Goal: Information Seeking & Learning: Learn about a topic

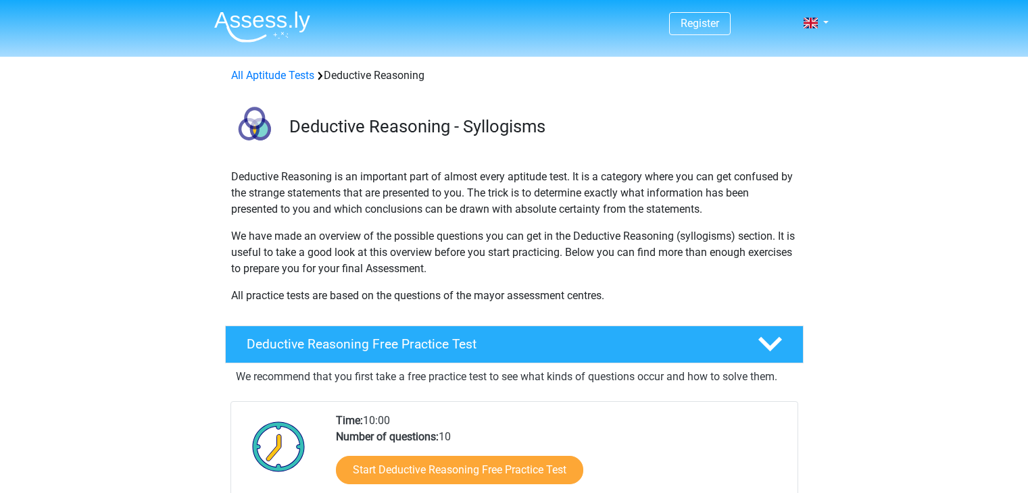
scroll to position [203, 0]
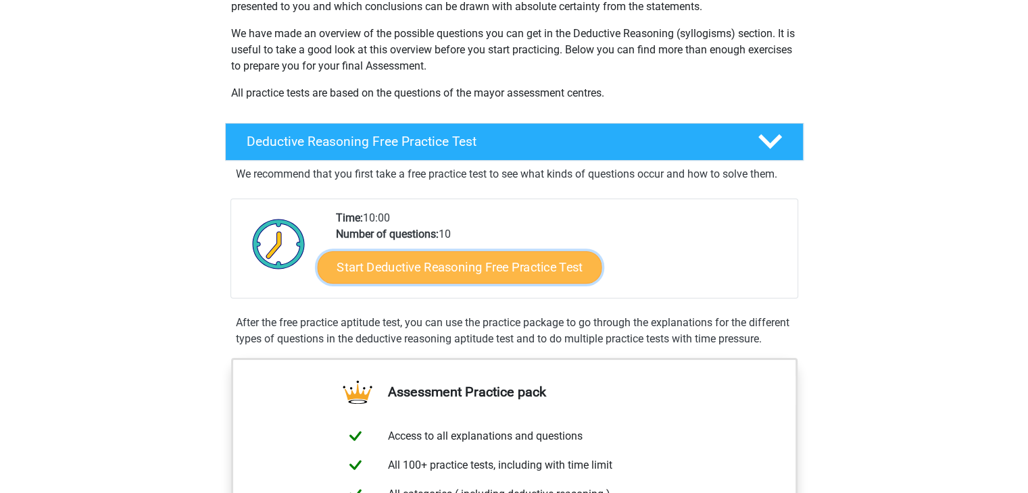
click at [468, 263] on link "Start Deductive Reasoning Free Practice Test" at bounding box center [459, 267] width 284 height 32
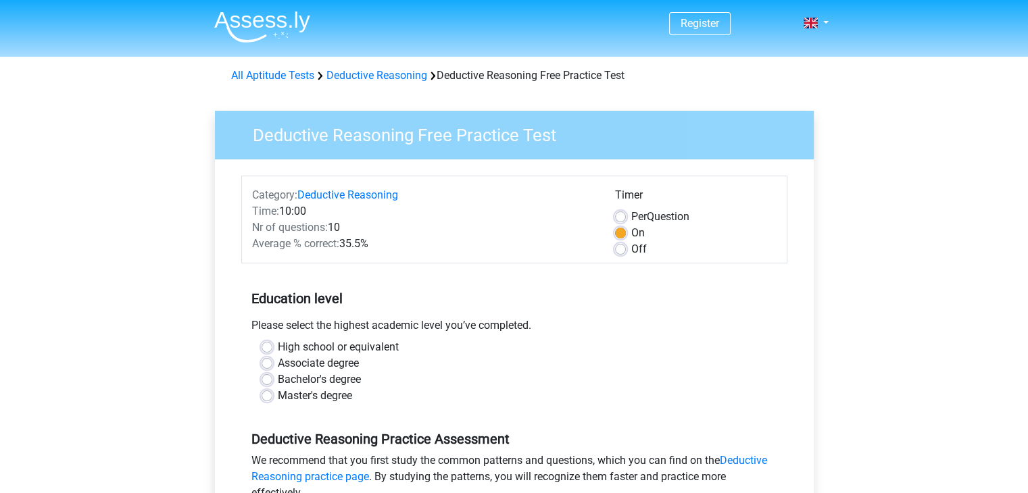
scroll to position [68, 0]
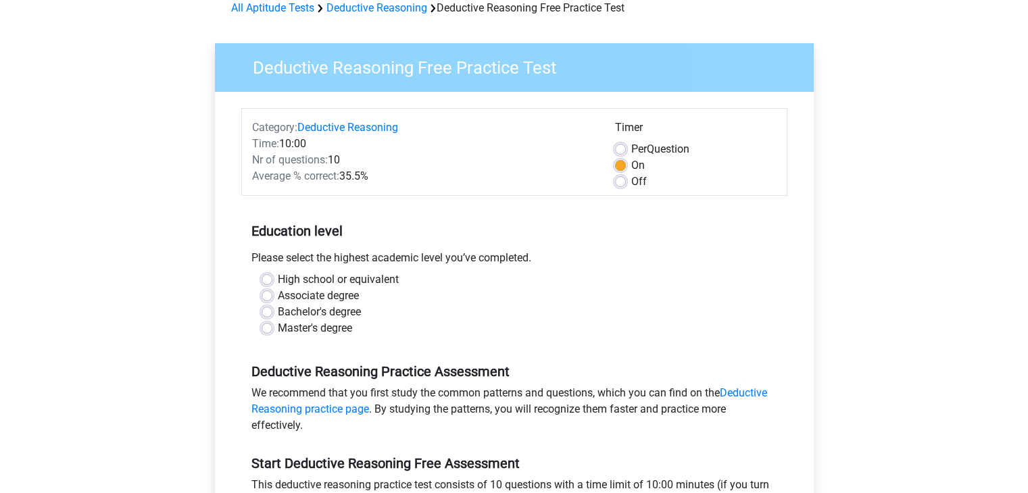
click at [631, 149] on label "Per Question" at bounding box center [660, 149] width 58 height 16
click at [624, 149] on input "Per Question" at bounding box center [620, 148] width 11 height 14
radio input "true"
click at [631, 164] on label "On" at bounding box center [638, 165] width 14 height 16
click at [617, 164] on input "On" at bounding box center [620, 164] width 11 height 14
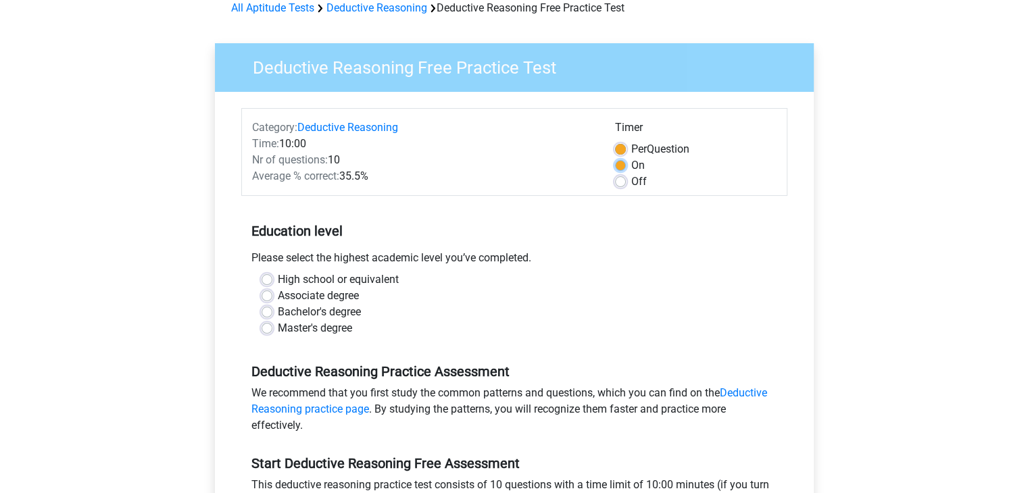
radio input "true"
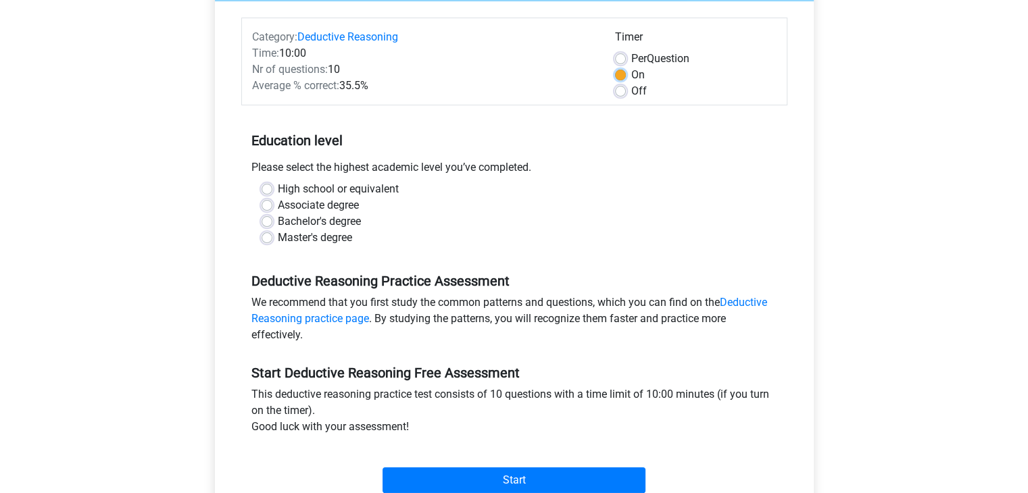
scroll to position [135, 0]
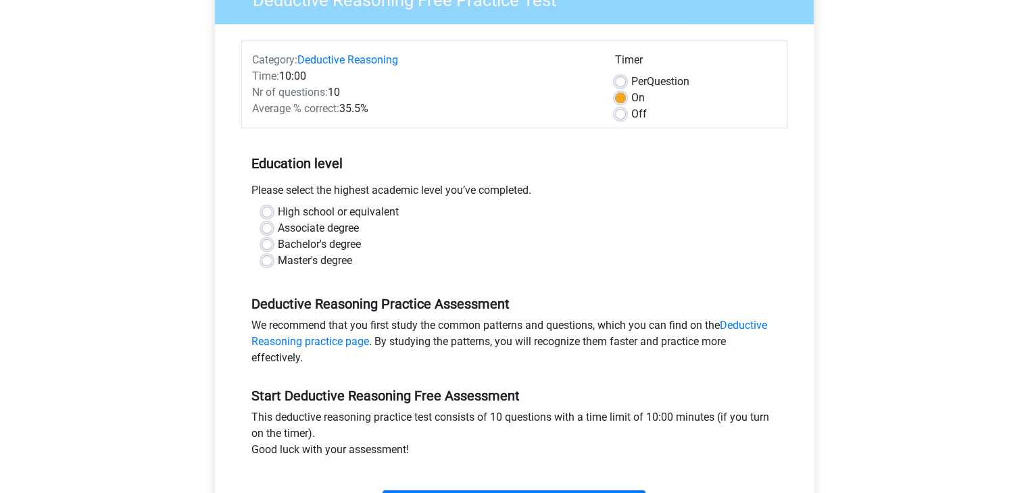
click at [278, 244] on label "Bachelor's degree" at bounding box center [319, 244] width 83 height 16
click at [271, 244] on input "Bachelor's degree" at bounding box center [266, 243] width 11 height 14
radio input "true"
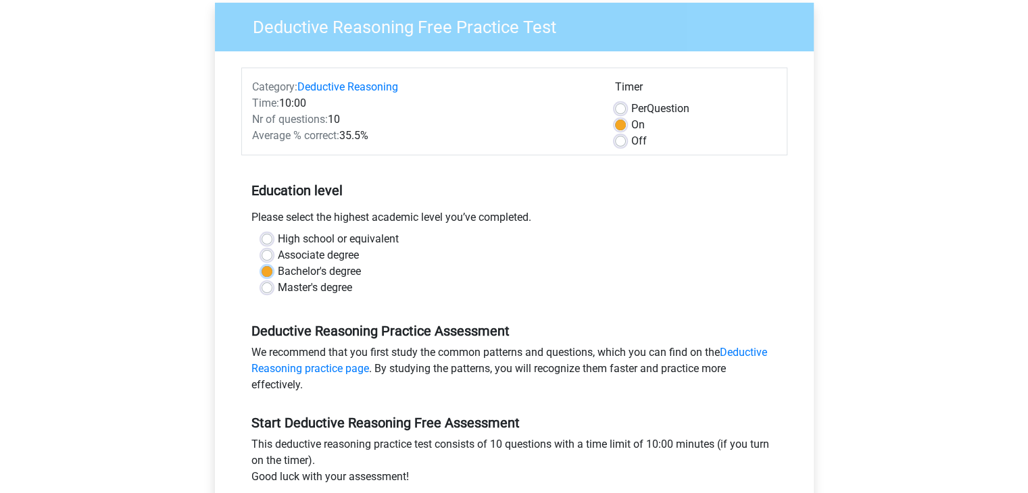
scroll to position [68, 0]
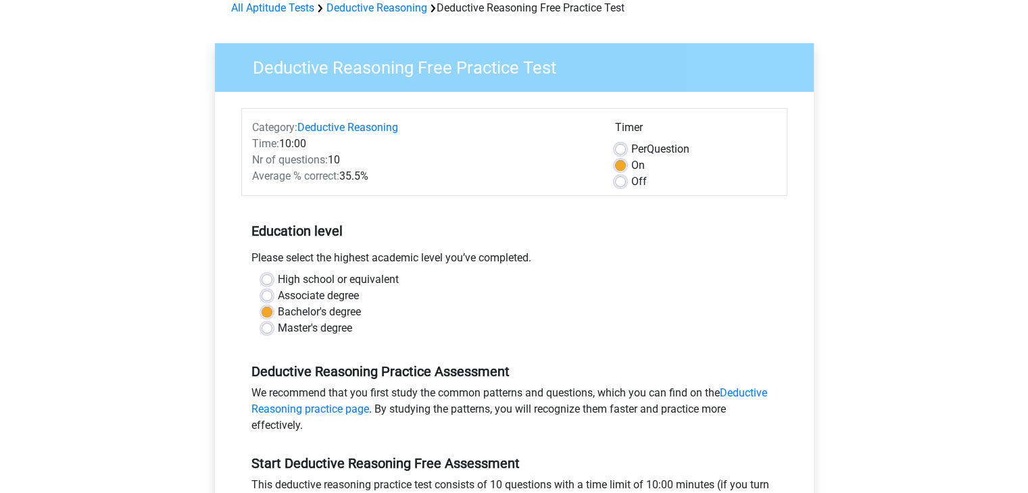
click at [631, 182] on label "Off" at bounding box center [639, 182] width 16 height 16
click at [619, 182] on input "Off" at bounding box center [620, 181] width 11 height 14
radio input "true"
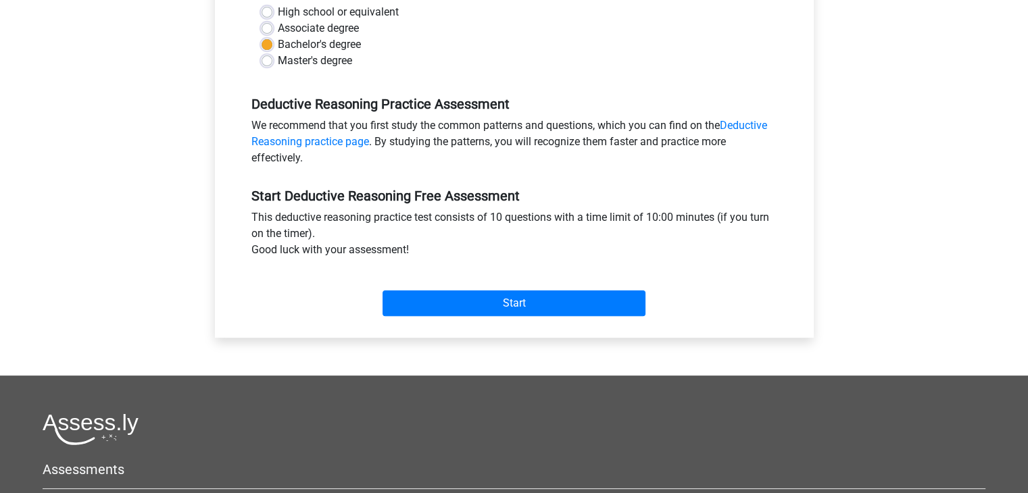
scroll to position [338, 0]
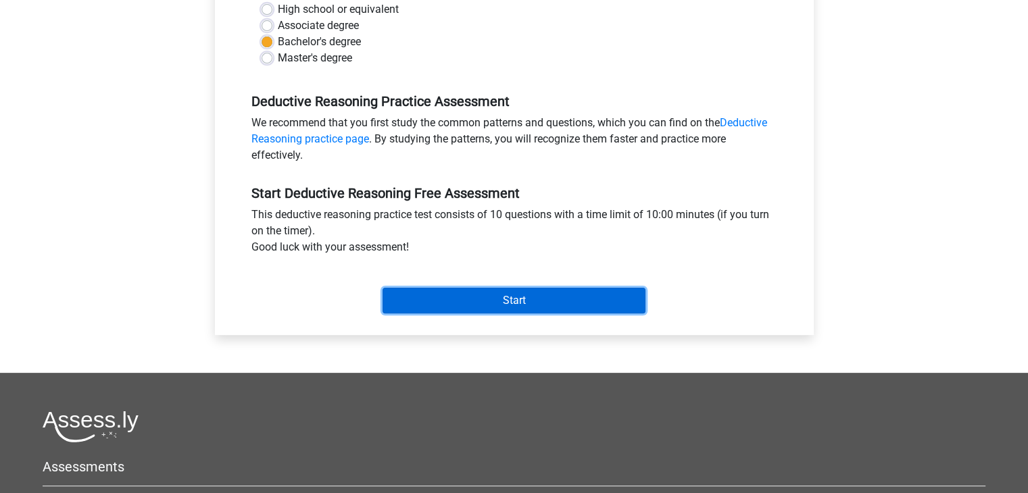
click at [513, 293] on input "Start" at bounding box center [513, 301] width 263 height 26
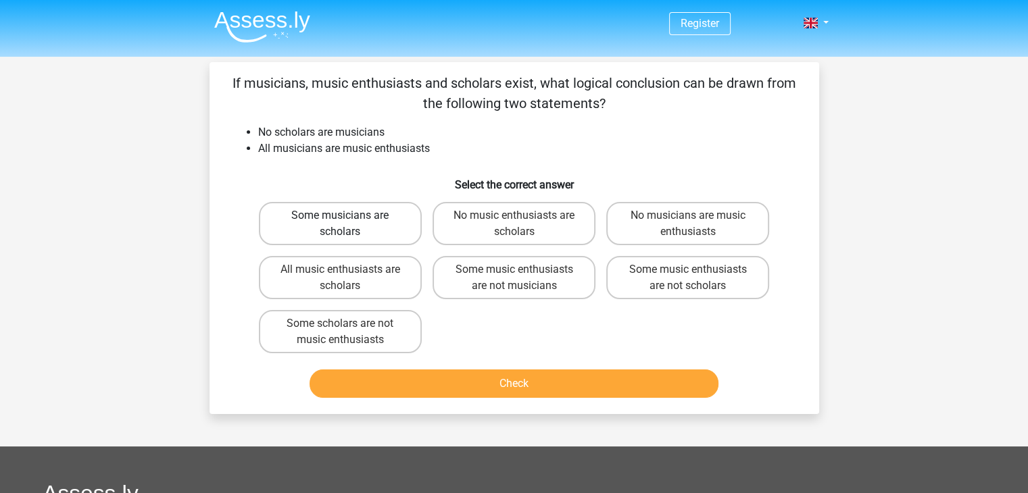
click at [368, 224] on label "Some musicians are scholars" at bounding box center [340, 223] width 163 height 43
click at [349, 224] on input "Some musicians are scholars" at bounding box center [344, 220] width 9 height 9
radio input "true"
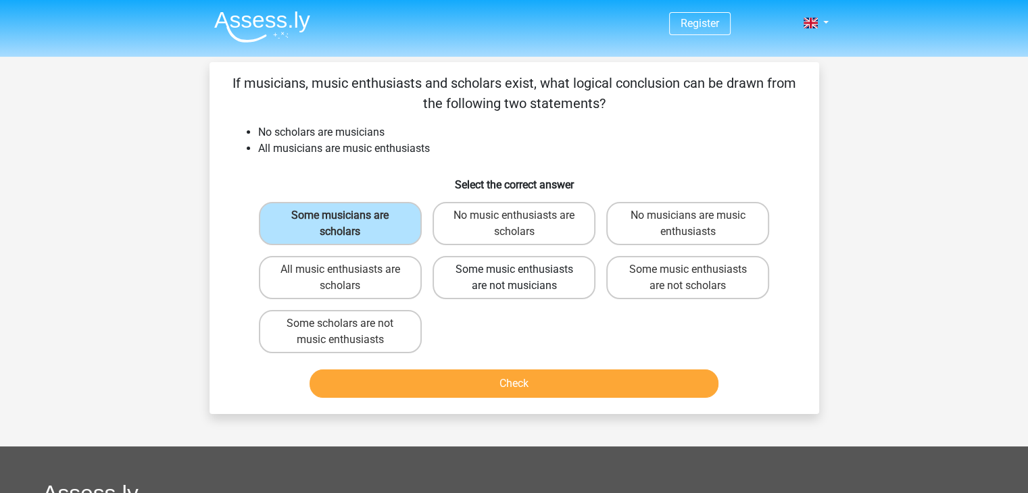
click at [497, 280] on label "Some music enthusiasts are not musicians" at bounding box center [513, 277] width 163 height 43
click at [513, 278] on input "Some music enthusiasts are not musicians" at bounding box center [517, 274] width 9 height 9
radio input "true"
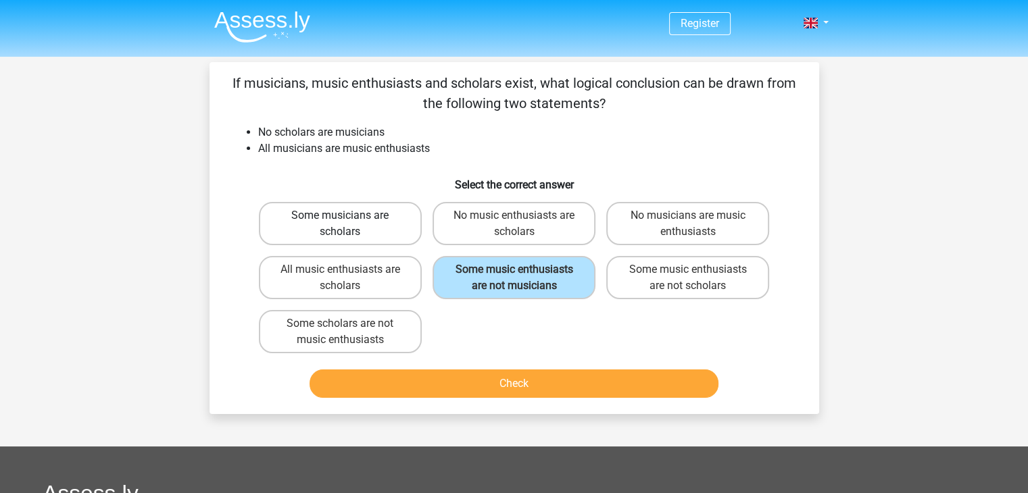
click at [373, 220] on label "Some musicians are scholars" at bounding box center [340, 223] width 163 height 43
click at [349, 220] on input "Some musicians are scholars" at bounding box center [344, 220] width 9 height 9
radio input "true"
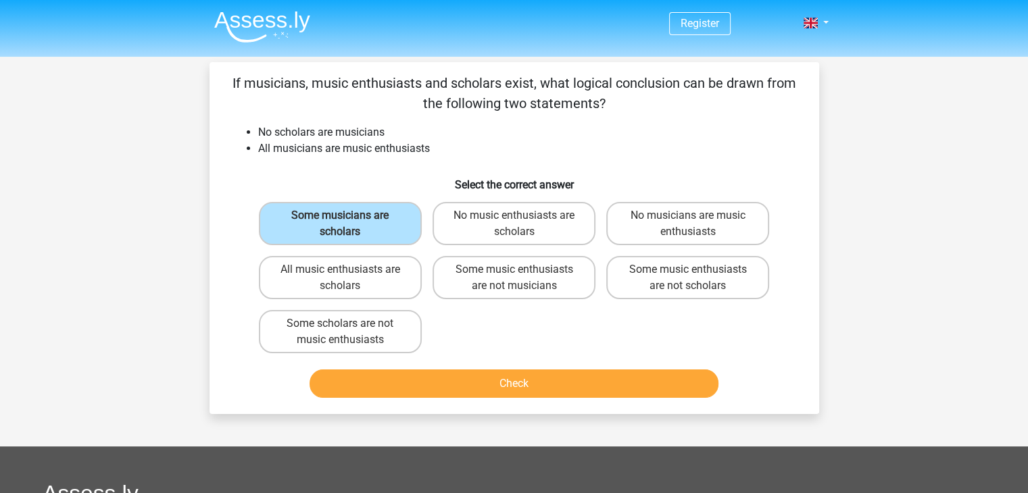
click at [517, 315] on div "Some musicians are scholars No music enthusiasts are scholars No musicians are …" at bounding box center [514, 278] width 522 height 162
click at [368, 328] on label "Some scholars are not music enthusiasts" at bounding box center [340, 331] width 163 height 43
click at [349, 328] on input "Some scholars are not music enthusiasts" at bounding box center [344, 328] width 9 height 9
radio input "true"
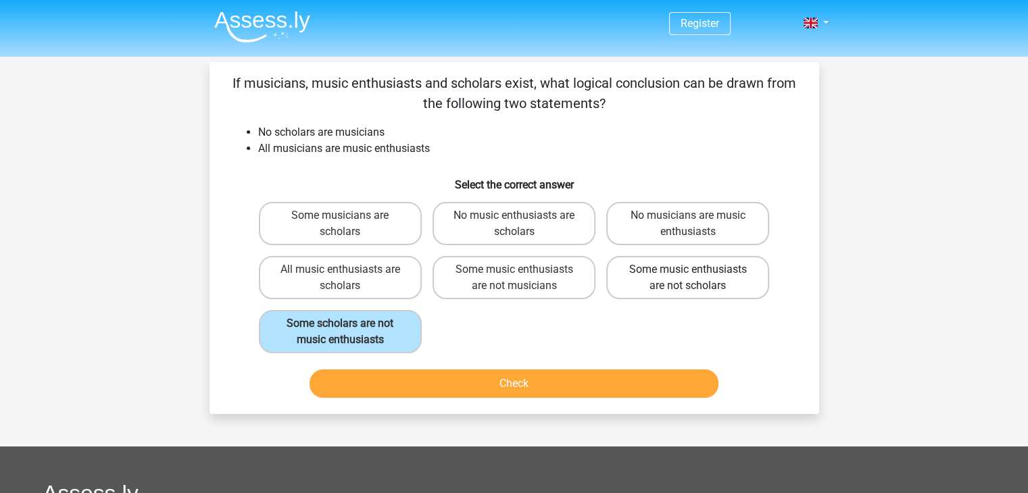
click at [671, 273] on label "Some music enthusiasts are not scholars" at bounding box center [687, 277] width 163 height 43
click at [688, 273] on input "Some music enthusiasts are not scholars" at bounding box center [692, 274] width 9 height 9
radio input "true"
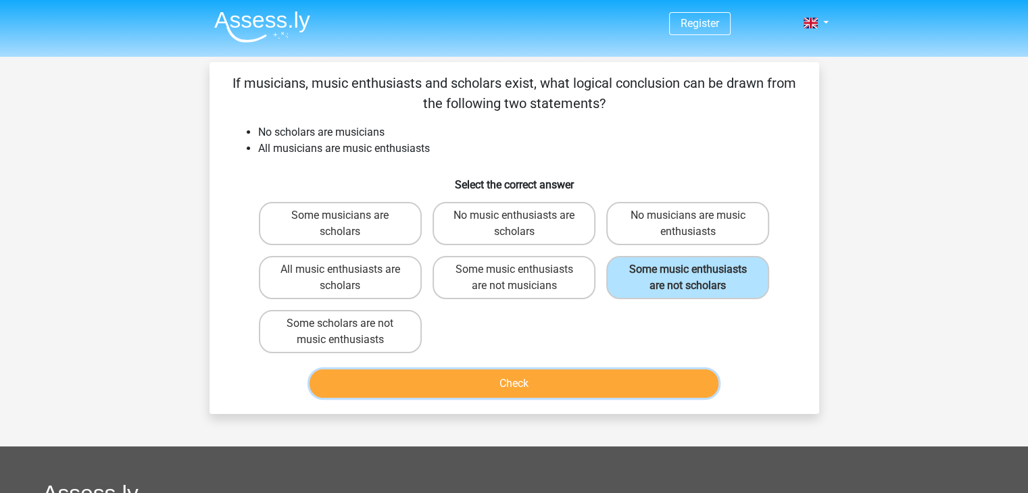
click at [478, 377] on button "Check" at bounding box center [513, 384] width 409 height 28
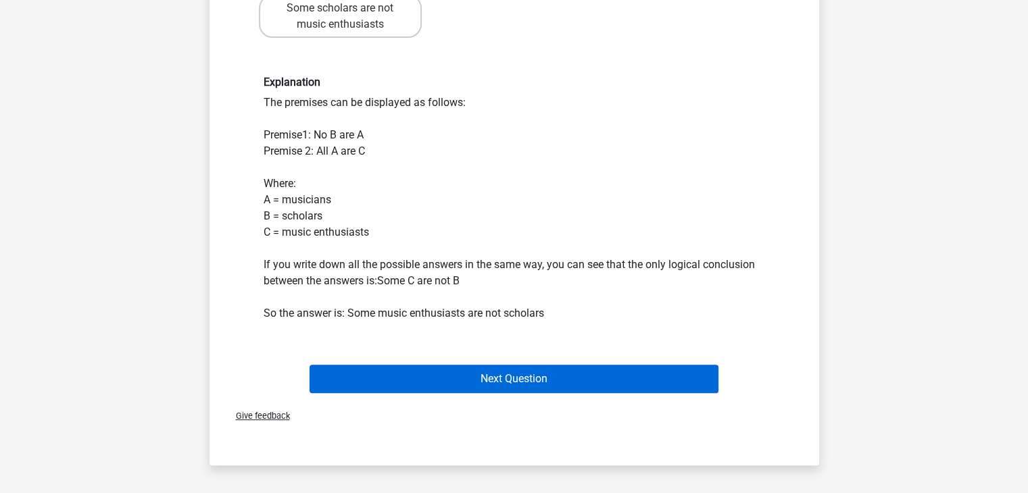
scroll to position [338, 0]
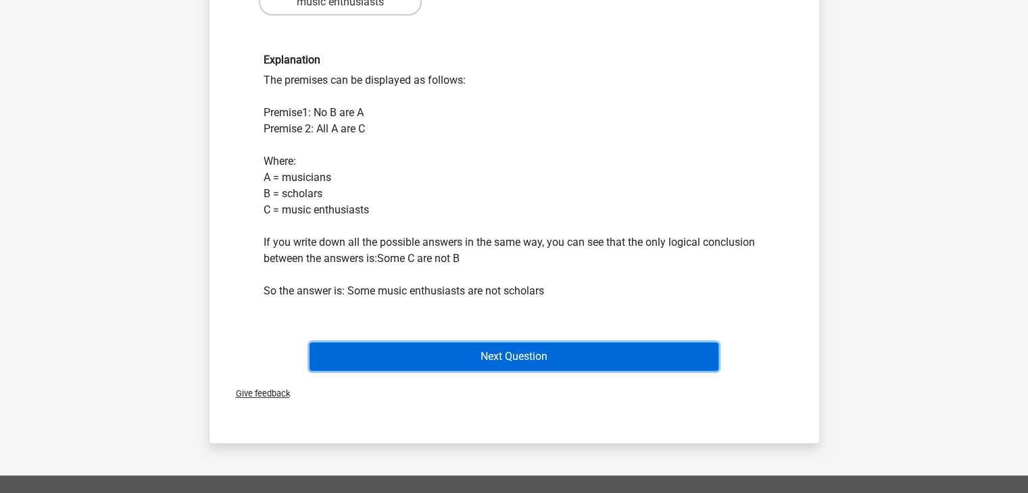
click at [500, 351] on button "Next Question" at bounding box center [513, 357] width 409 height 28
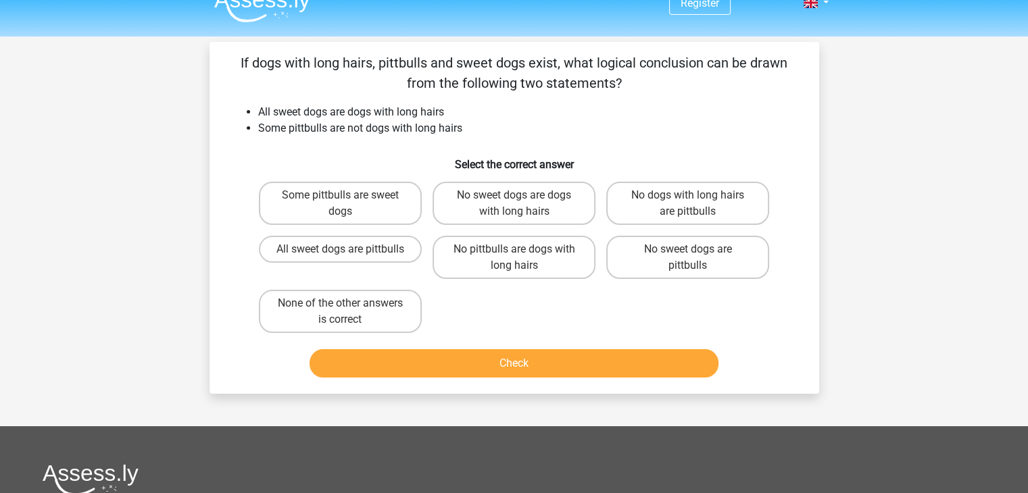
scroll to position [0, 0]
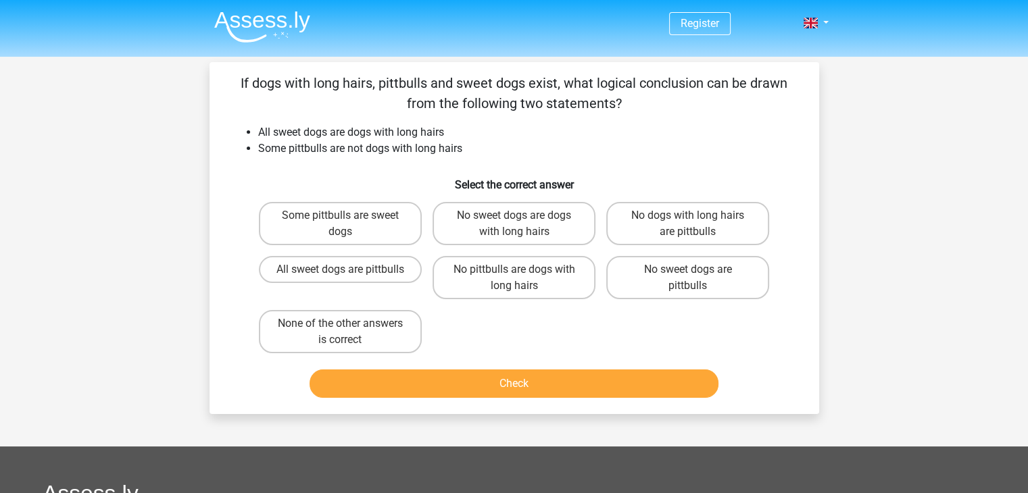
click at [341, 224] on div "Some pittbulls are sweet dogs" at bounding box center [340, 223] width 163 height 43
click at [384, 225] on label "Some pittbulls are sweet dogs" at bounding box center [340, 223] width 163 height 43
click at [349, 224] on input "Some pittbulls are sweet dogs" at bounding box center [344, 220] width 9 height 9
radio input "true"
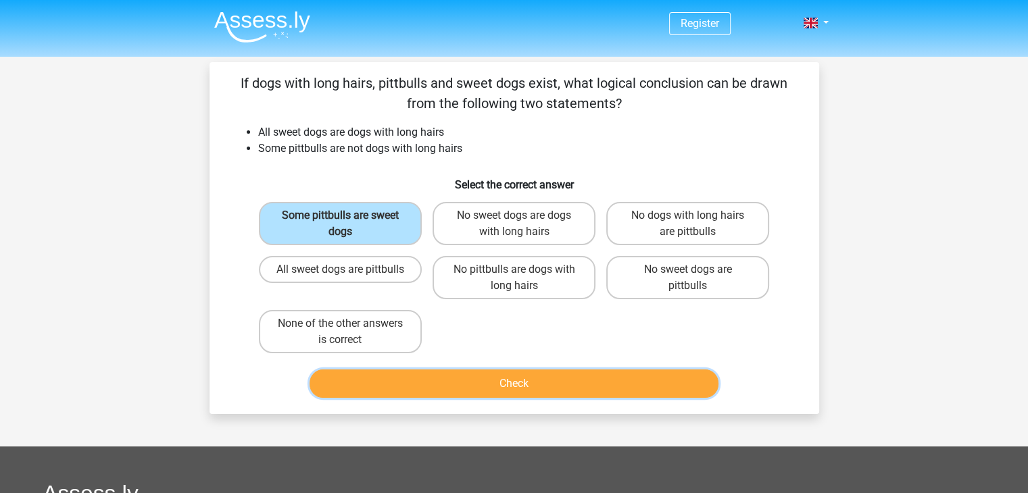
click at [476, 376] on button "Check" at bounding box center [513, 384] width 409 height 28
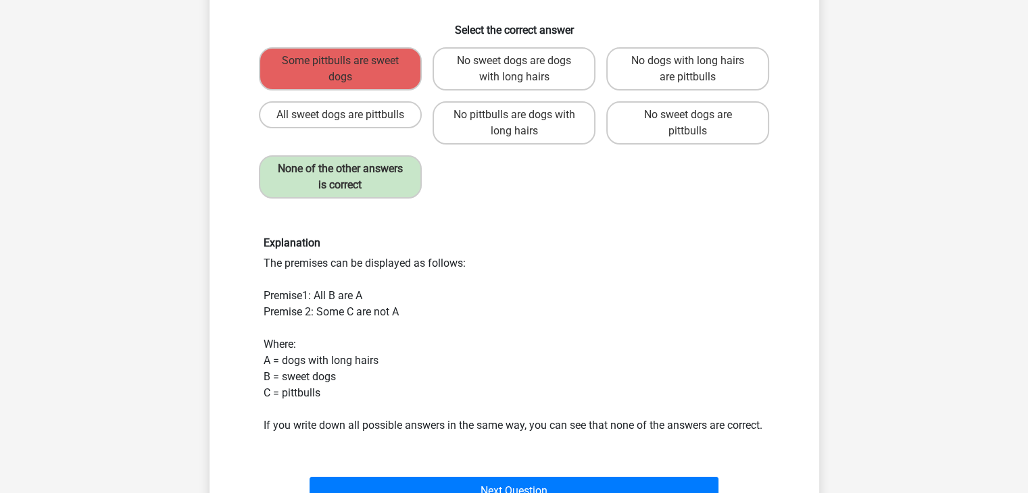
scroll to position [68, 0]
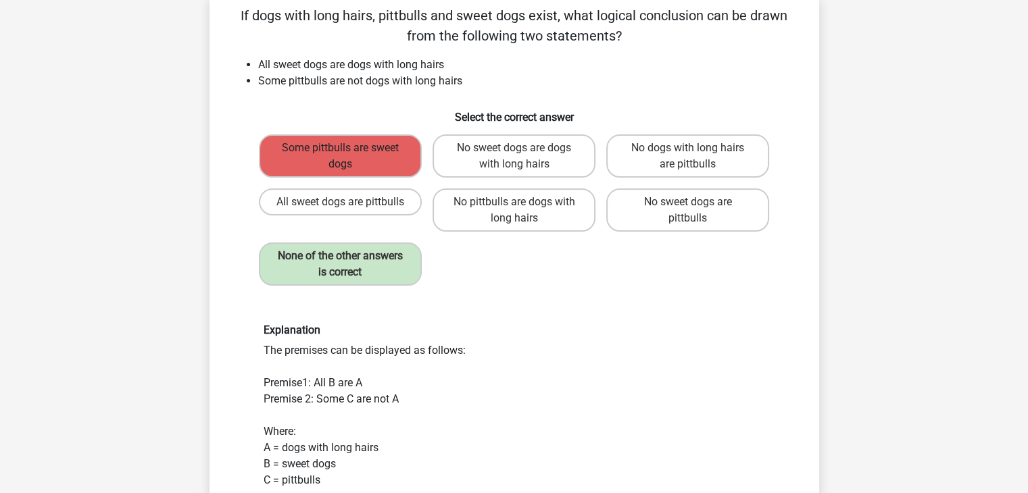
click at [335, 162] on label "Some pittbulls are sweet dogs" at bounding box center [340, 155] width 163 height 43
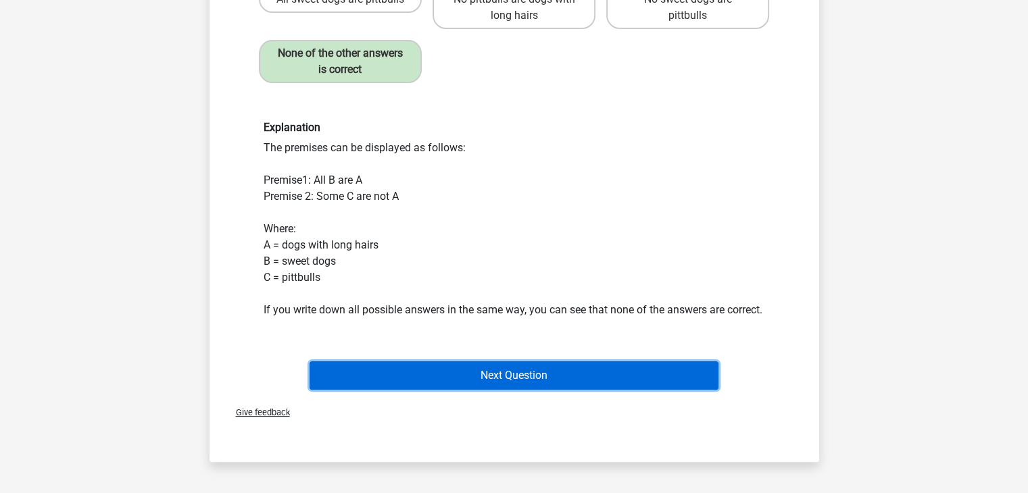
click at [482, 384] on button "Next Question" at bounding box center [513, 375] width 409 height 28
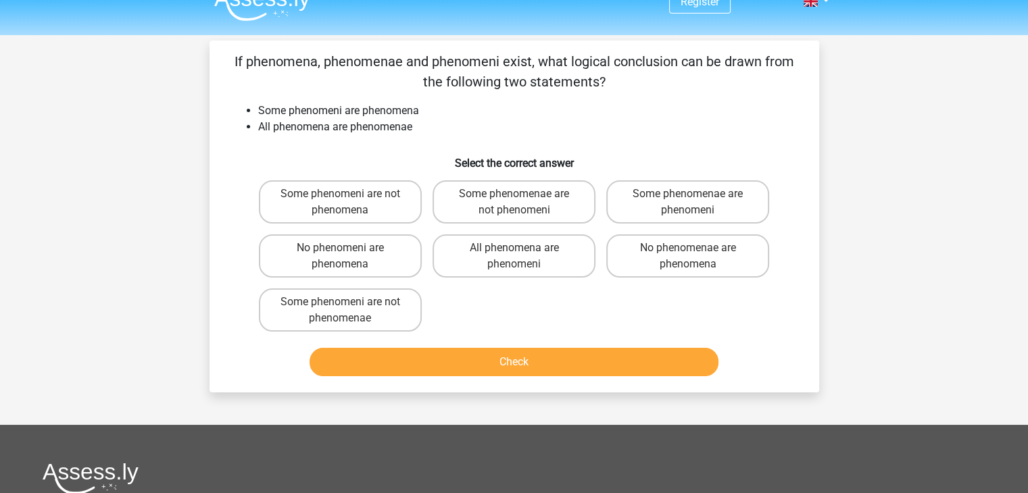
scroll to position [0, 0]
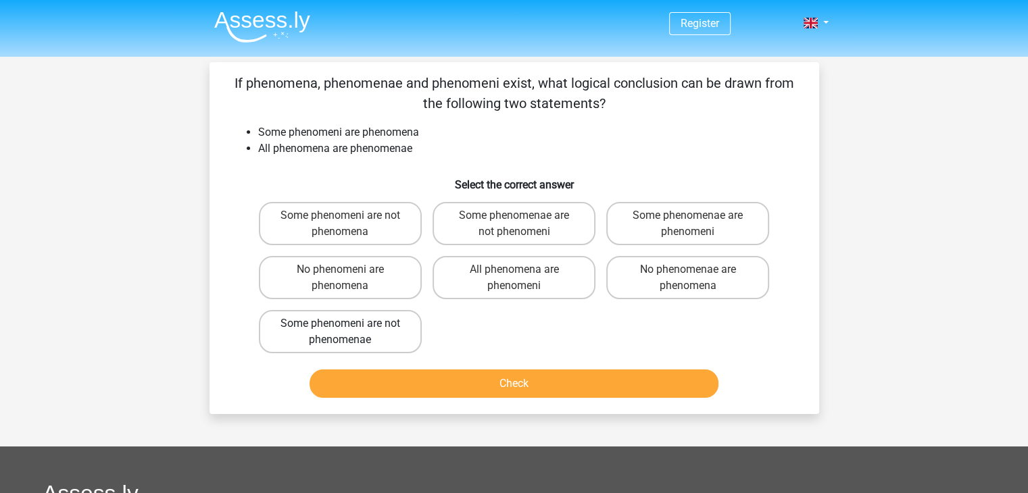
click at [349, 328] on label "Some phenomeni are not phenomenae" at bounding box center [340, 331] width 163 height 43
click at [349, 328] on input "Some phenomeni are not phenomenae" at bounding box center [344, 328] width 9 height 9
radio input "true"
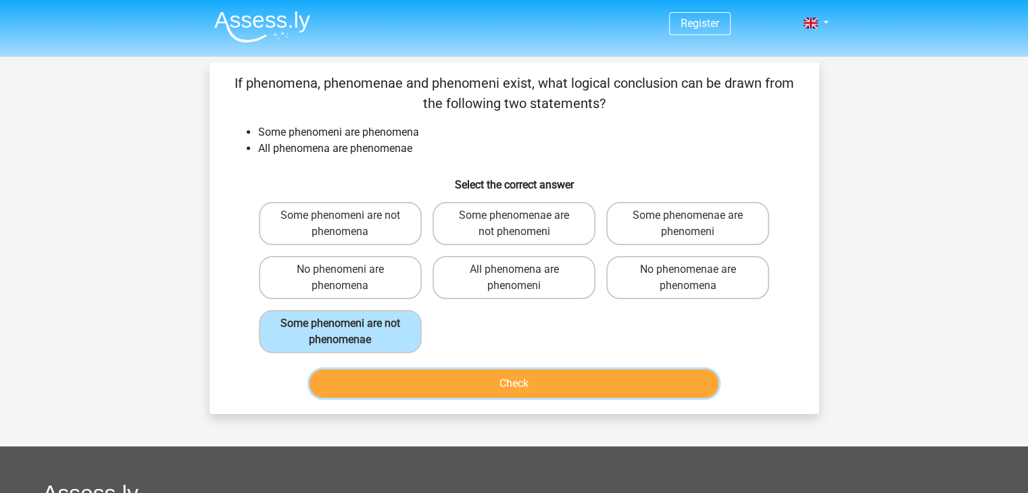
click at [455, 384] on button "Check" at bounding box center [513, 384] width 409 height 28
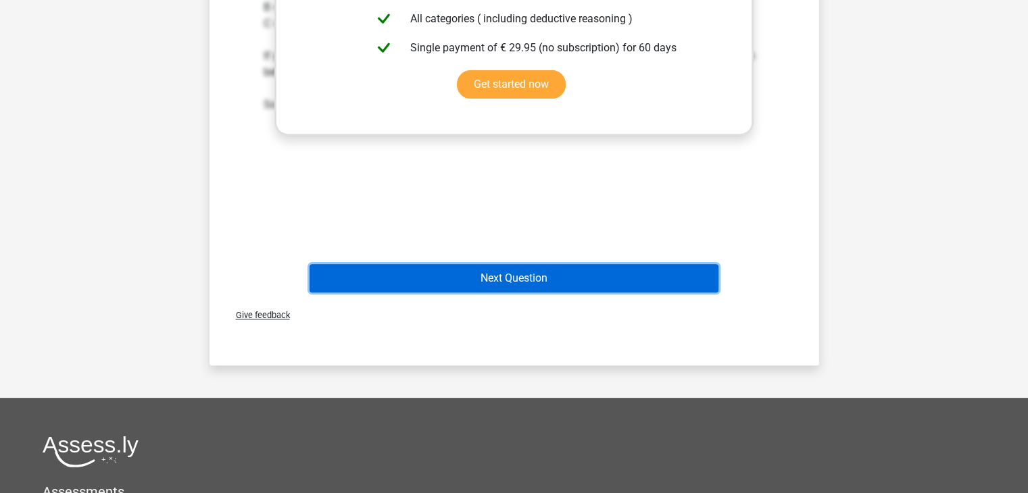
click at [524, 274] on button "Next Question" at bounding box center [513, 278] width 409 height 28
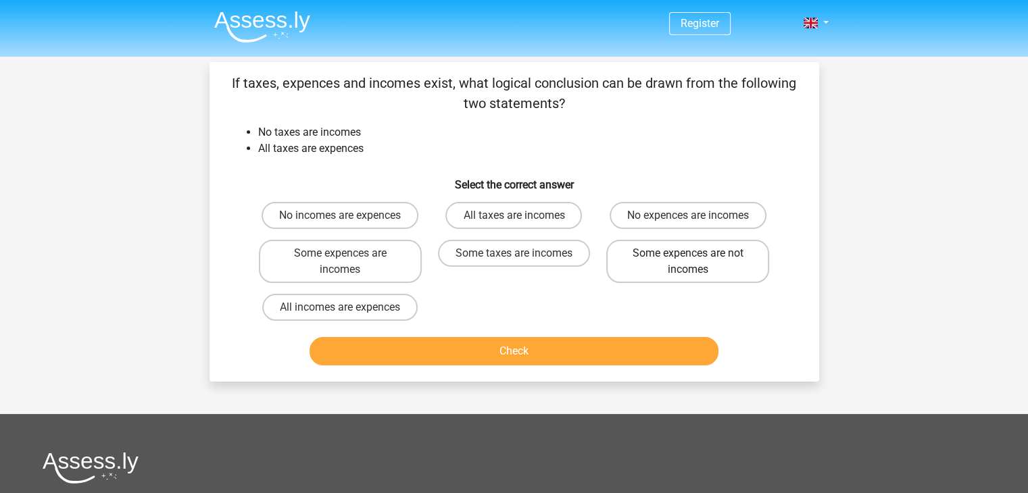
click at [642, 254] on label "Some expences are not incomes" at bounding box center [687, 261] width 163 height 43
click at [688, 254] on input "Some expences are not incomes" at bounding box center [692, 257] width 9 height 9
radio input "true"
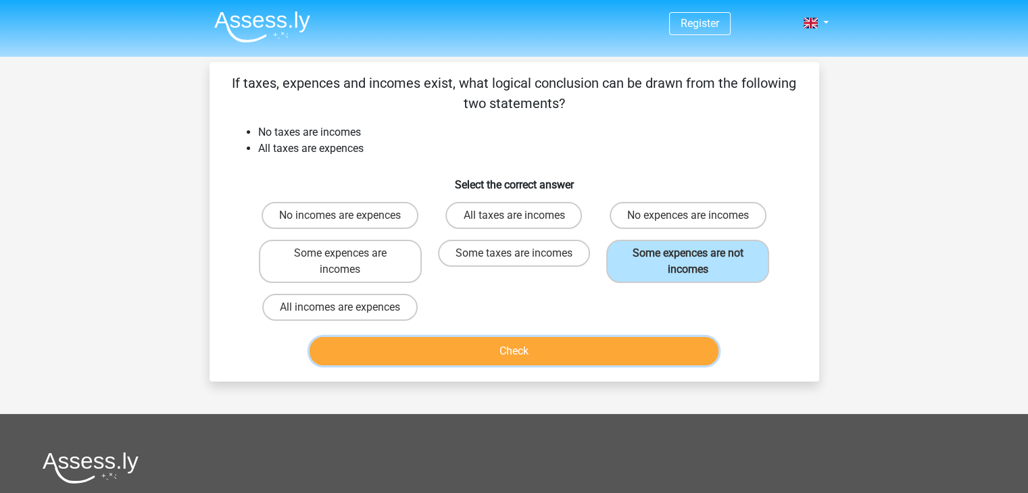
click at [588, 341] on button "Check" at bounding box center [513, 351] width 409 height 28
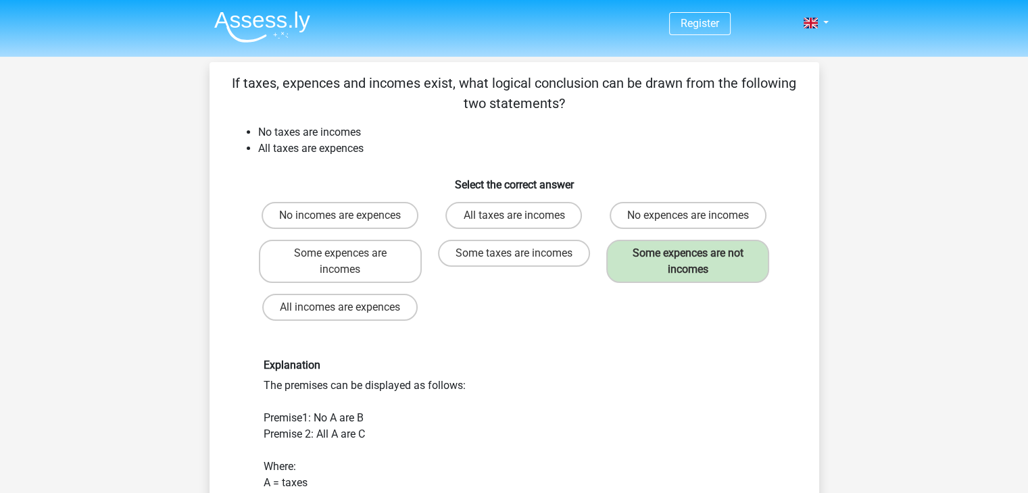
click at [830, 22] on div "Register Nederlands English" at bounding box center [514, 24] width 642 height 44
click at [822, 22] on link at bounding box center [811, 23] width 27 height 16
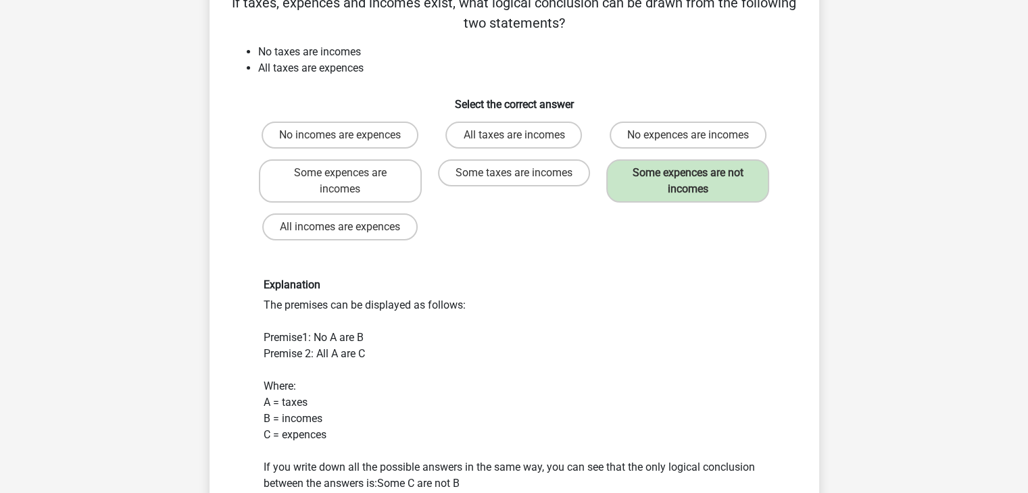
scroll to position [270, 0]
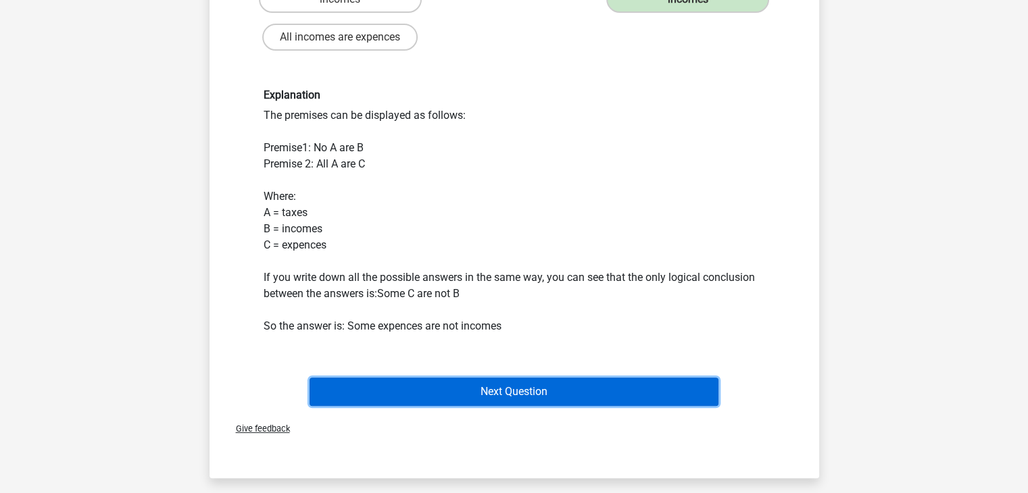
click at [436, 387] on button "Next Question" at bounding box center [513, 392] width 409 height 28
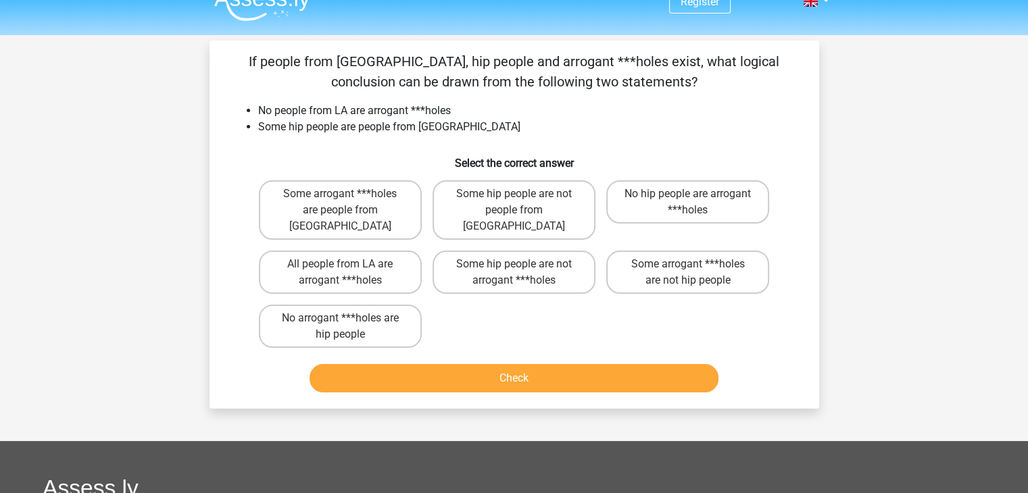
scroll to position [0, 0]
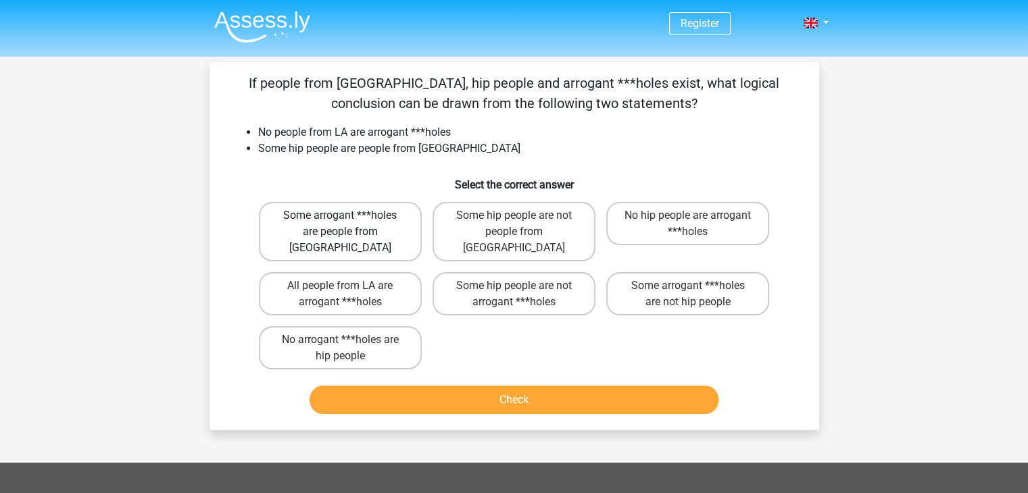
click at [372, 217] on label "Some arrogant ***holes are people from LA" at bounding box center [340, 231] width 163 height 59
click at [349, 217] on input "Some arrogant ***holes are people from LA" at bounding box center [344, 220] width 9 height 9
radio input "true"
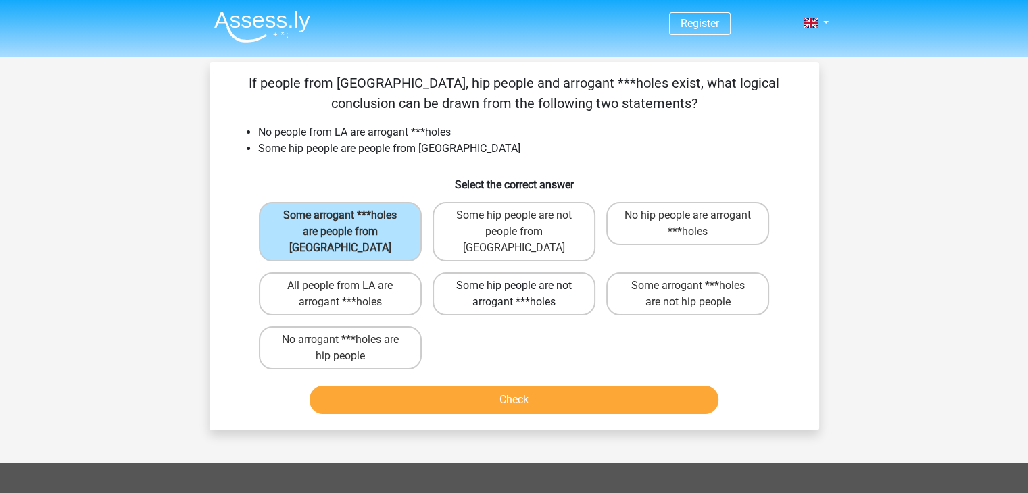
click at [516, 280] on label "Some hip people are not arrogant ***holes" at bounding box center [513, 293] width 163 height 43
click at [516, 286] on input "Some hip people are not arrogant ***holes" at bounding box center [517, 290] width 9 height 9
radio input "true"
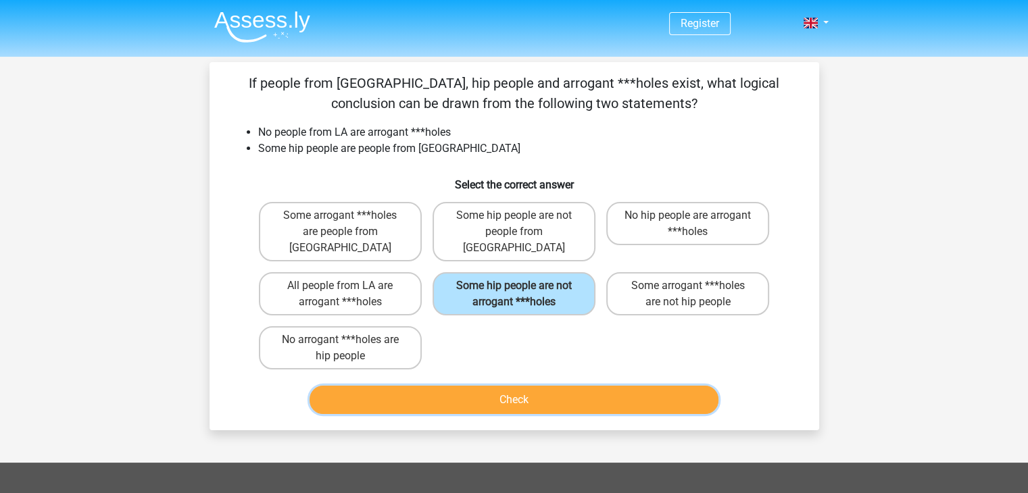
click at [540, 386] on button "Check" at bounding box center [513, 400] width 409 height 28
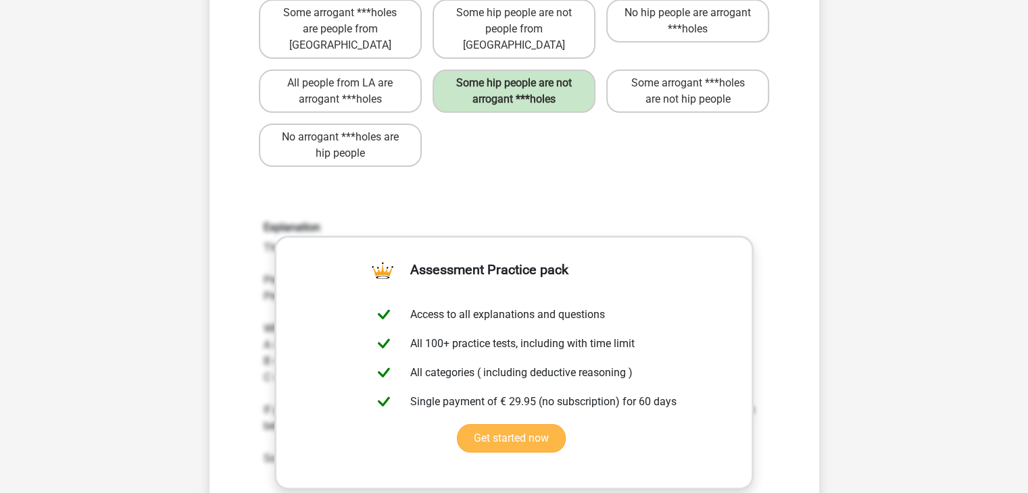
scroll to position [473, 0]
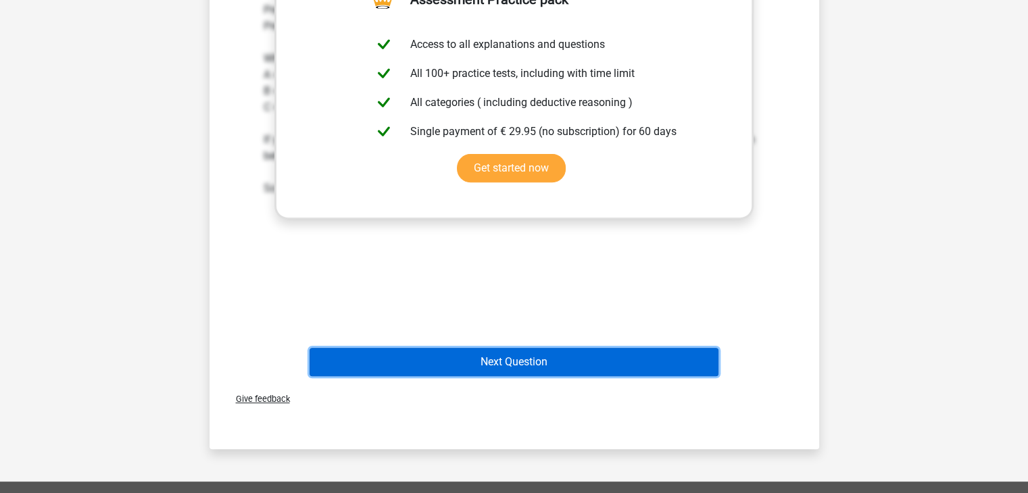
click at [524, 348] on button "Next Question" at bounding box center [513, 362] width 409 height 28
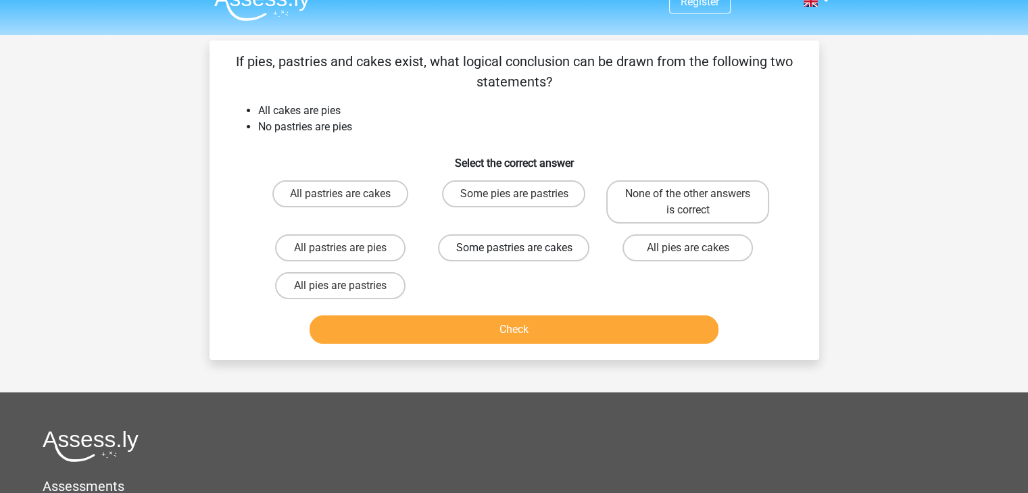
scroll to position [0, 0]
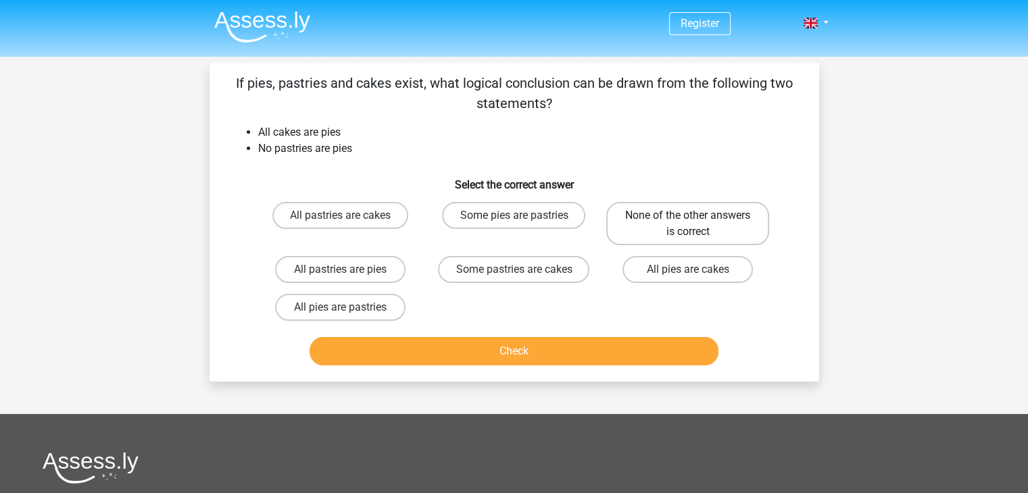
click at [700, 229] on label "None of the other answers is correct" at bounding box center [687, 223] width 163 height 43
click at [697, 224] on input "None of the other answers is correct" at bounding box center [692, 220] width 9 height 9
radio input "true"
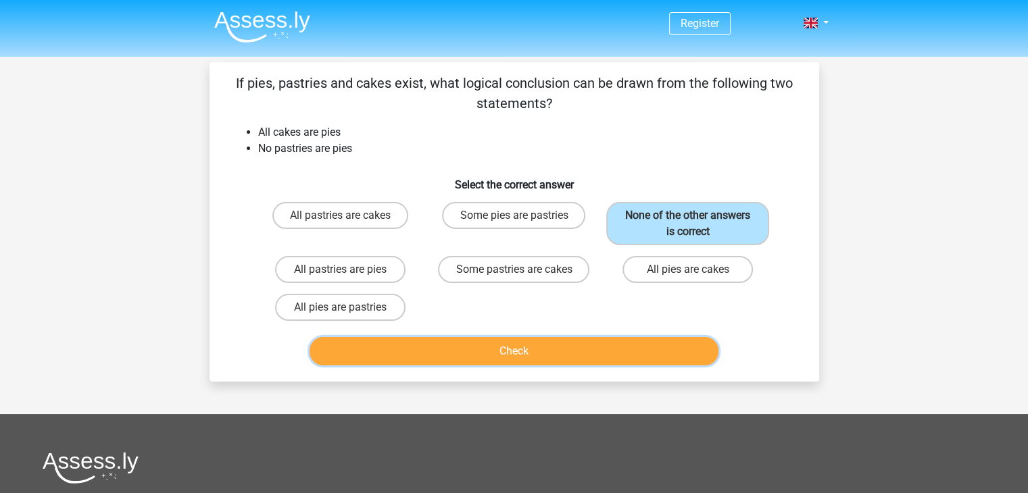
click at [549, 341] on button "Check" at bounding box center [513, 351] width 409 height 28
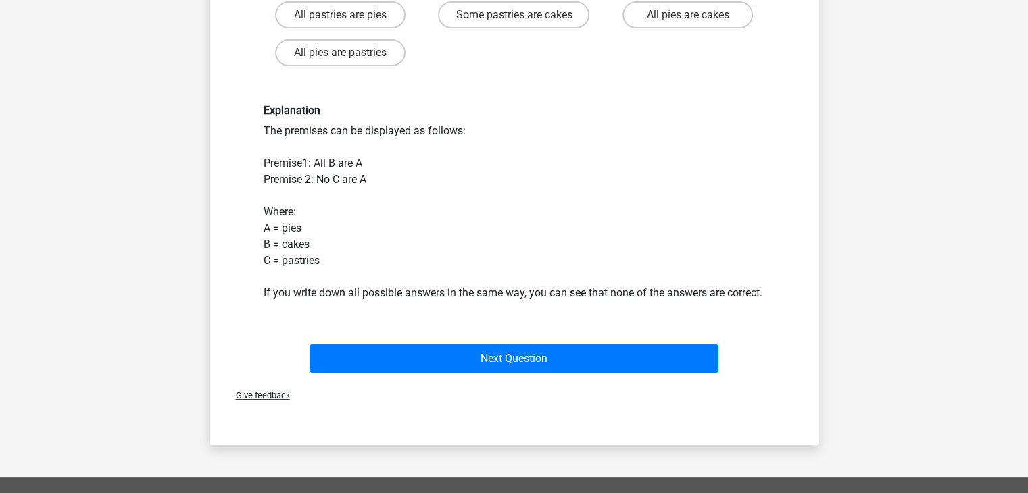
scroll to position [338, 0]
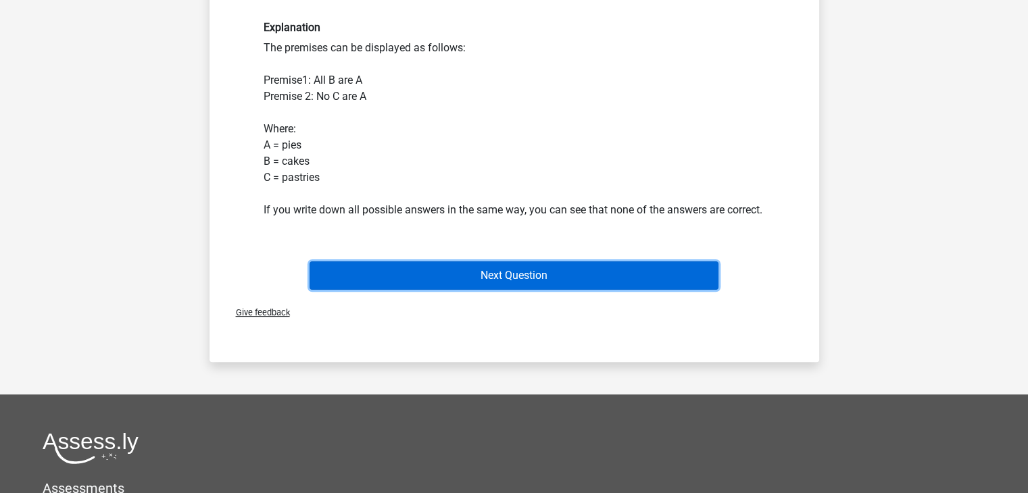
click at [449, 287] on button "Next Question" at bounding box center [513, 275] width 409 height 28
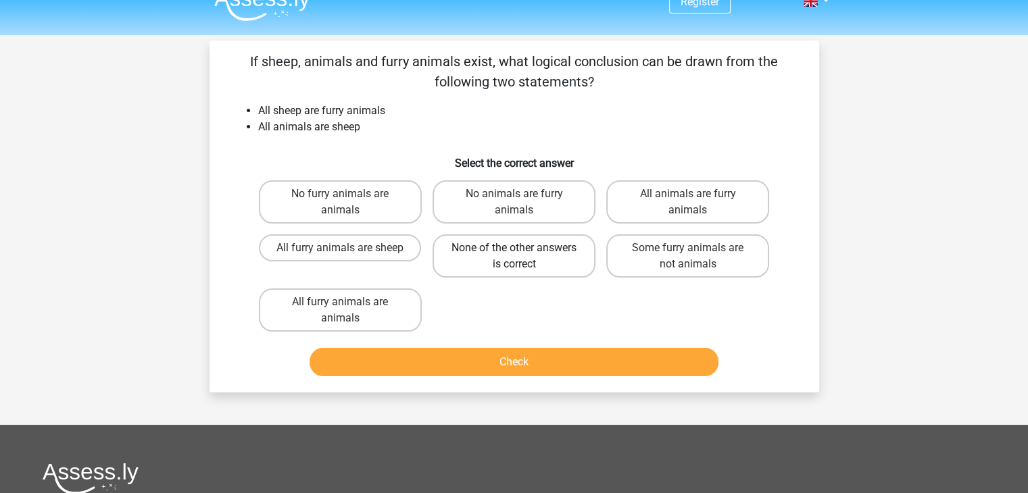
scroll to position [0, 0]
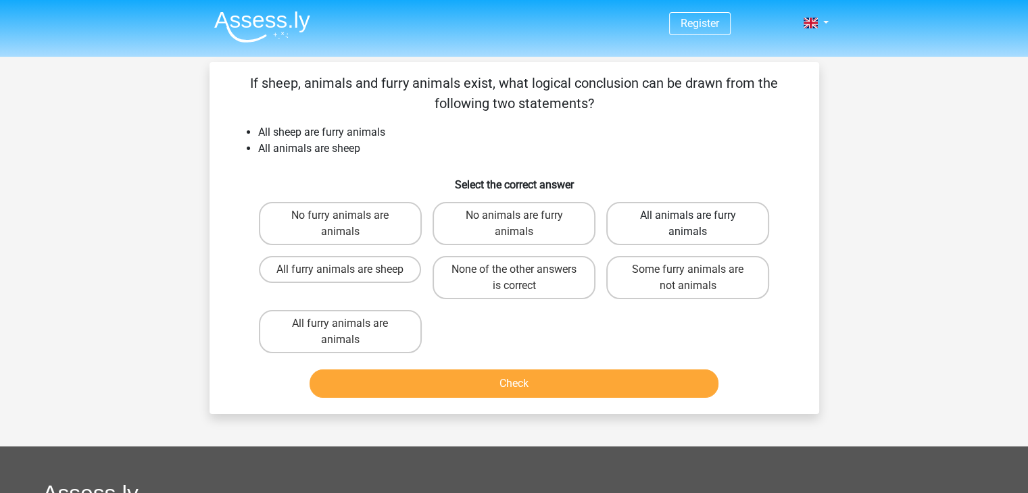
click at [713, 221] on label "All animals are furry animals" at bounding box center [687, 223] width 163 height 43
click at [697, 221] on input "All animals are furry animals" at bounding box center [692, 220] width 9 height 9
radio input "true"
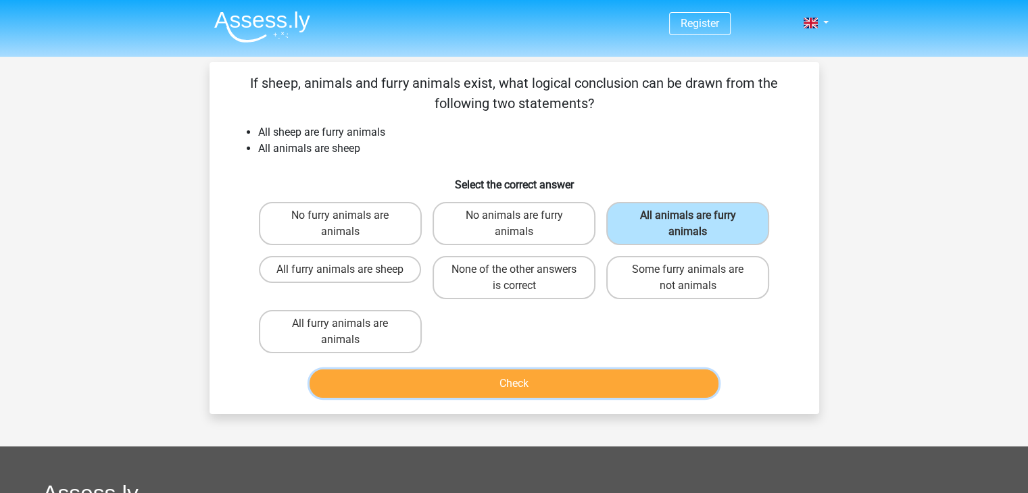
click at [560, 384] on button "Check" at bounding box center [513, 384] width 409 height 28
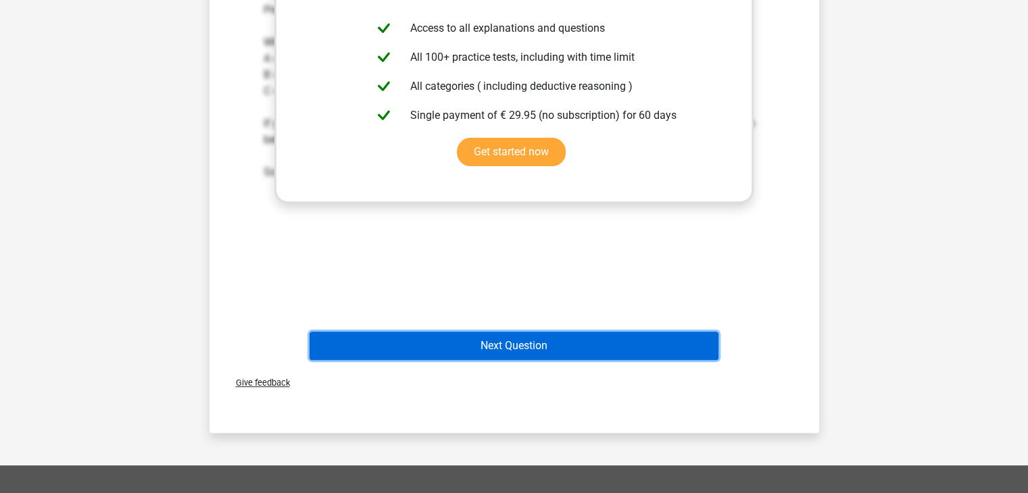
click at [507, 341] on button "Next Question" at bounding box center [513, 346] width 409 height 28
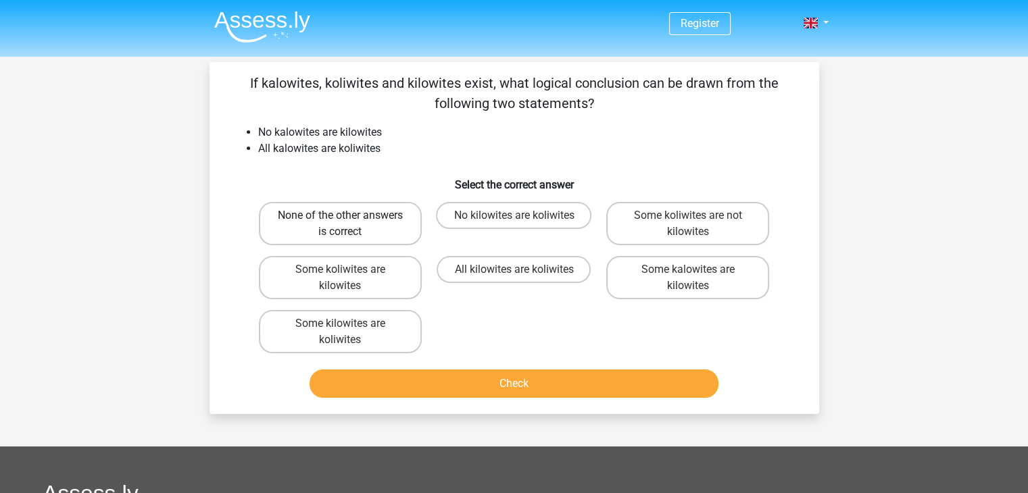
click at [363, 224] on label "None of the other answers is correct" at bounding box center [340, 223] width 163 height 43
click at [349, 224] on input "None of the other answers is correct" at bounding box center [344, 220] width 9 height 9
radio input "true"
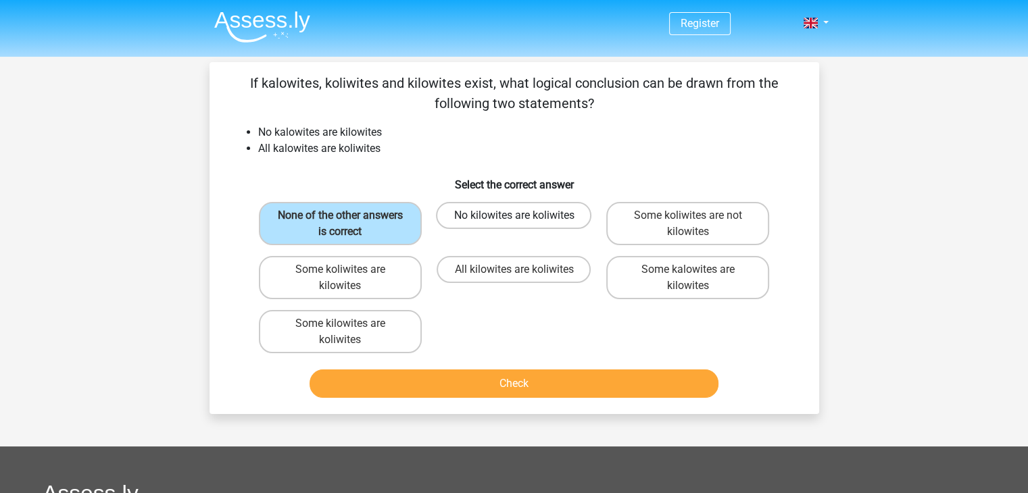
click at [497, 222] on label "No kilowites are koliwites" at bounding box center [513, 215] width 155 height 27
click at [513, 222] on input "No kilowites are koliwites" at bounding box center [517, 220] width 9 height 9
radio input "true"
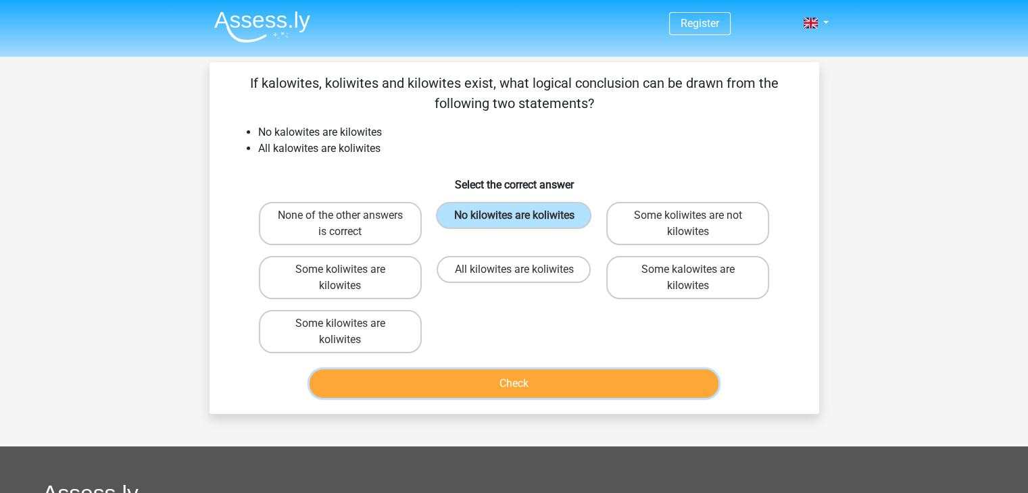
click at [486, 387] on button "Check" at bounding box center [513, 384] width 409 height 28
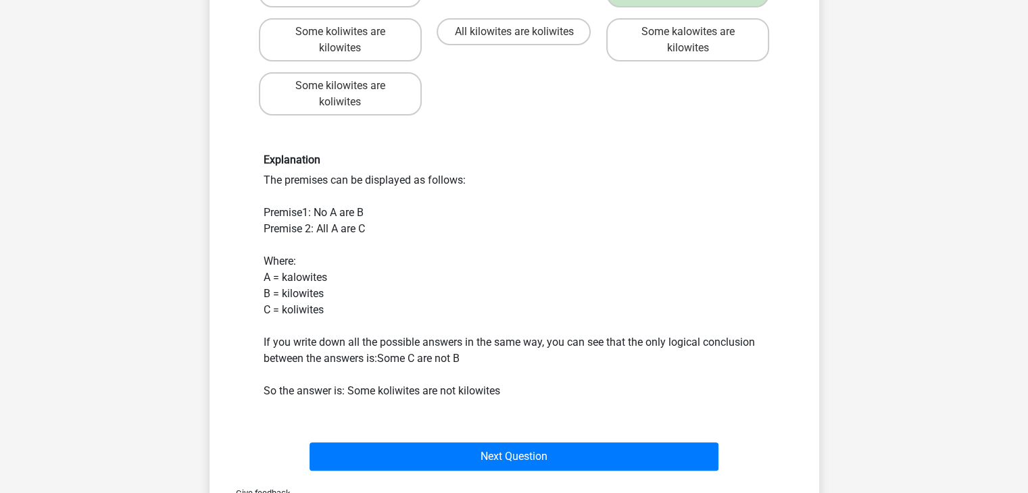
scroll to position [270, 0]
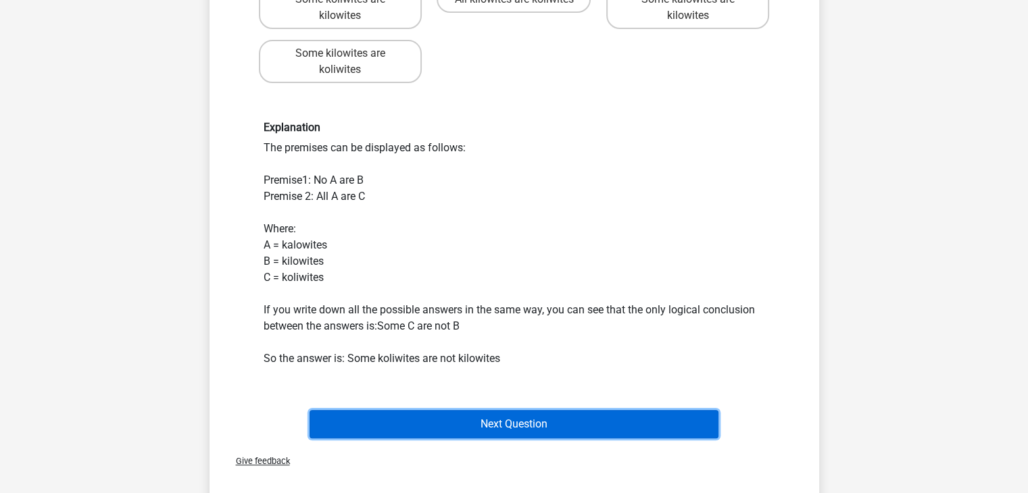
click at [470, 414] on button "Next Question" at bounding box center [513, 424] width 409 height 28
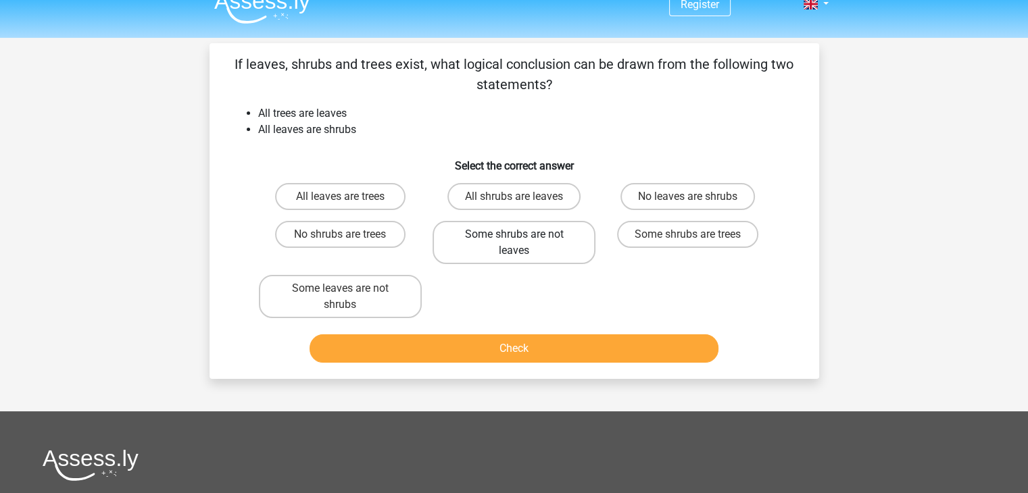
scroll to position [0, 0]
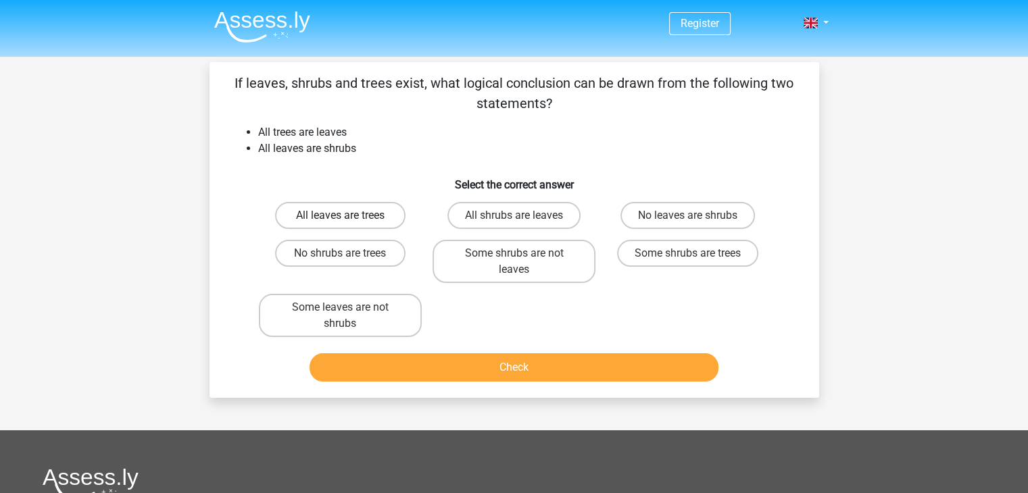
click at [366, 210] on label "All leaves are trees" at bounding box center [340, 215] width 130 height 27
click at [349, 216] on input "All leaves are trees" at bounding box center [344, 220] width 9 height 9
radio input "true"
click at [657, 247] on label "Some shrubs are trees" at bounding box center [687, 253] width 141 height 27
click at [688, 253] on input "Some shrubs are trees" at bounding box center [692, 257] width 9 height 9
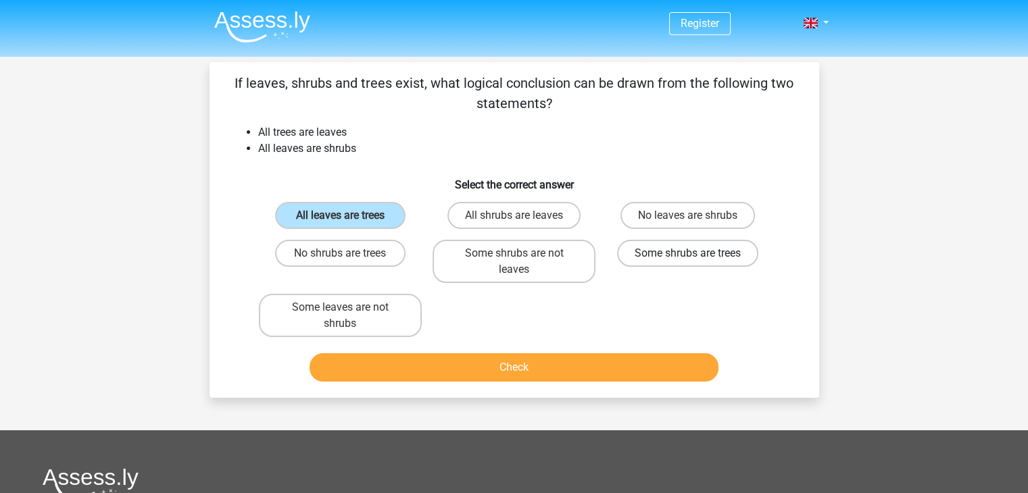
radio input "true"
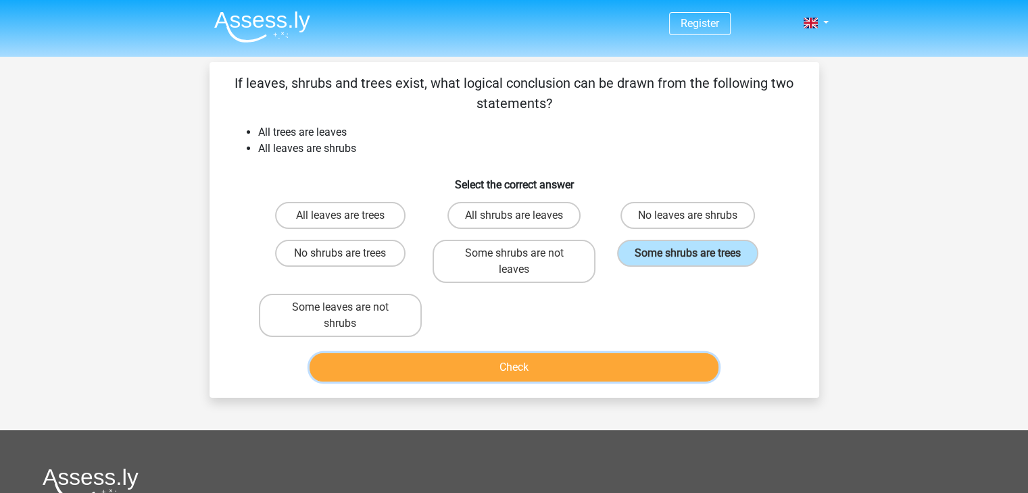
click at [595, 362] on button "Check" at bounding box center [513, 367] width 409 height 28
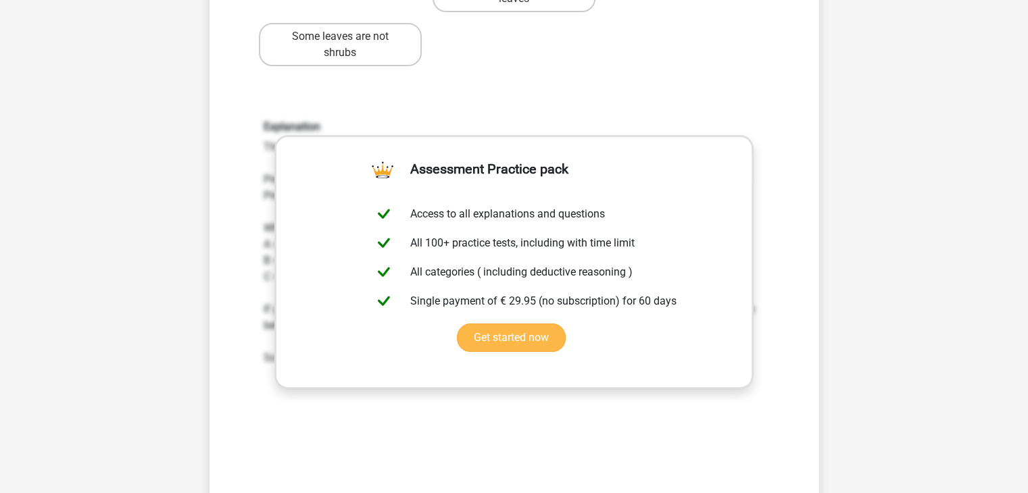
scroll to position [473, 0]
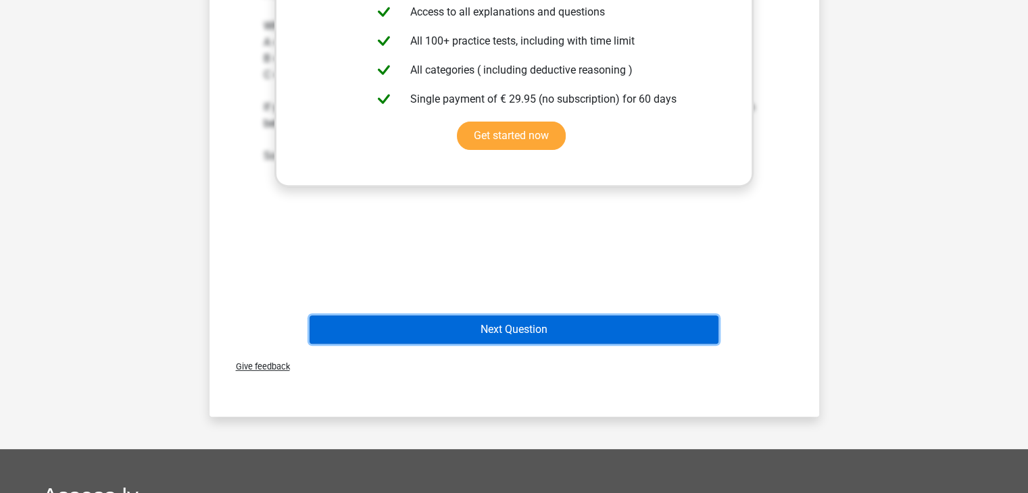
click at [559, 323] on button "Next Question" at bounding box center [513, 330] width 409 height 28
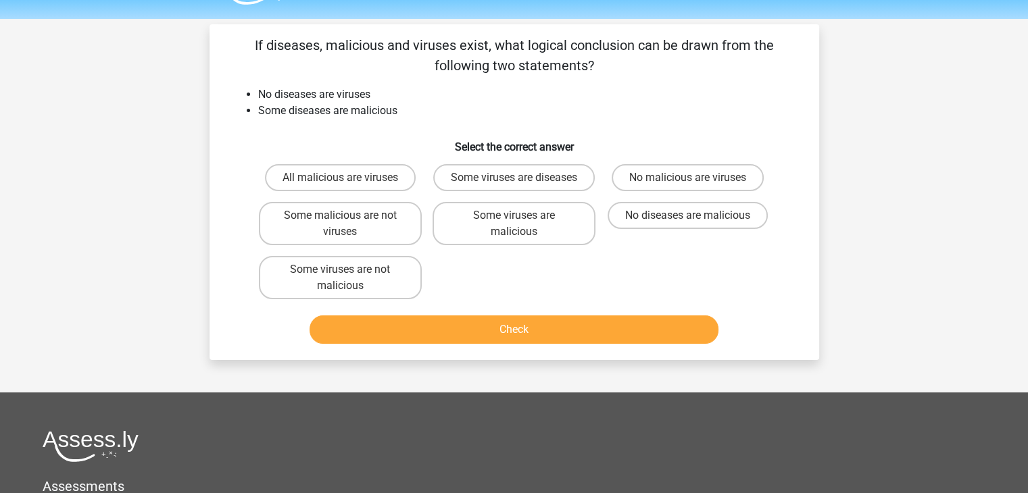
scroll to position [0, 0]
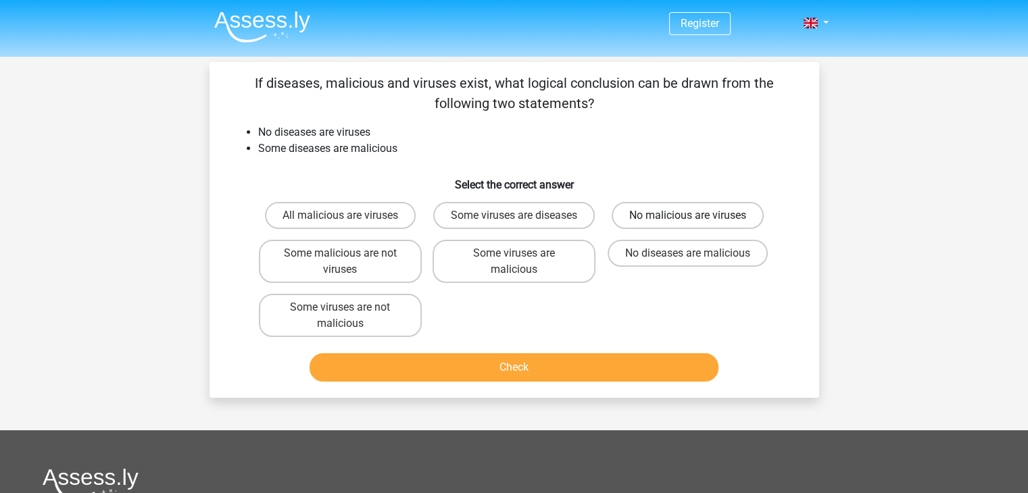
click at [656, 217] on label "No malicious are viruses" at bounding box center [687, 215] width 152 height 27
click at [688, 217] on input "No malicious are viruses" at bounding box center [692, 220] width 9 height 9
radio input "true"
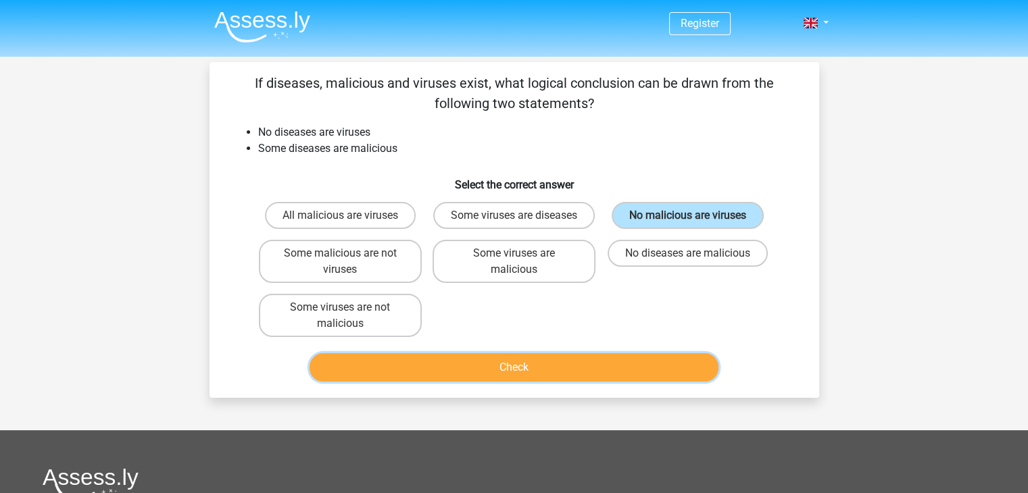
click at [495, 365] on button "Check" at bounding box center [513, 367] width 409 height 28
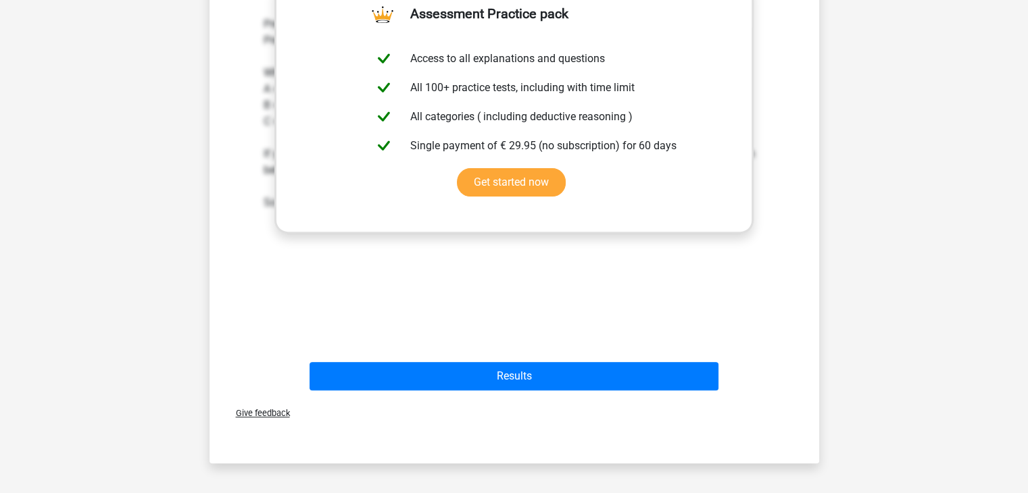
scroll to position [405, 0]
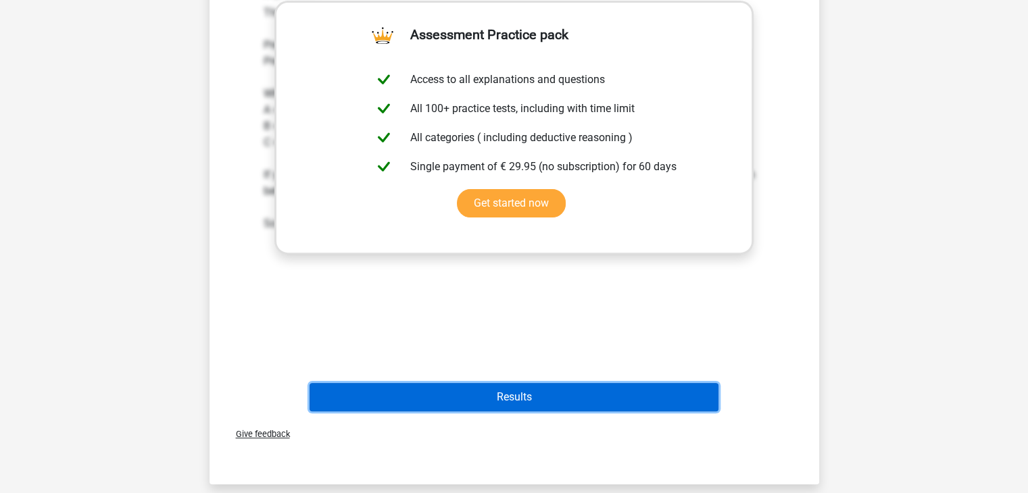
click at [478, 395] on button "Results" at bounding box center [513, 397] width 409 height 28
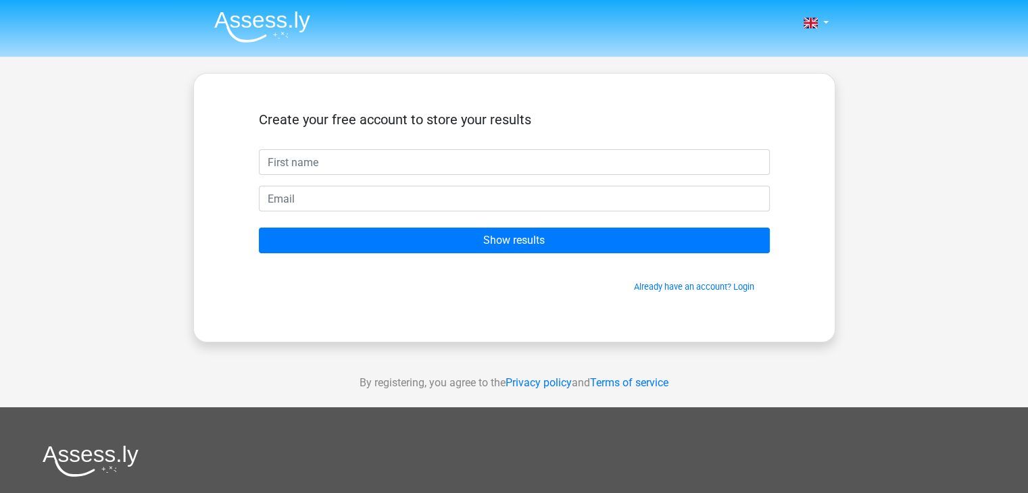
click at [344, 164] on input "text" at bounding box center [514, 162] width 511 height 26
type input "Maksim"
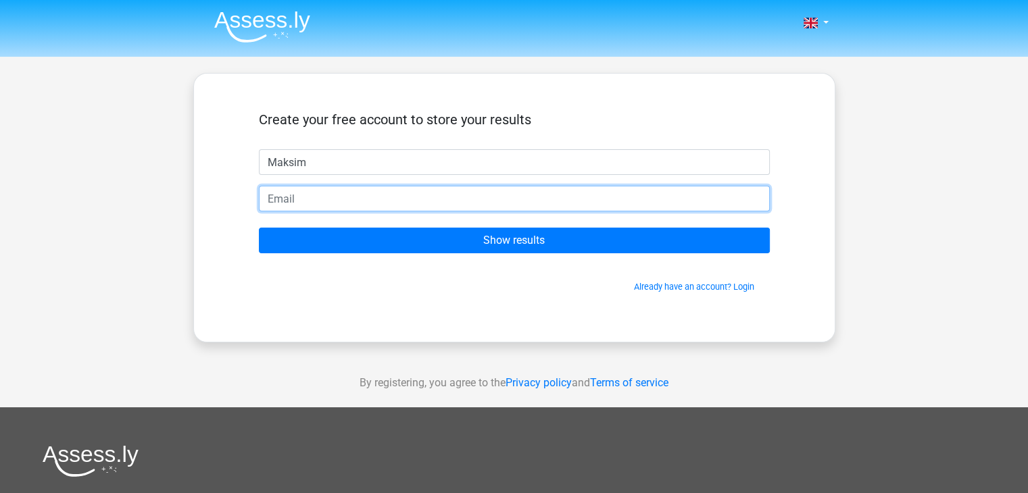
click at [349, 201] on input "email" at bounding box center [514, 199] width 511 height 26
type input "[EMAIL_ADDRESS][DOMAIN_NAME]"
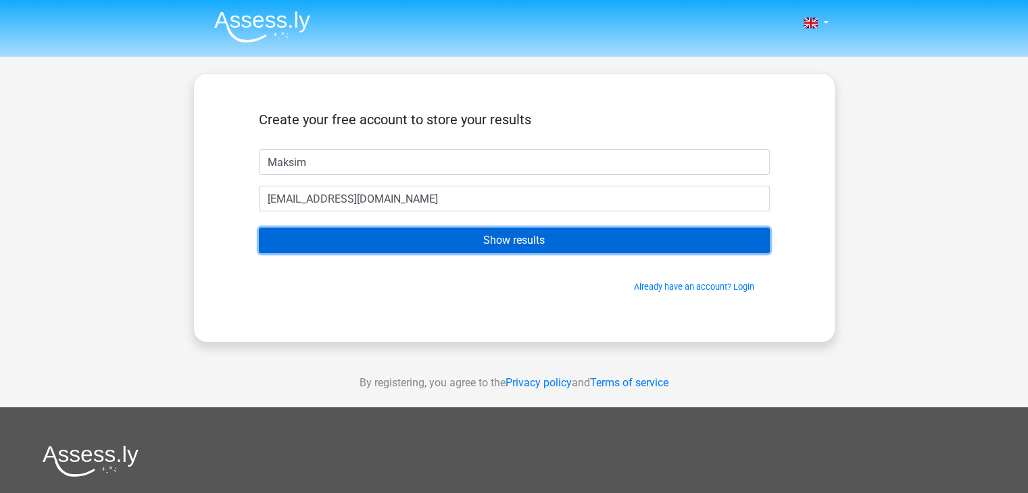
click at [422, 243] on input "Show results" at bounding box center [514, 241] width 511 height 26
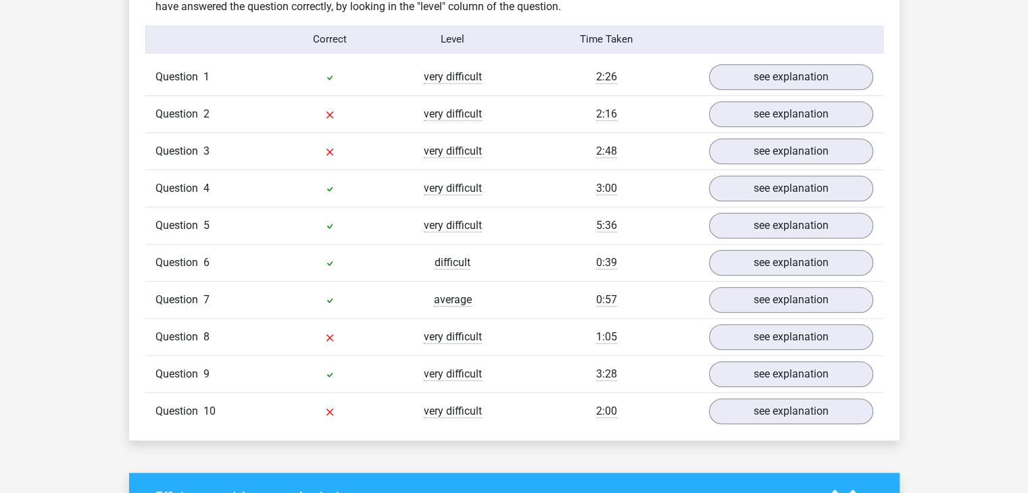
scroll to position [1081, 0]
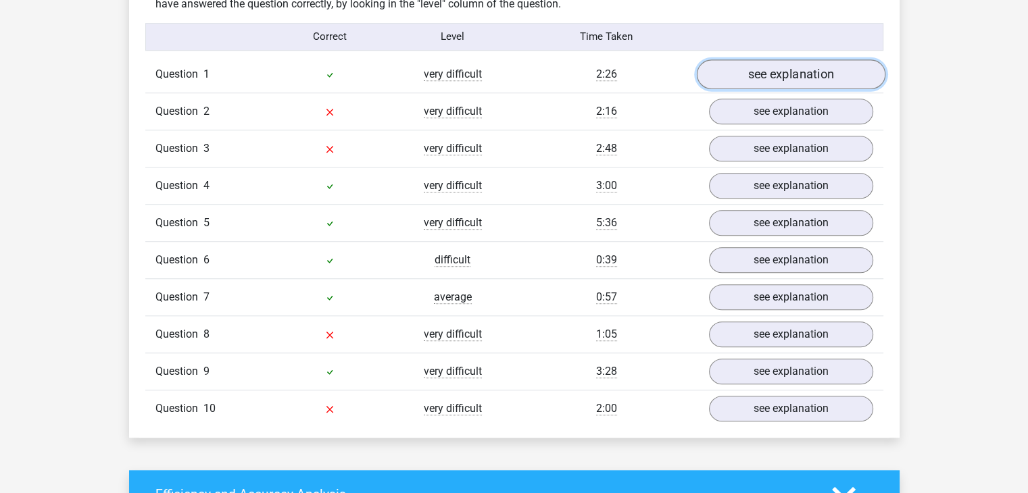
click at [765, 79] on link "see explanation" at bounding box center [790, 74] width 188 height 30
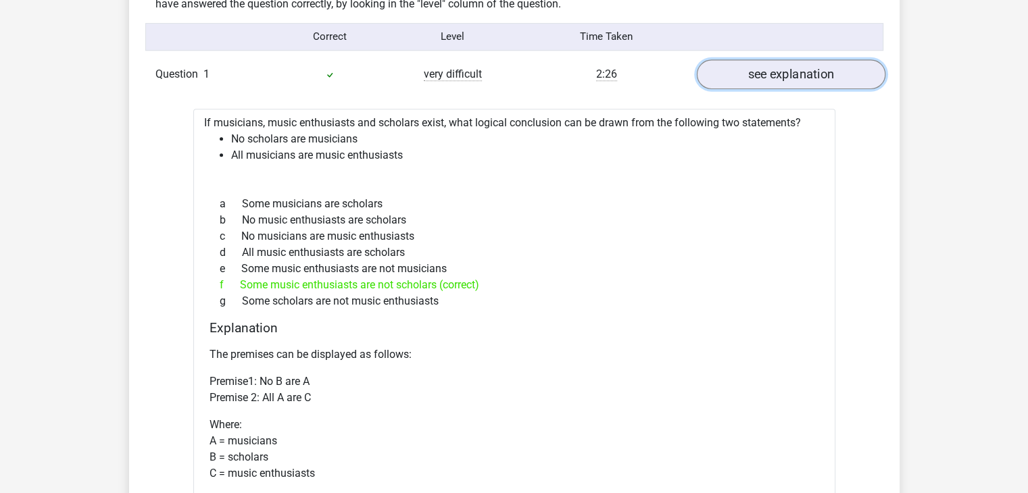
click at [745, 72] on link "see explanation" at bounding box center [790, 74] width 188 height 30
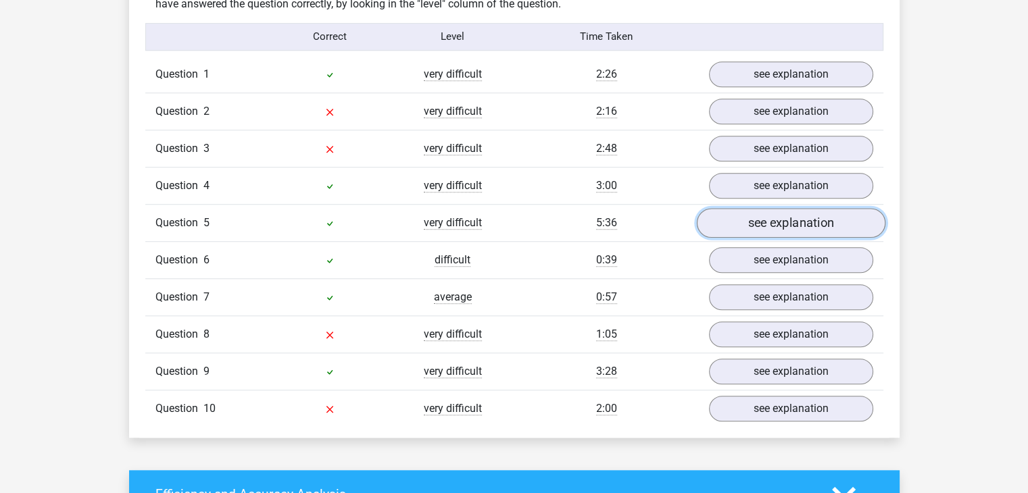
click at [740, 222] on link "see explanation" at bounding box center [790, 223] width 188 height 30
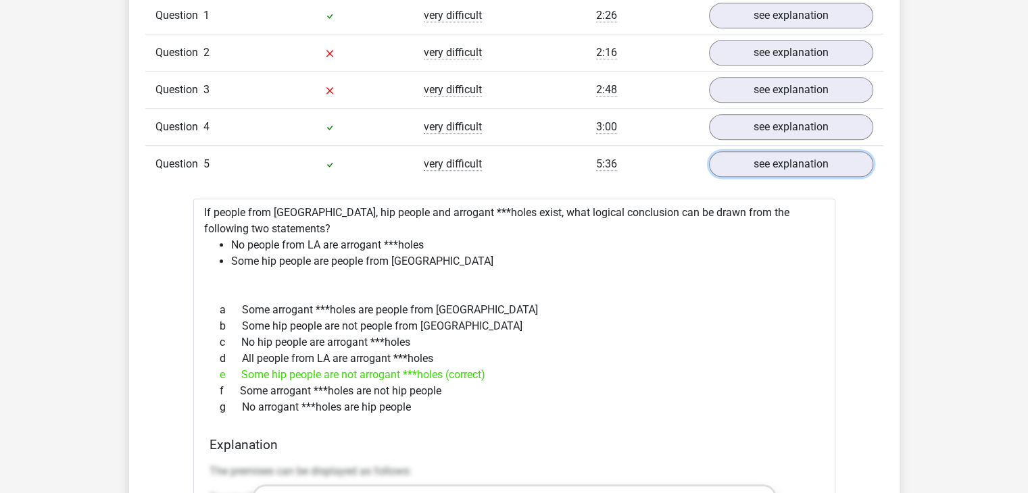
scroll to position [1013, 0]
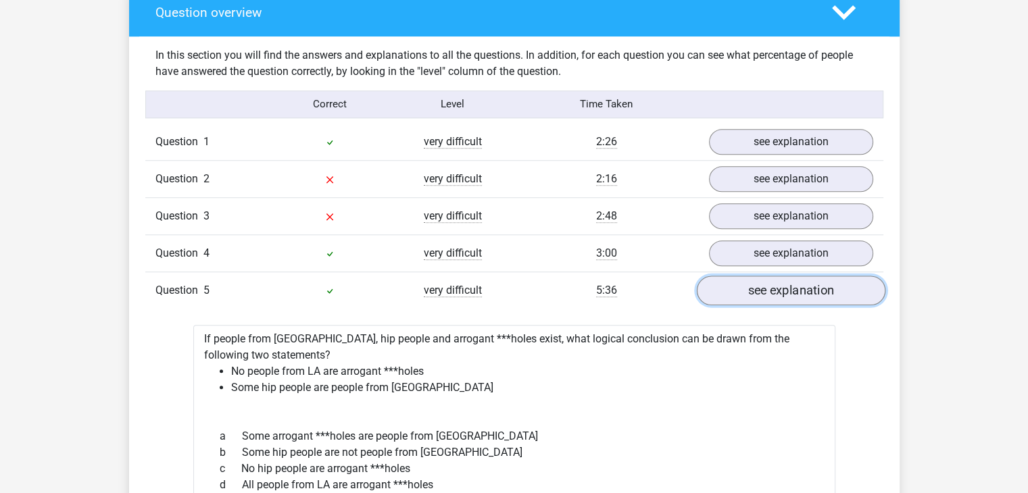
click at [723, 282] on link "see explanation" at bounding box center [790, 291] width 188 height 30
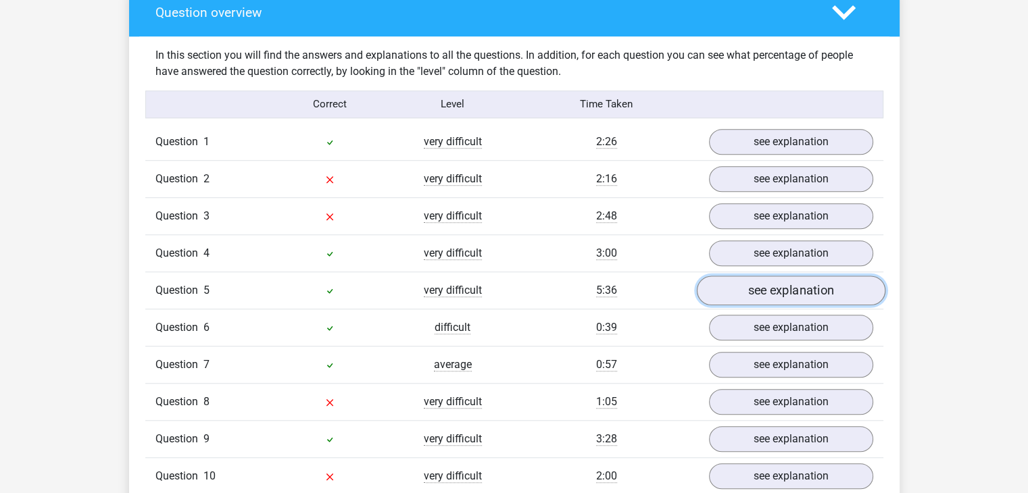
click at [729, 290] on link "see explanation" at bounding box center [790, 291] width 188 height 30
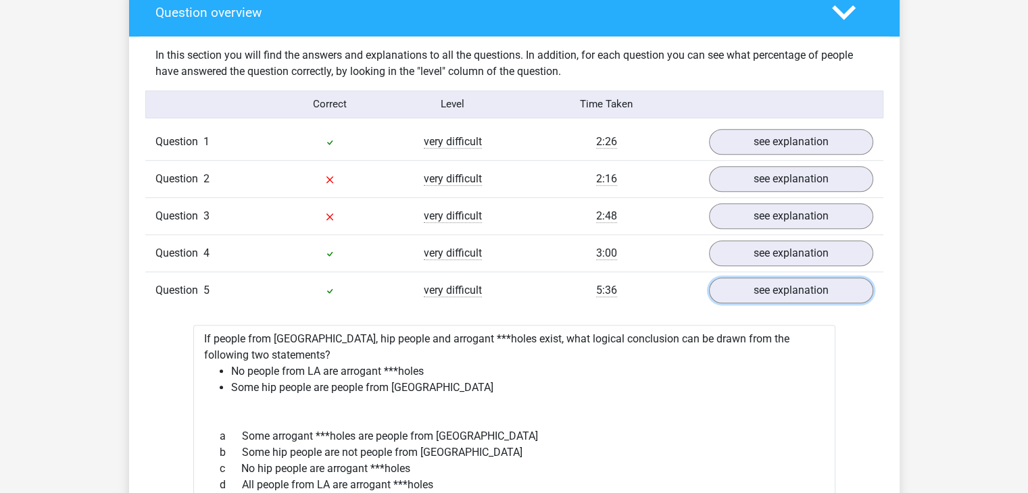
scroll to position [1149, 0]
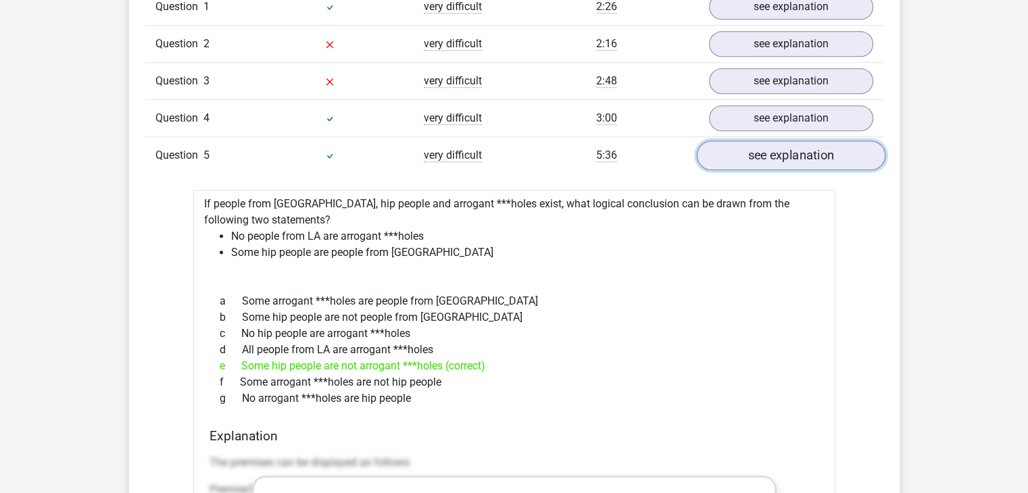
click at [762, 157] on link "see explanation" at bounding box center [790, 156] width 188 height 30
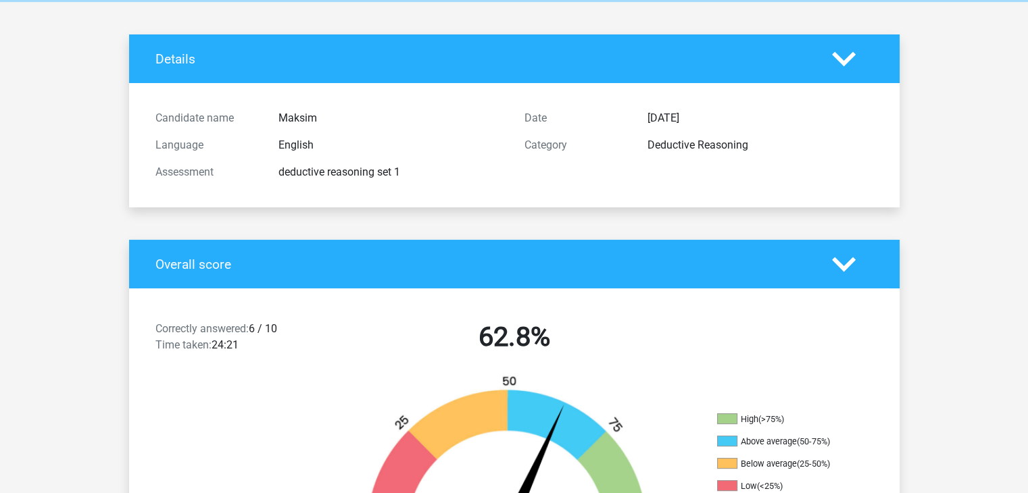
scroll to position [0, 0]
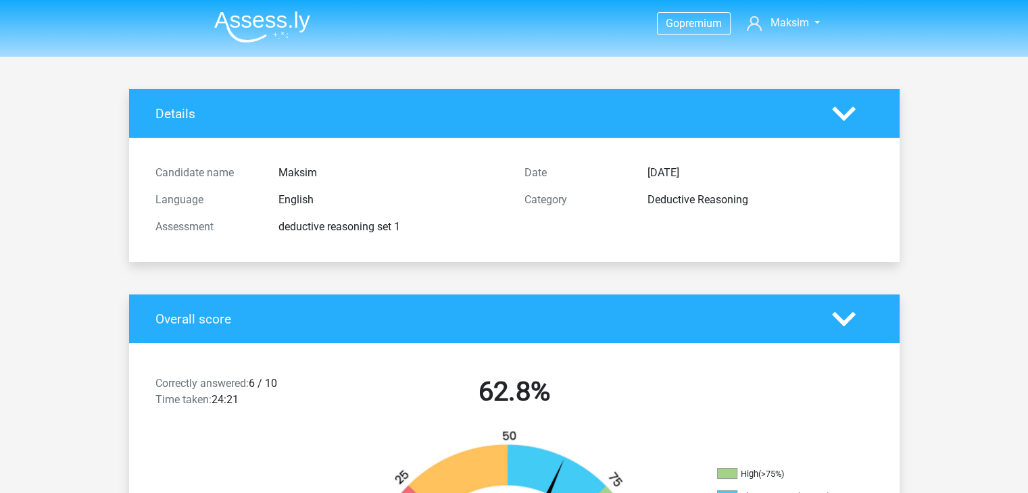
click at [262, 28] on img at bounding box center [262, 27] width 96 height 32
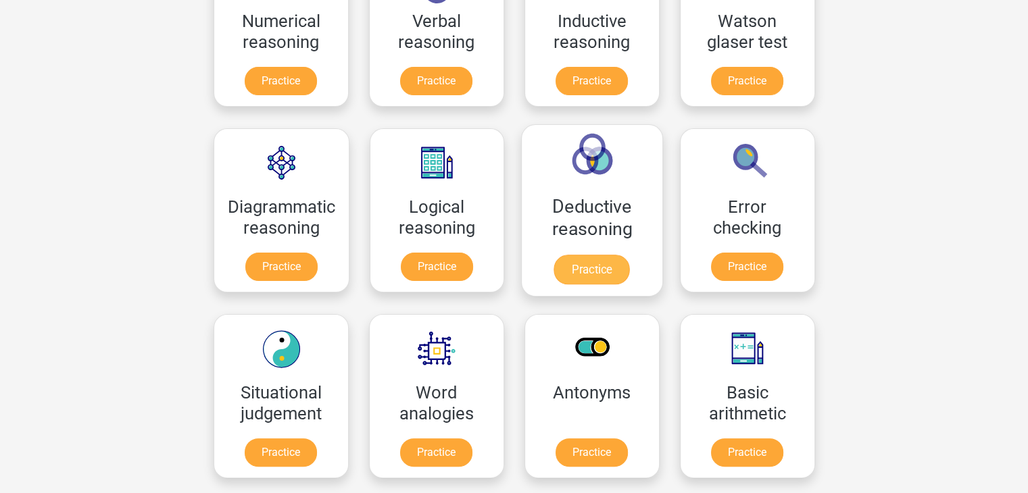
scroll to position [203, 0]
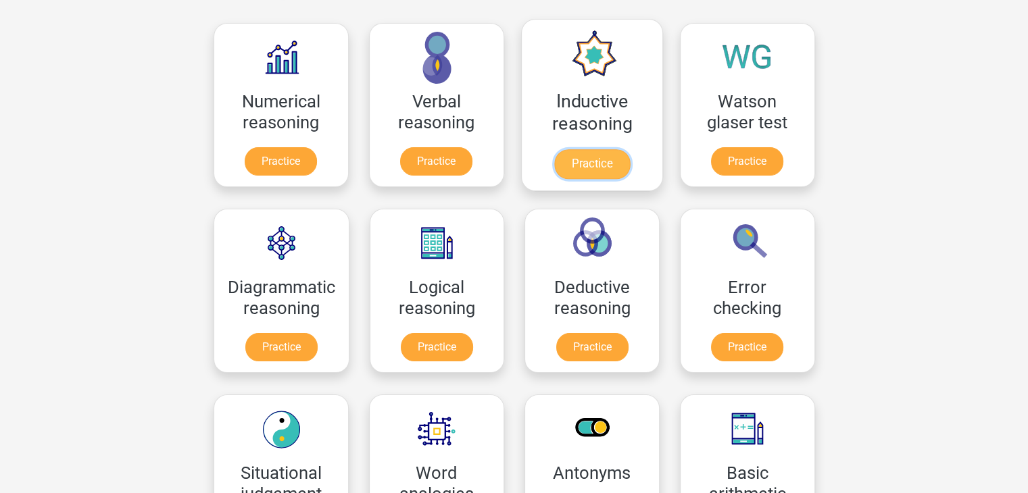
click at [590, 161] on link "Practice" at bounding box center [591, 164] width 76 height 30
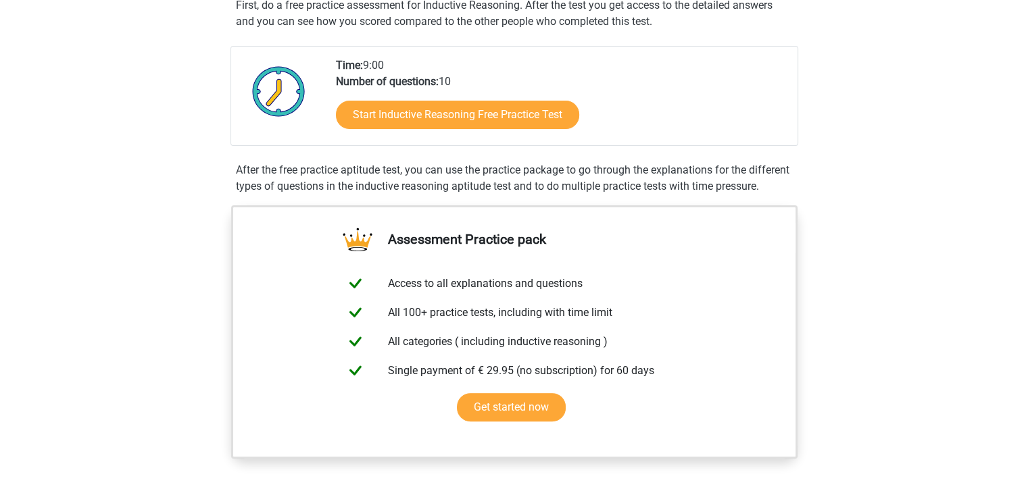
scroll to position [135, 0]
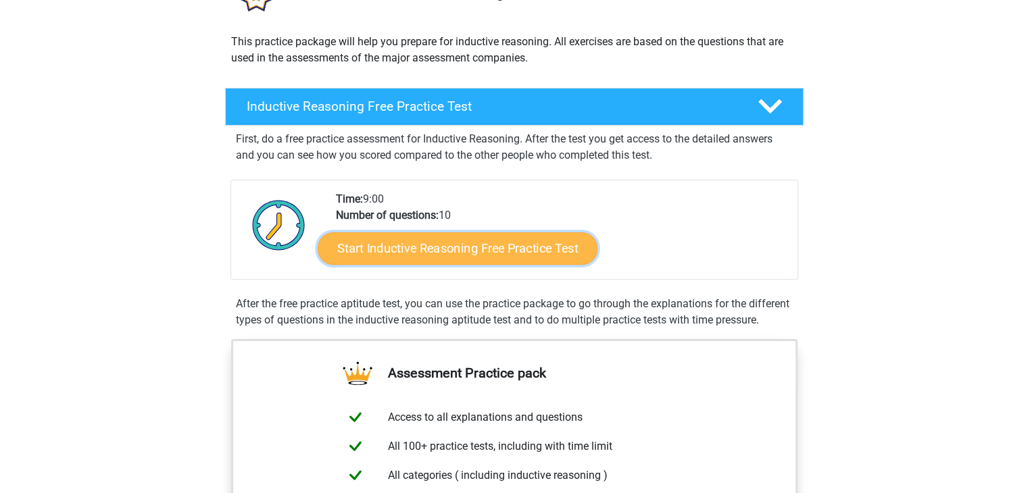
click at [484, 250] on link "Start Inductive Reasoning Free Practice Test" at bounding box center [458, 248] width 280 height 32
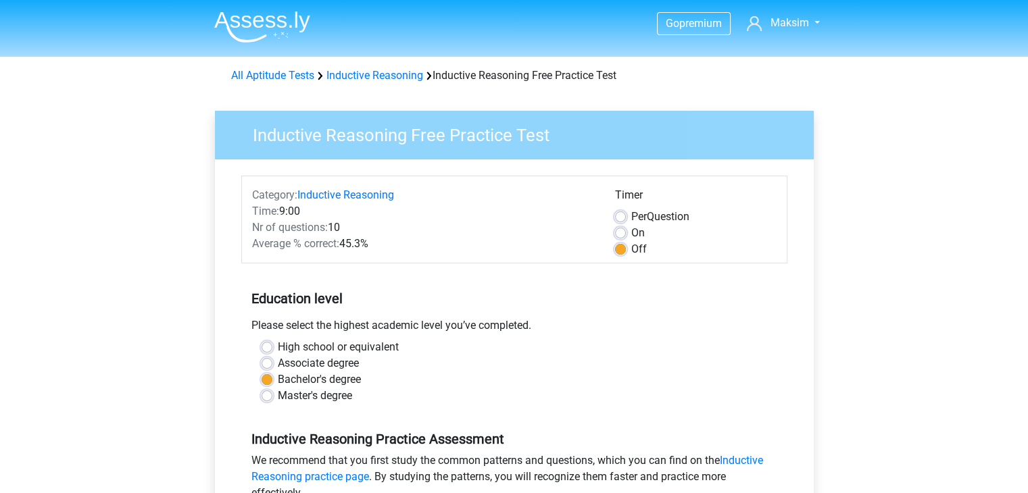
scroll to position [203, 0]
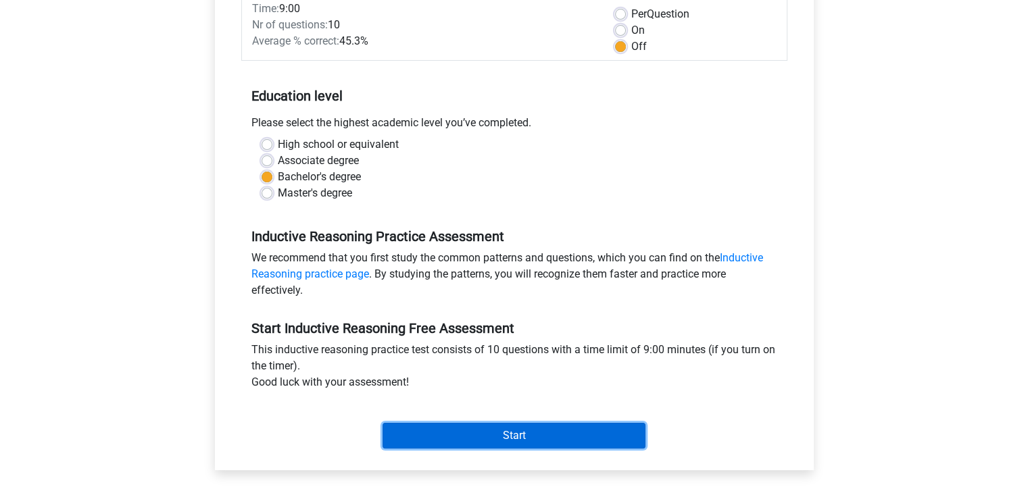
click at [489, 436] on input "Start" at bounding box center [513, 436] width 263 height 26
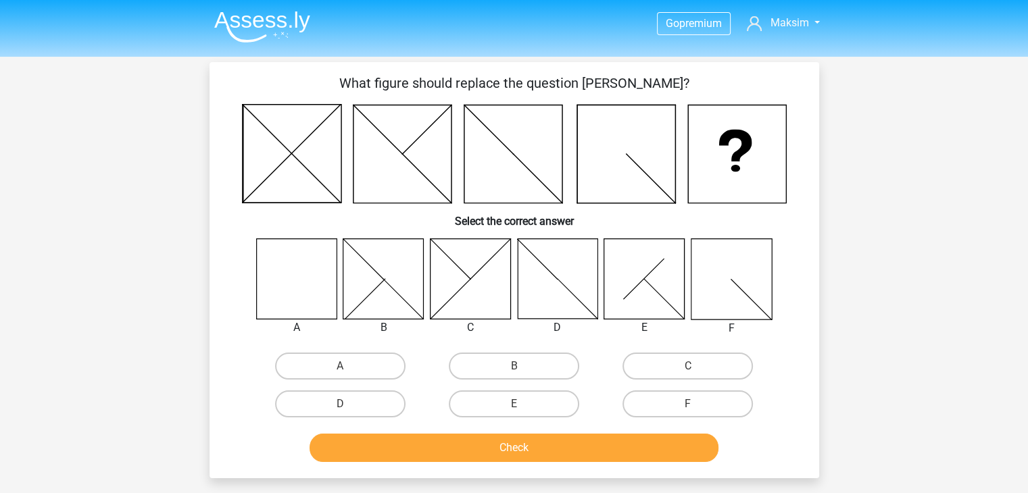
click at [305, 271] on icon at bounding box center [296, 278] width 80 height 80
click at [332, 367] on label "A" at bounding box center [340, 366] width 130 height 27
click at [340, 367] on input "A" at bounding box center [344, 370] width 9 height 9
radio input "true"
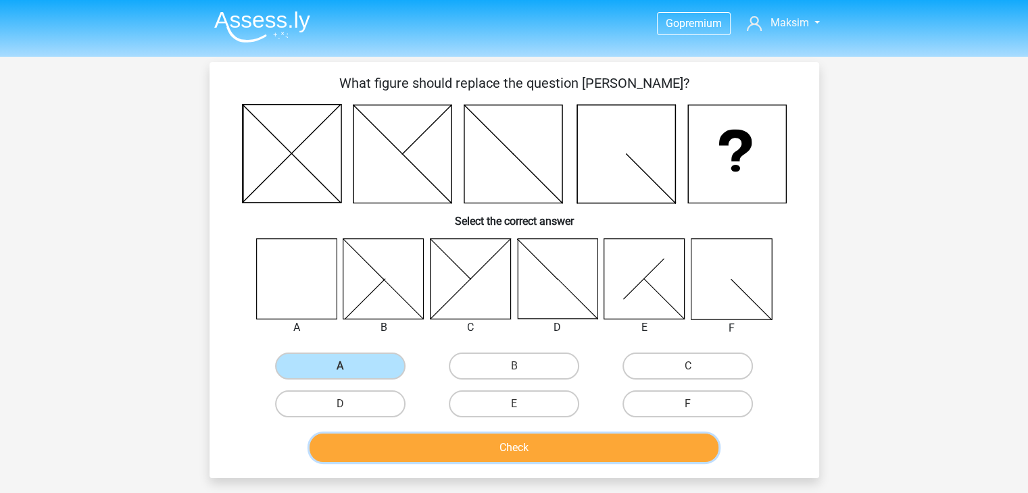
click at [471, 444] on button "Check" at bounding box center [513, 448] width 409 height 28
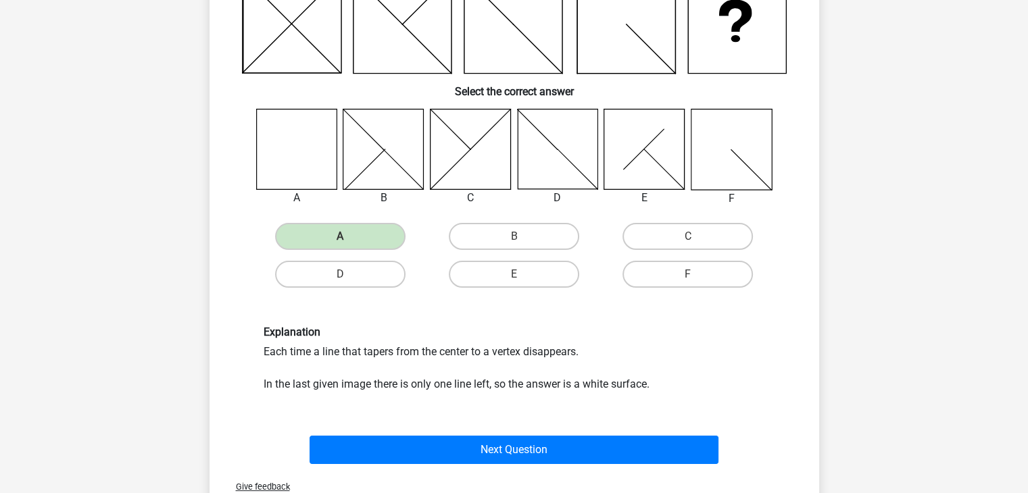
scroll to position [203, 0]
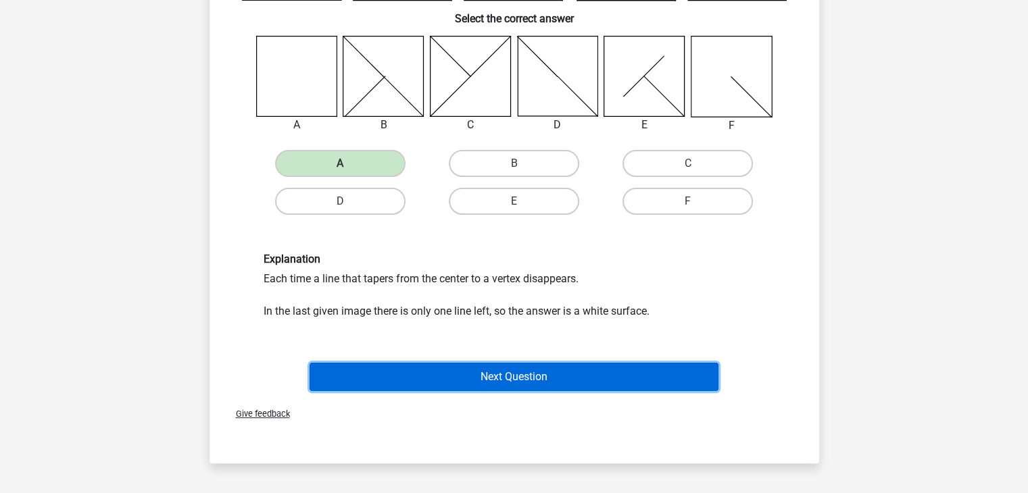
click at [445, 371] on button "Next Question" at bounding box center [513, 377] width 409 height 28
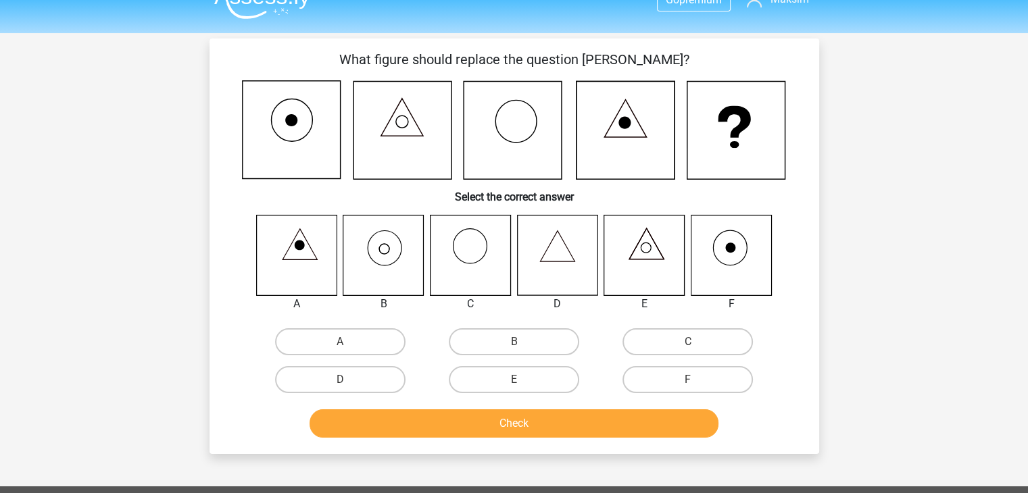
scroll to position [0, 0]
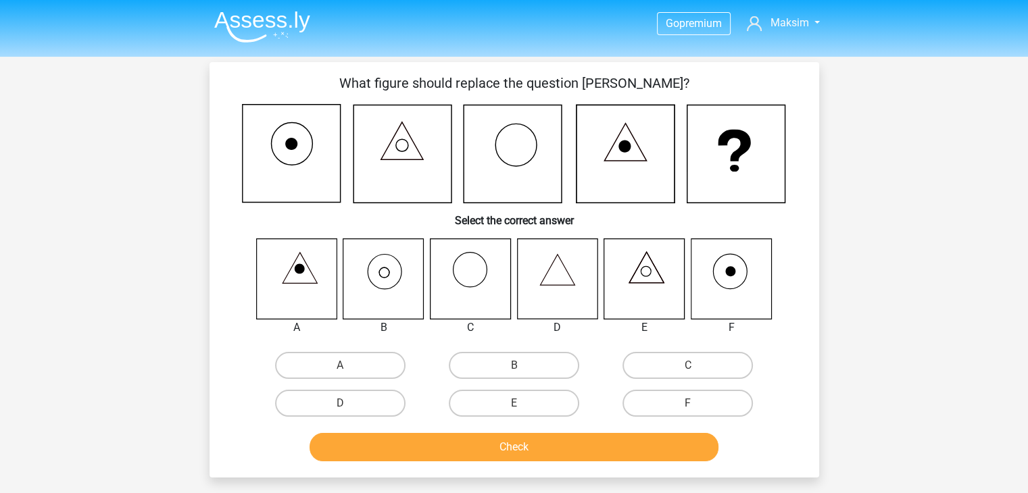
click at [386, 283] on icon at bounding box center [383, 278] width 80 height 80
click at [478, 370] on label "B" at bounding box center [514, 365] width 130 height 27
click at [513, 370] on input "B" at bounding box center [517, 370] width 9 height 9
radio input "true"
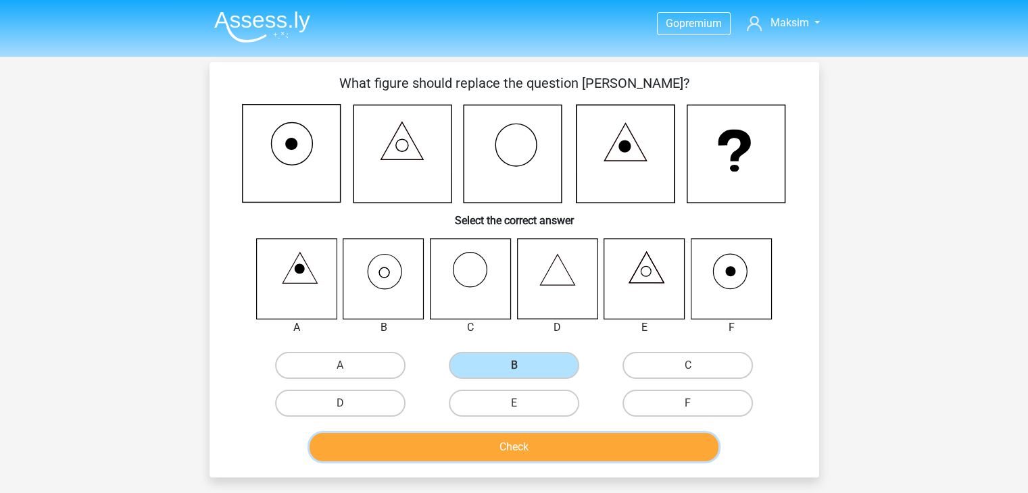
click at [470, 448] on button "Check" at bounding box center [513, 447] width 409 height 28
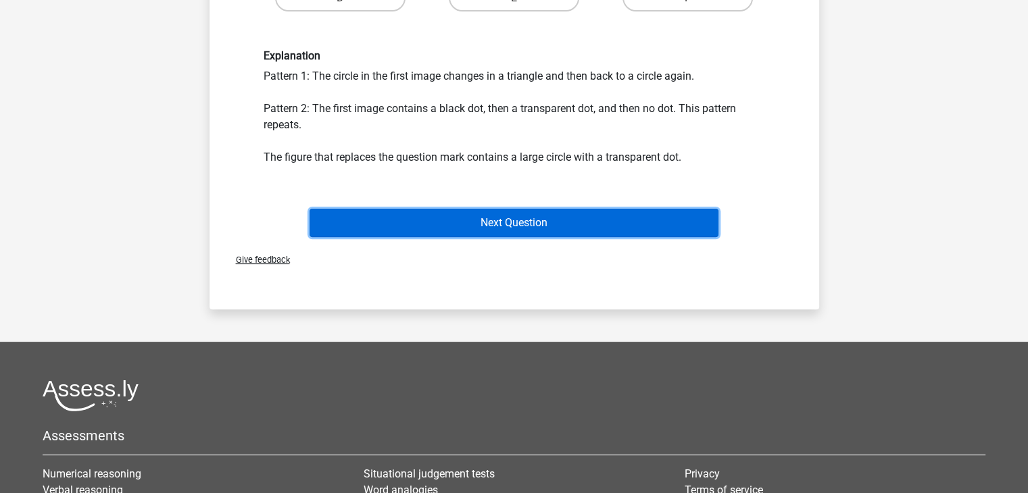
click at [459, 228] on button "Next Question" at bounding box center [513, 223] width 409 height 28
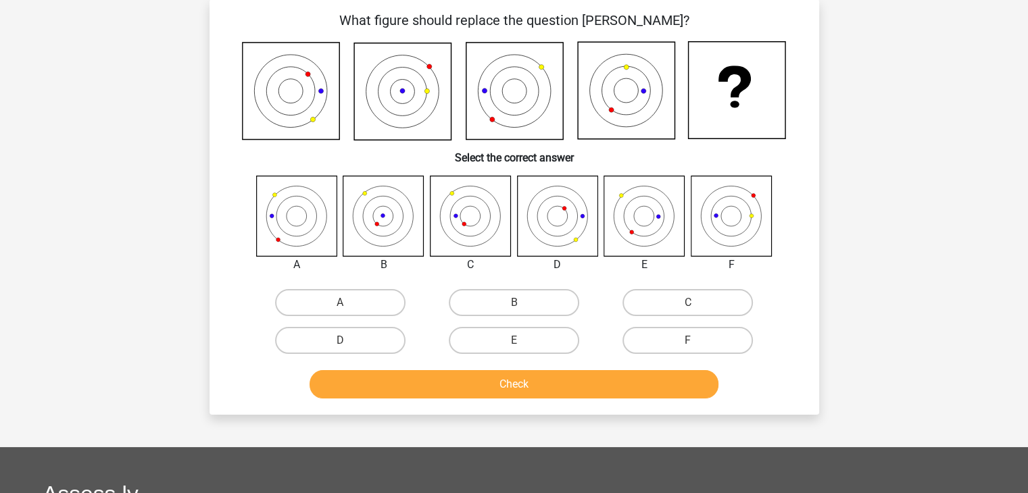
scroll to position [62, 0]
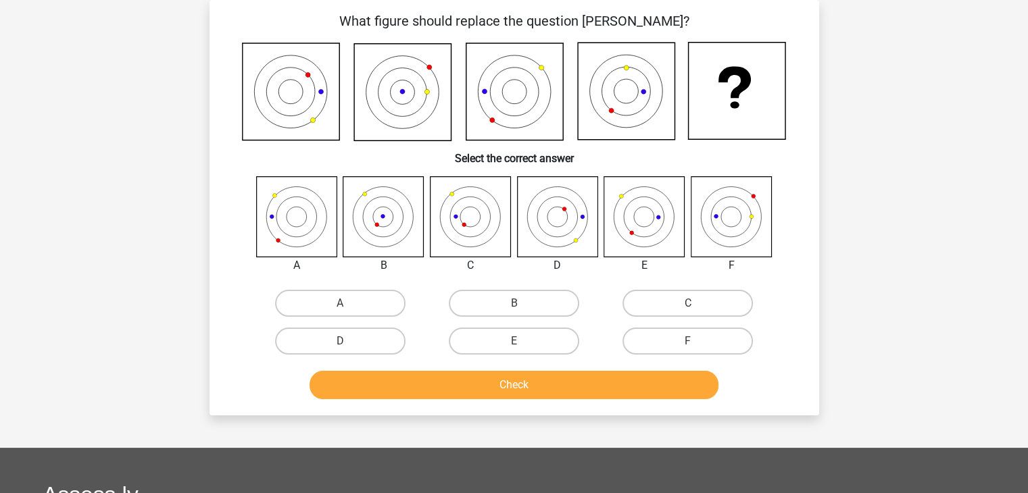
click at [727, 228] on icon at bounding box center [730, 216] width 80 height 80
click at [704, 341] on label "F" at bounding box center [687, 341] width 130 height 27
click at [697, 341] on input "F" at bounding box center [692, 345] width 9 height 9
radio input "true"
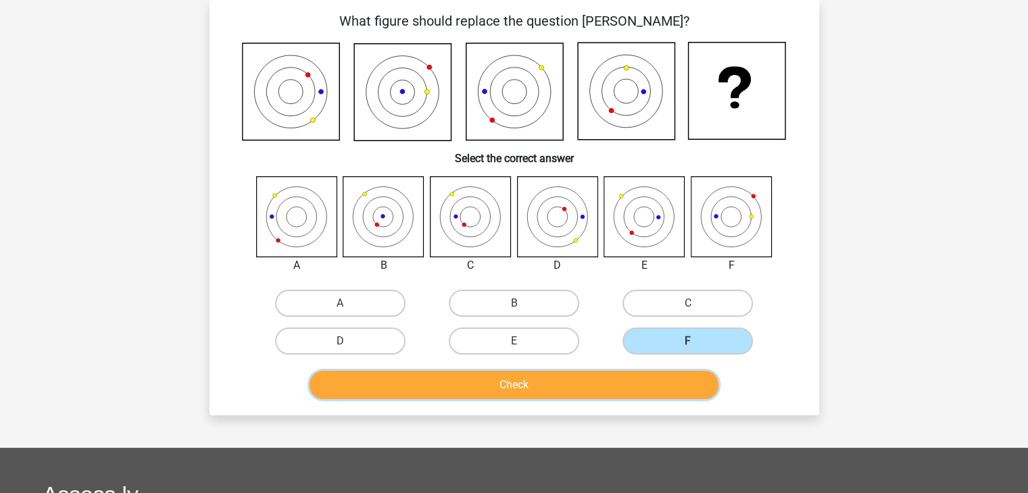
click at [590, 379] on button "Check" at bounding box center [513, 385] width 409 height 28
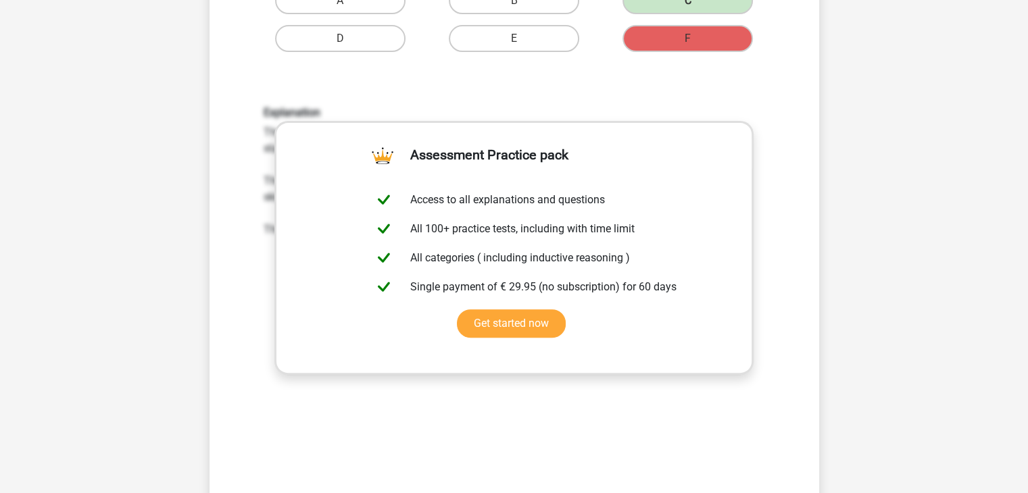
scroll to position [468, 0]
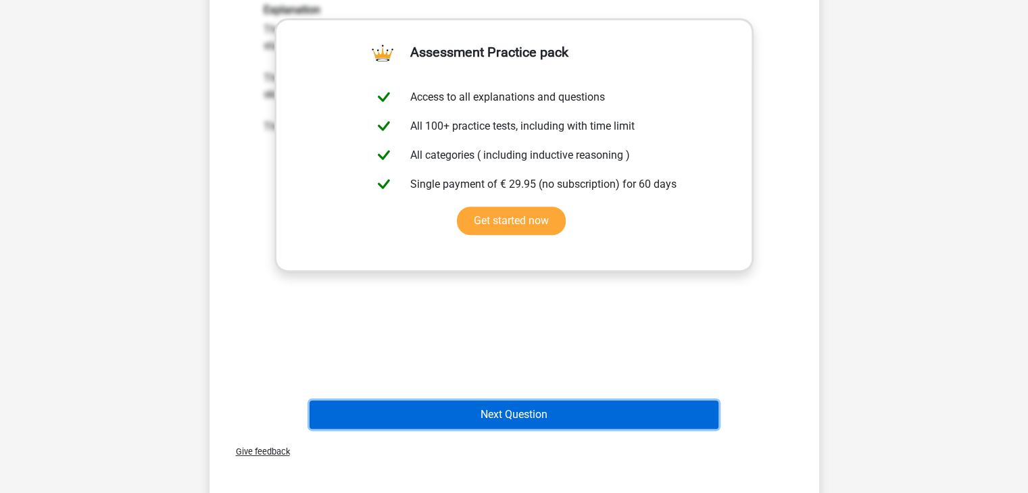
click at [546, 414] on button "Next Question" at bounding box center [513, 415] width 409 height 28
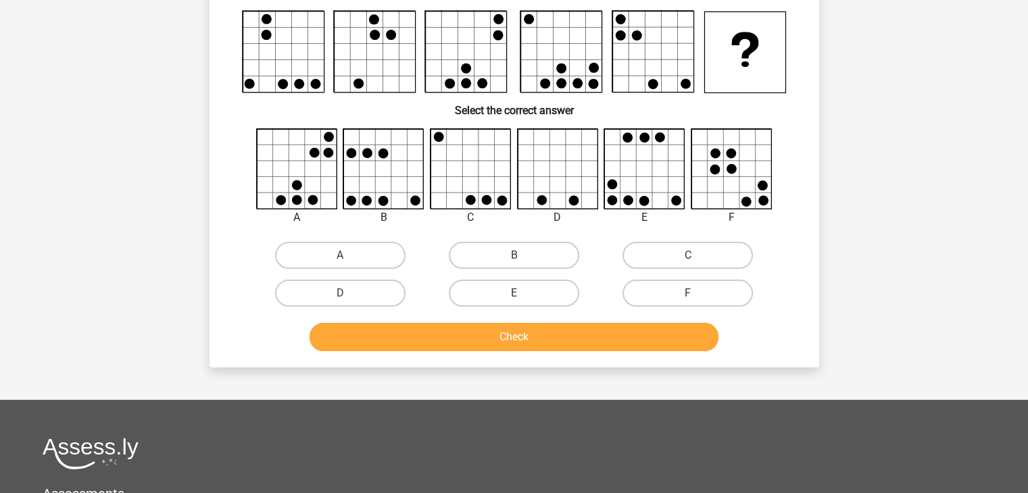
scroll to position [62, 0]
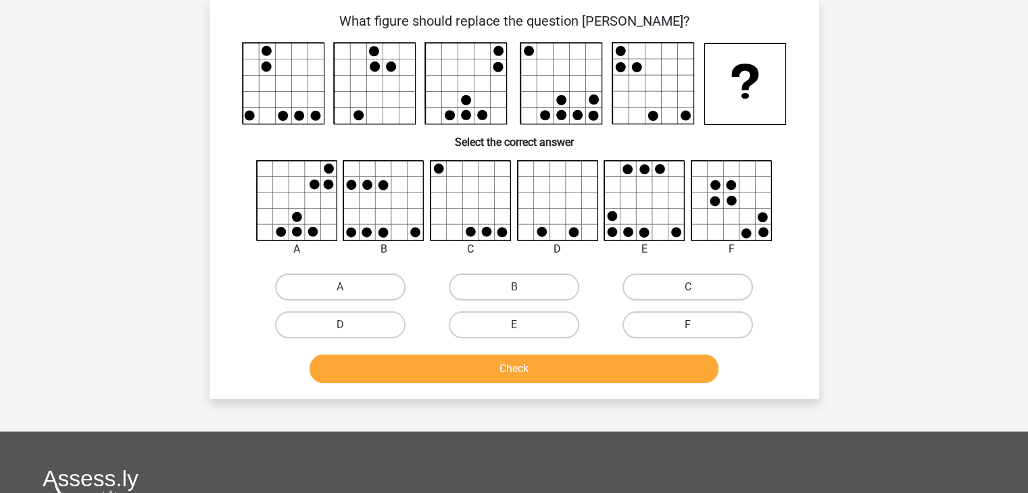
click at [305, 208] on icon at bounding box center [297, 201] width 80 height 80
click at [343, 282] on label "A" at bounding box center [340, 287] width 130 height 27
click at [343, 287] on input "A" at bounding box center [344, 291] width 9 height 9
radio input "true"
click at [432, 367] on button "Check" at bounding box center [513, 369] width 409 height 28
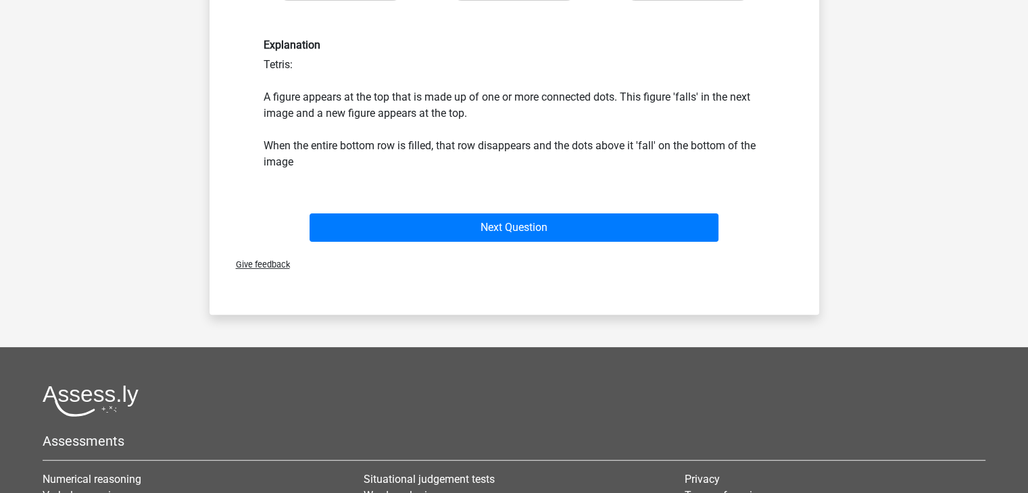
scroll to position [405, 0]
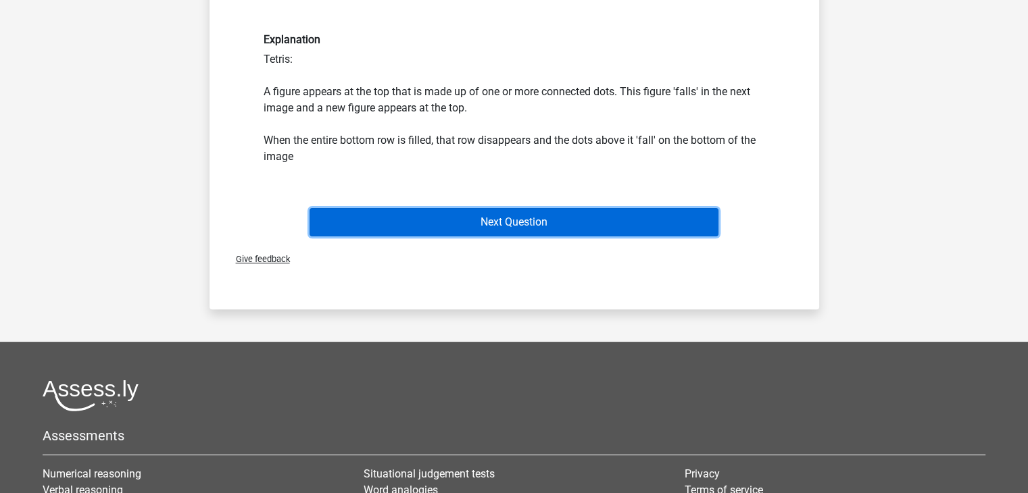
click at [483, 234] on button "Next Question" at bounding box center [513, 222] width 409 height 28
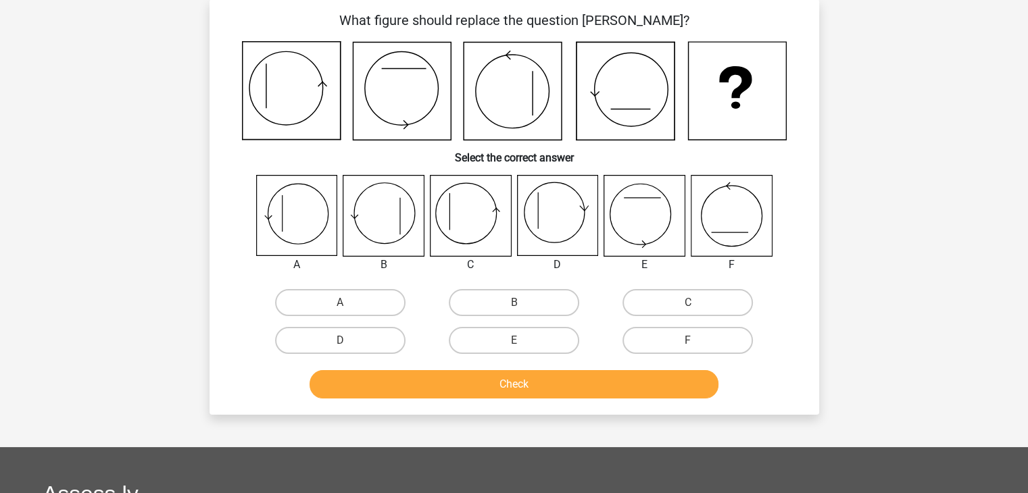
scroll to position [62, 0]
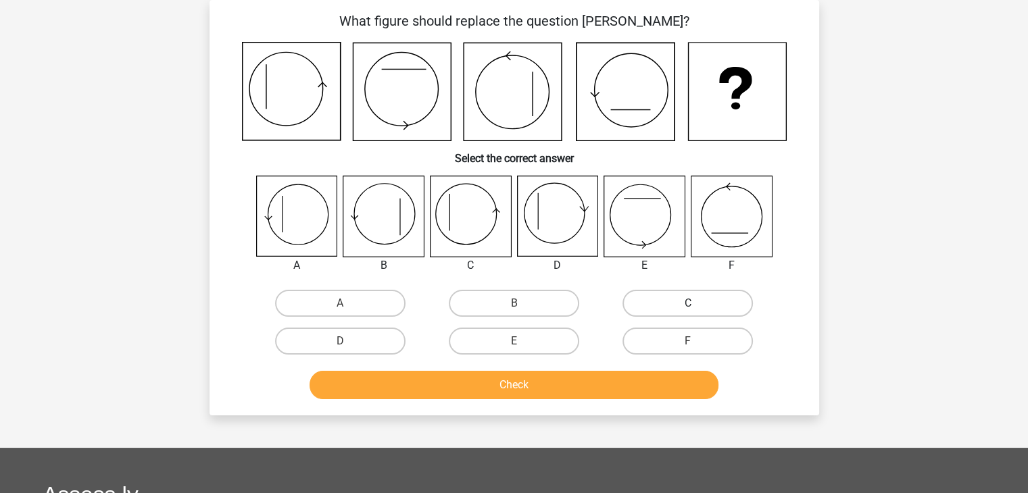
click at [678, 309] on label "C" at bounding box center [687, 303] width 130 height 27
click at [688, 309] on input "C" at bounding box center [692, 307] width 9 height 9
radio input "true"
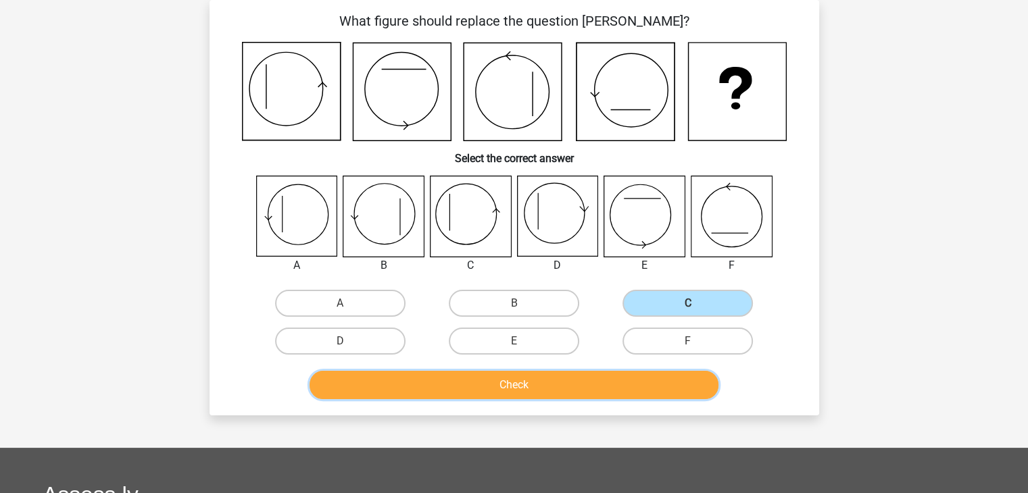
click at [549, 378] on button "Check" at bounding box center [513, 385] width 409 height 28
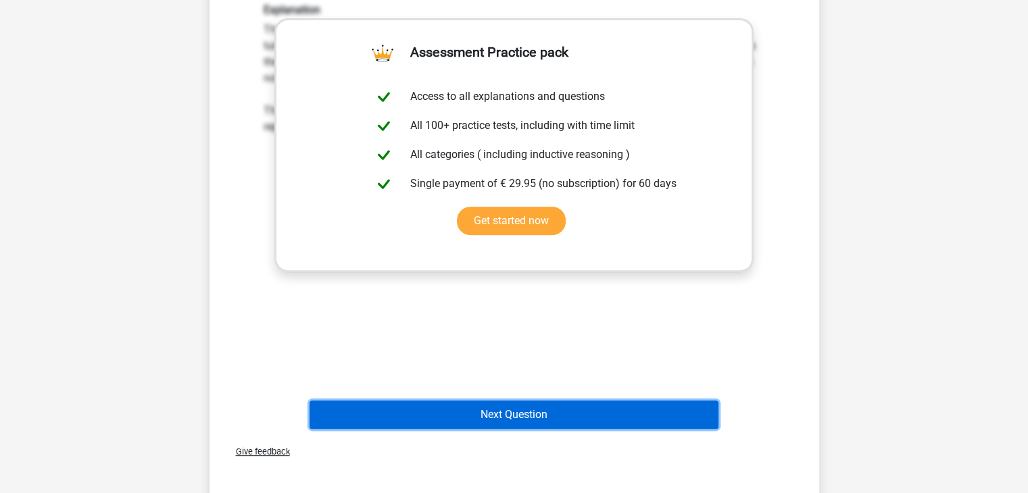
click at [533, 409] on button "Next Question" at bounding box center [513, 415] width 409 height 28
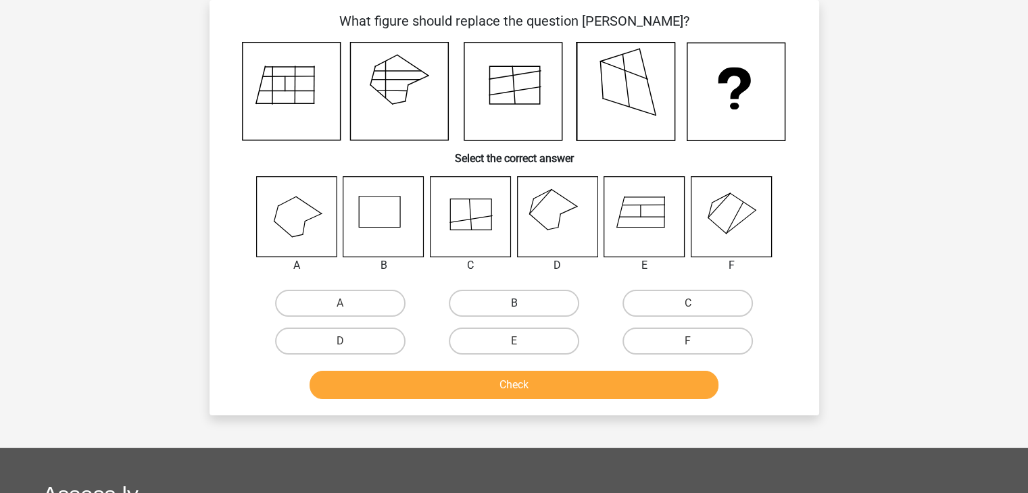
click at [522, 303] on label "B" at bounding box center [514, 303] width 130 height 27
click at [522, 303] on input "B" at bounding box center [517, 307] width 9 height 9
radio input "true"
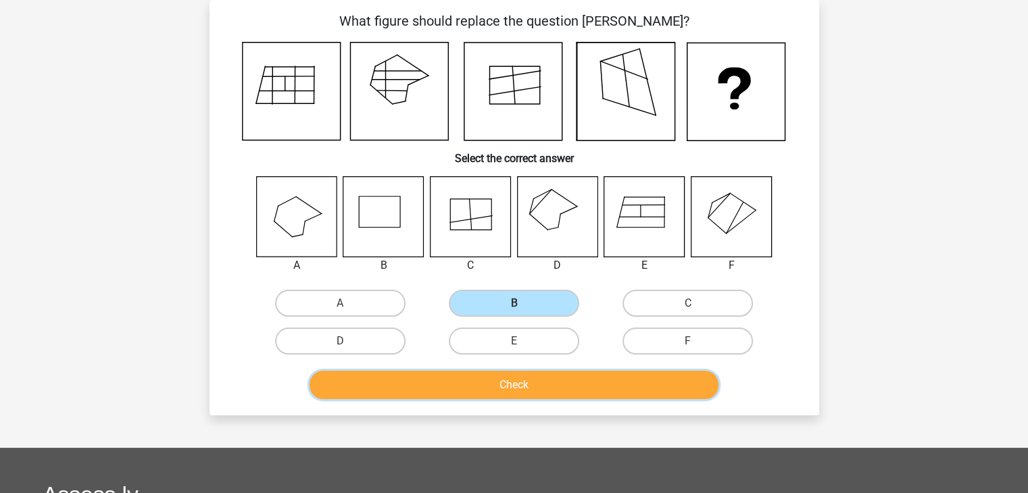
click at [498, 384] on button "Check" at bounding box center [513, 385] width 409 height 28
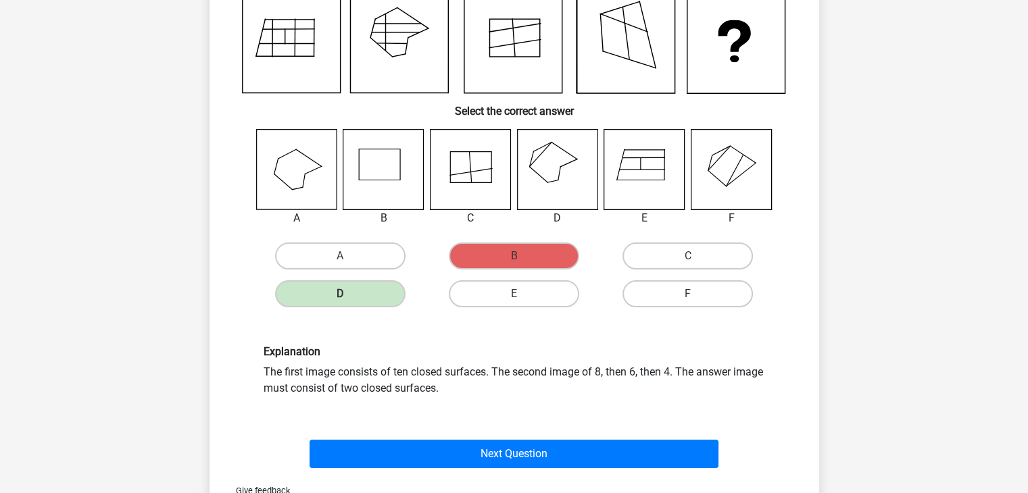
scroll to position [130, 0]
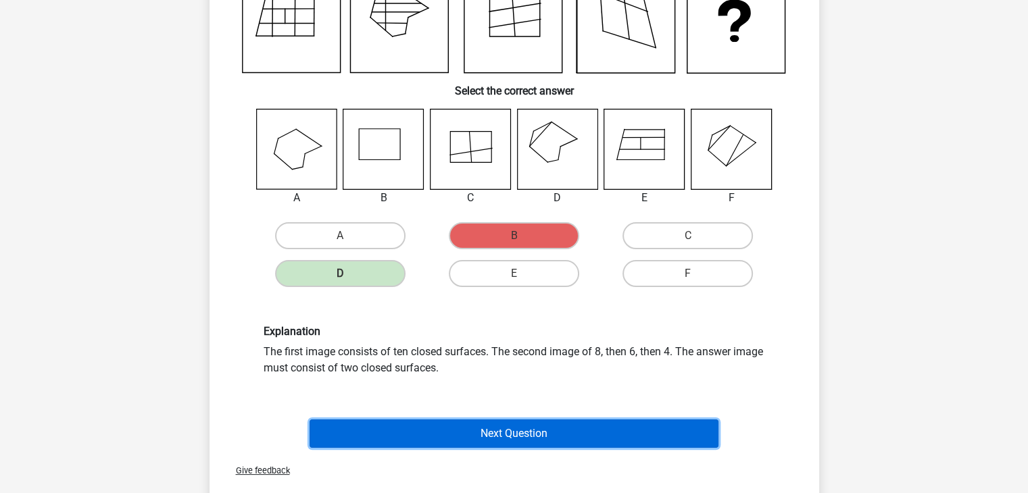
click at [528, 431] on button "Next Question" at bounding box center [513, 434] width 409 height 28
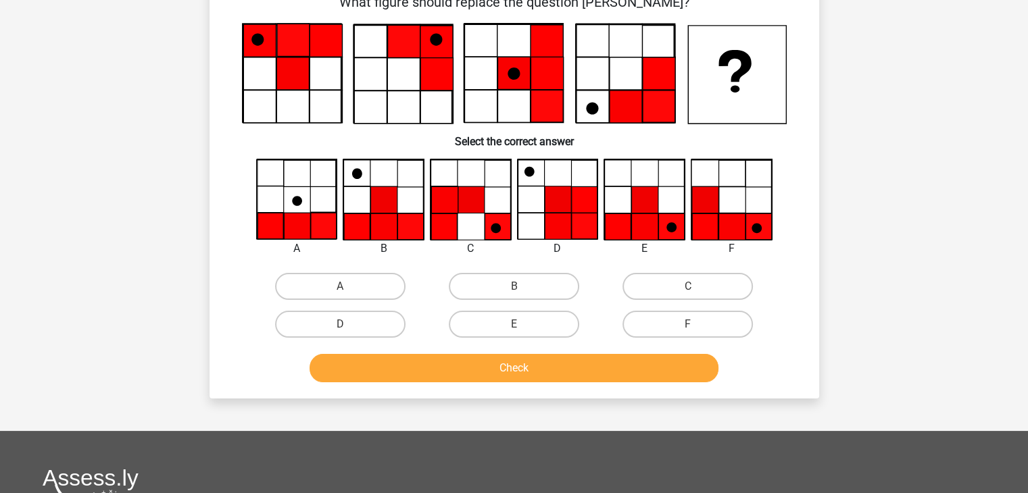
scroll to position [62, 0]
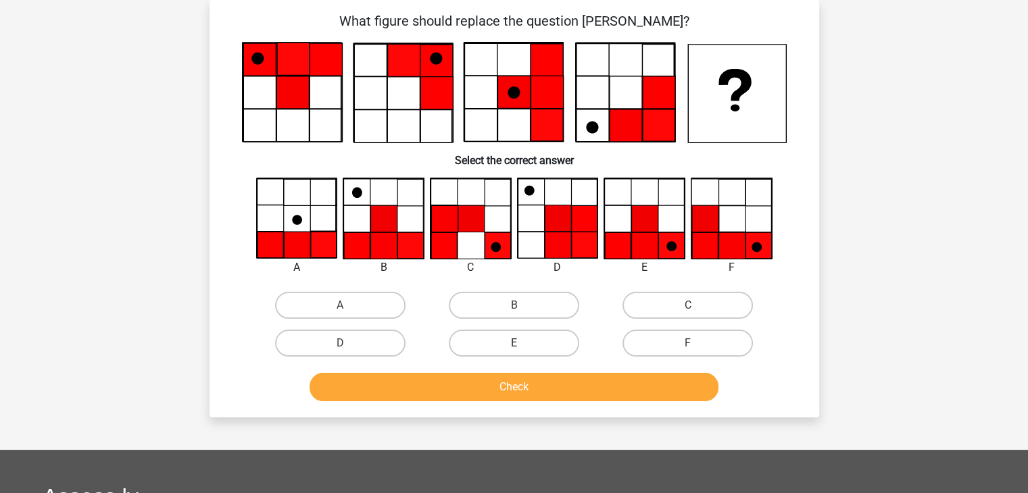
click at [521, 341] on label "E" at bounding box center [514, 343] width 130 height 27
click at [521, 343] on input "E" at bounding box center [517, 347] width 9 height 9
radio input "true"
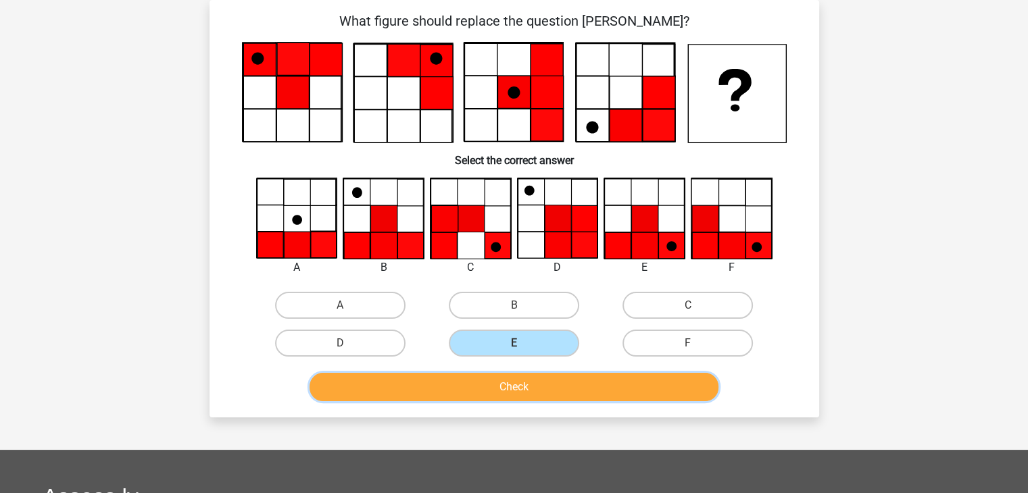
click at [472, 384] on button "Check" at bounding box center [513, 387] width 409 height 28
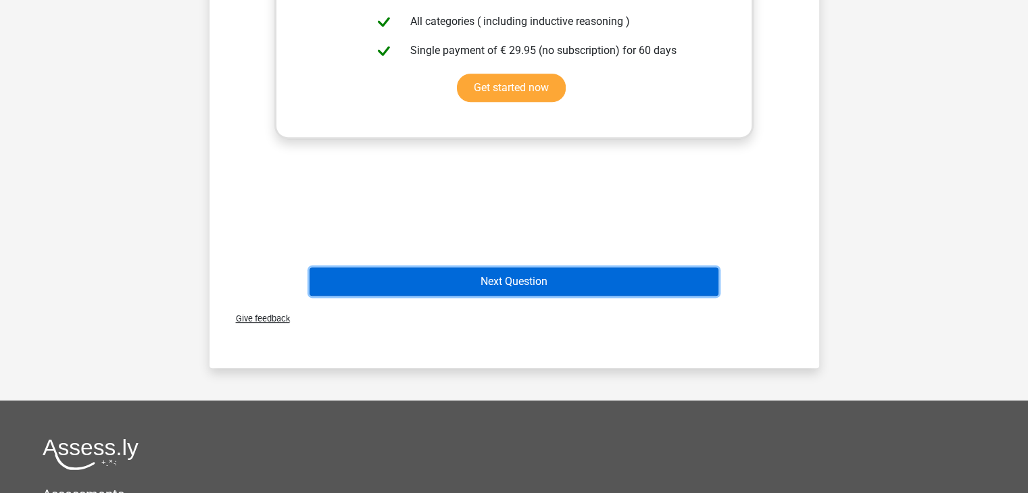
click at [516, 282] on button "Next Question" at bounding box center [513, 282] width 409 height 28
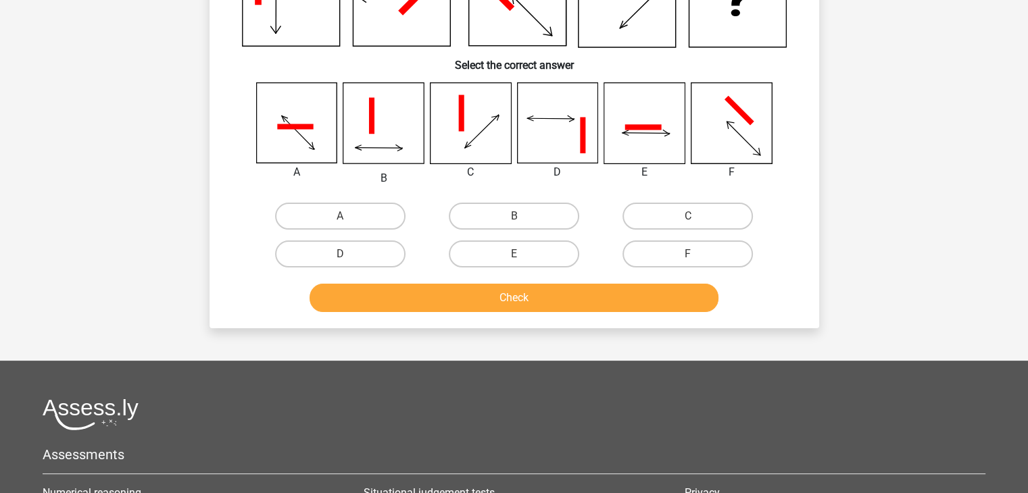
scroll to position [0, 0]
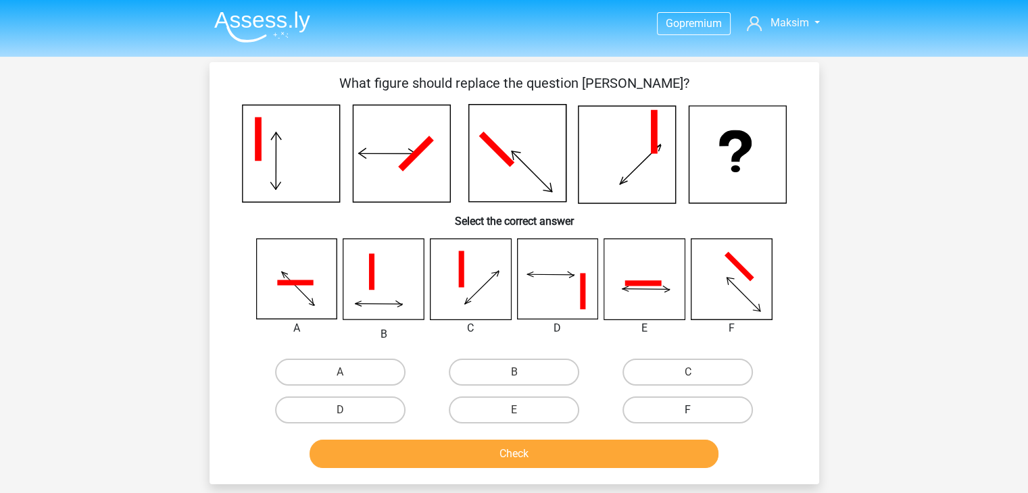
click at [683, 414] on label "F" at bounding box center [687, 410] width 130 height 27
click at [688, 414] on input "F" at bounding box center [692, 414] width 9 height 9
radio input "true"
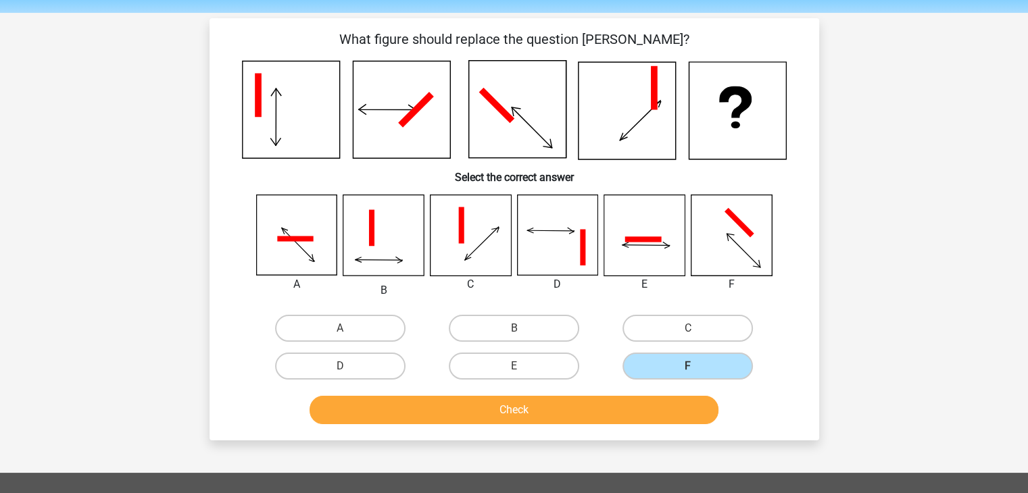
scroll to position [68, 0]
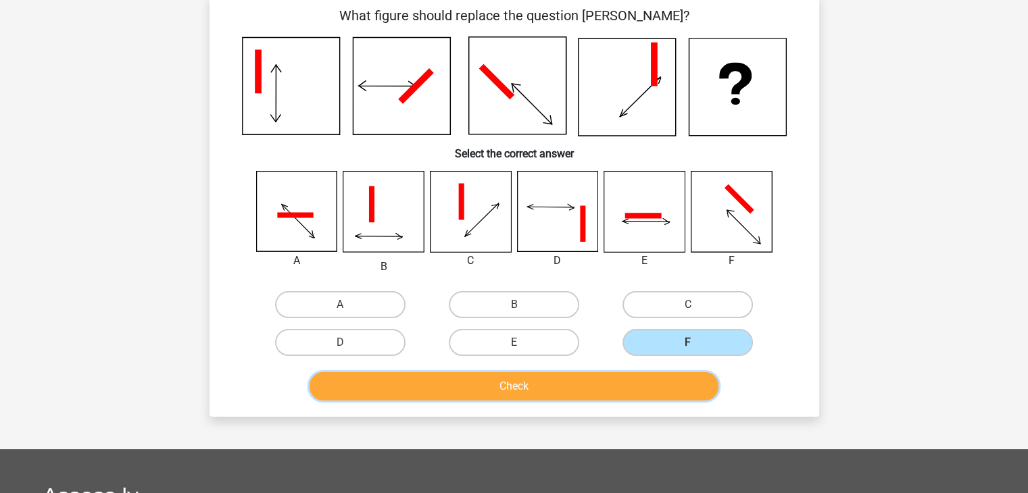
click at [515, 382] on button "Check" at bounding box center [513, 386] width 409 height 28
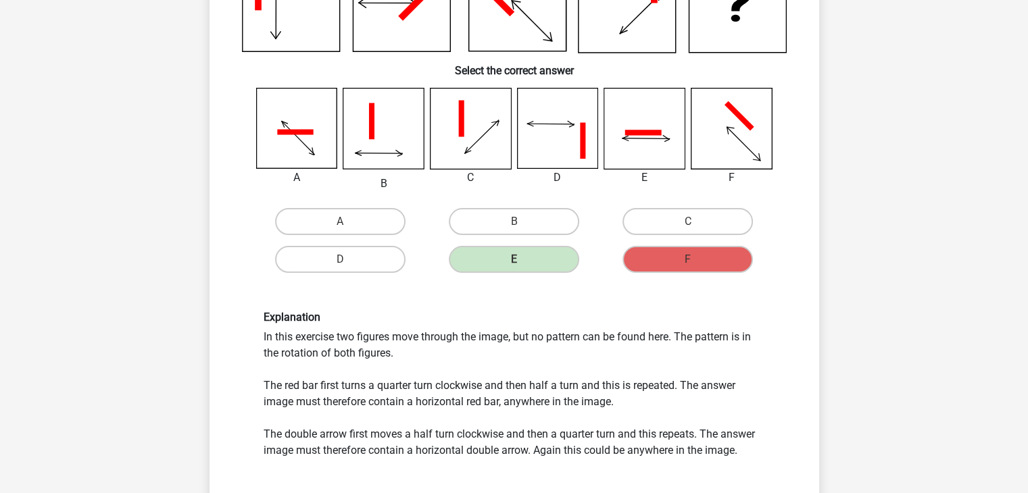
scroll to position [203, 0]
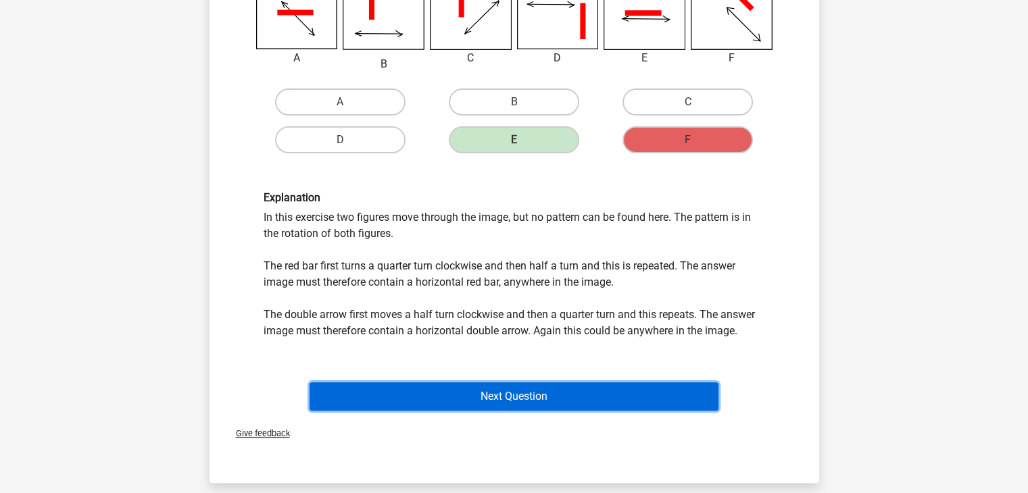
click at [591, 395] on button "Next Question" at bounding box center [513, 396] width 409 height 28
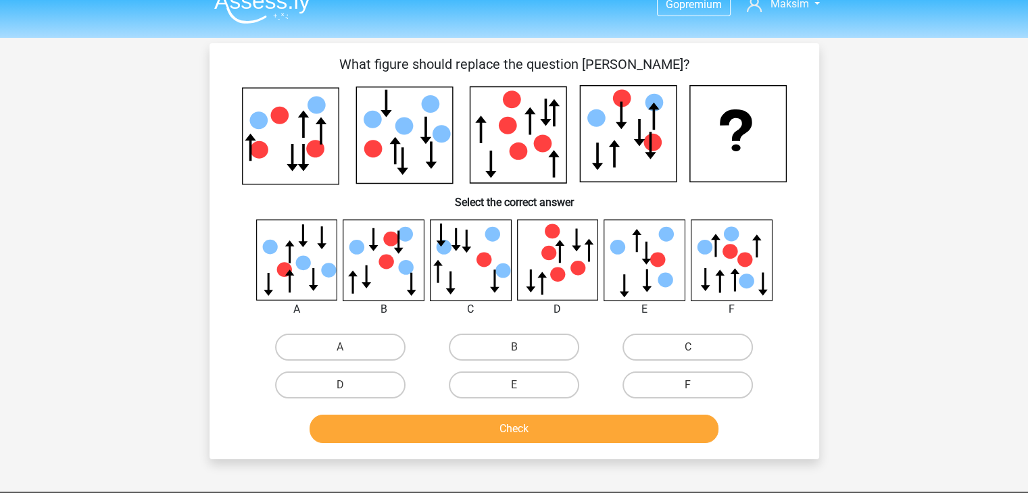
scroll to position [0, 0]
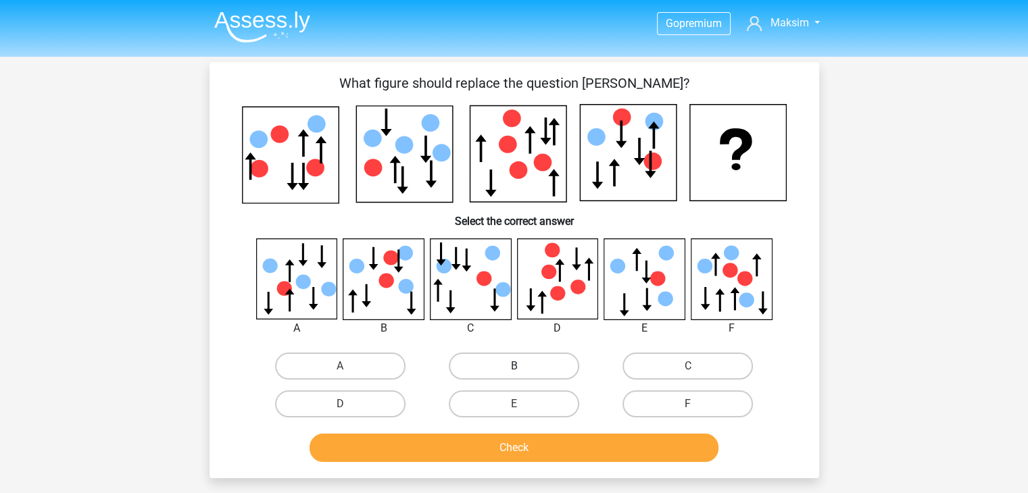
click at [481, 363] on label "B" at bounding box center [514, 366] width 130 height 27
click at [513, 366] on input "B" at bounding box center [517, 370] width 9 height 9
radio input "true"
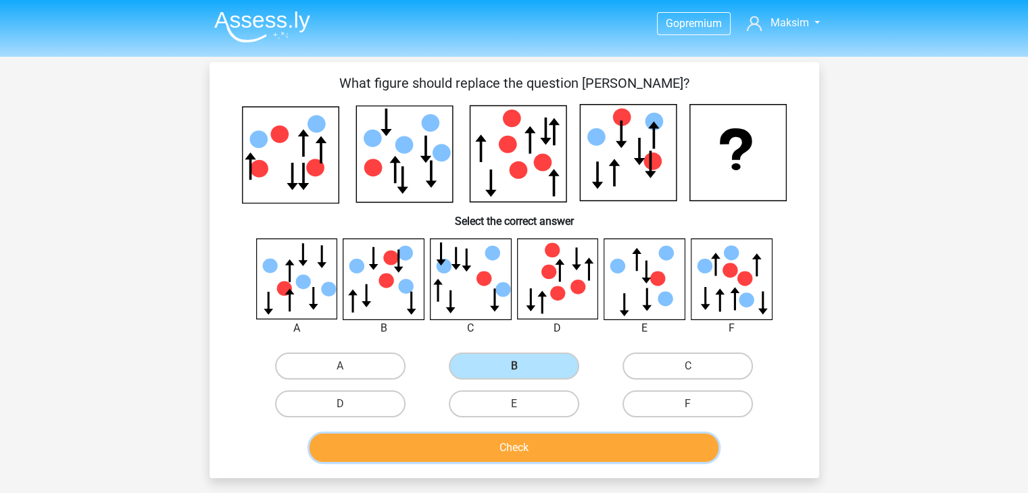
click at [525, 444] on button "Check" at bounding box center [513, 448] width 409 height 28
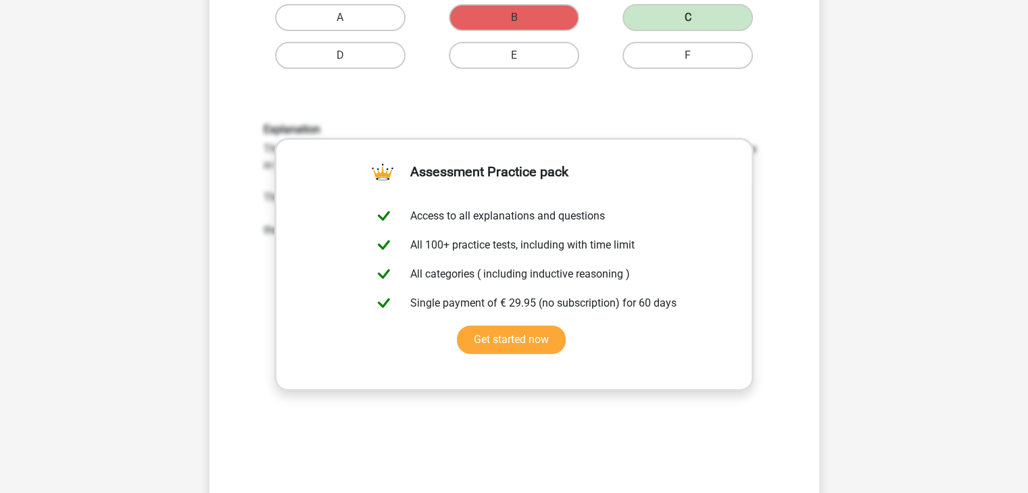
scroll to position [473, 0]
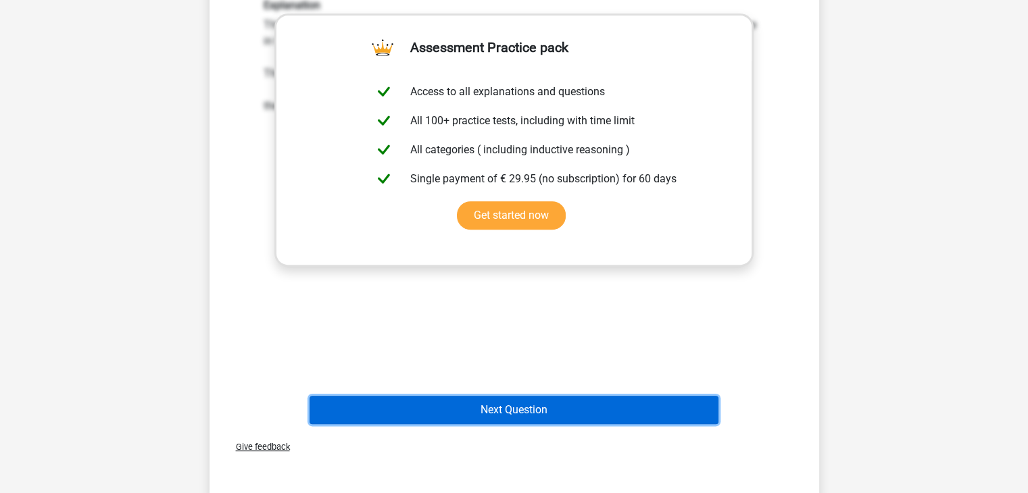
click at [519, 409] on button "Next Question" at bounding box center [513, 410] width 409 height 28
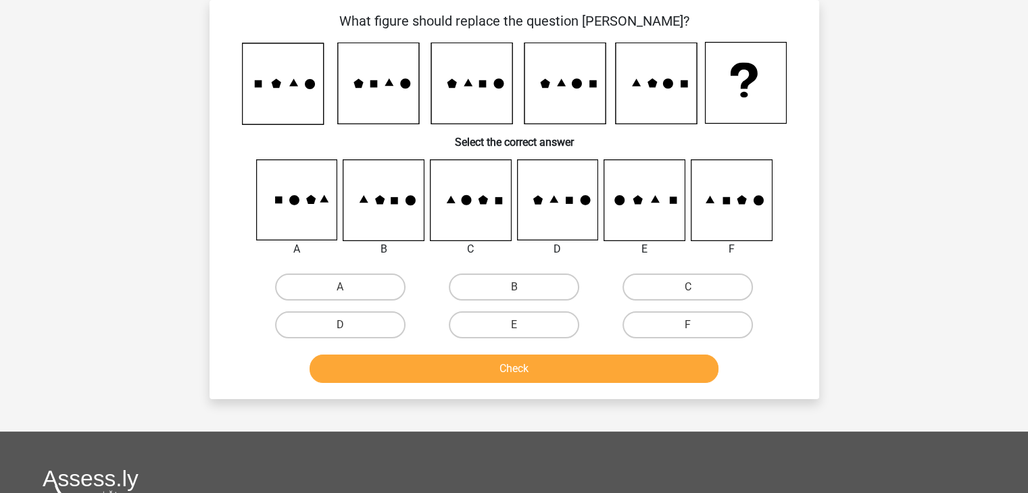
scroll to position [0, 0]
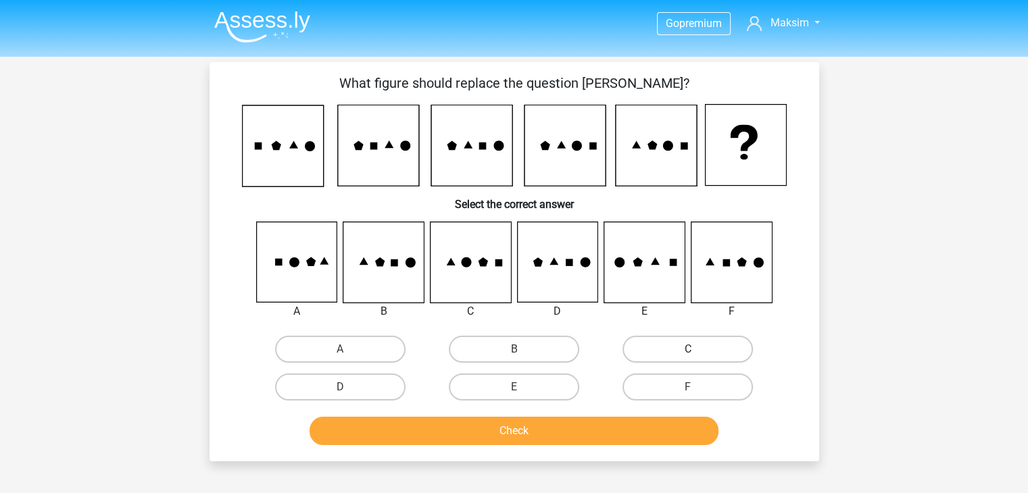
click at [666, 349] on label "C" at bounding box center [687, 349] width 130 height 27
click at [688, 349] on input "C" at bounding box center [692, 353] width 9 height 9
radio input "true"
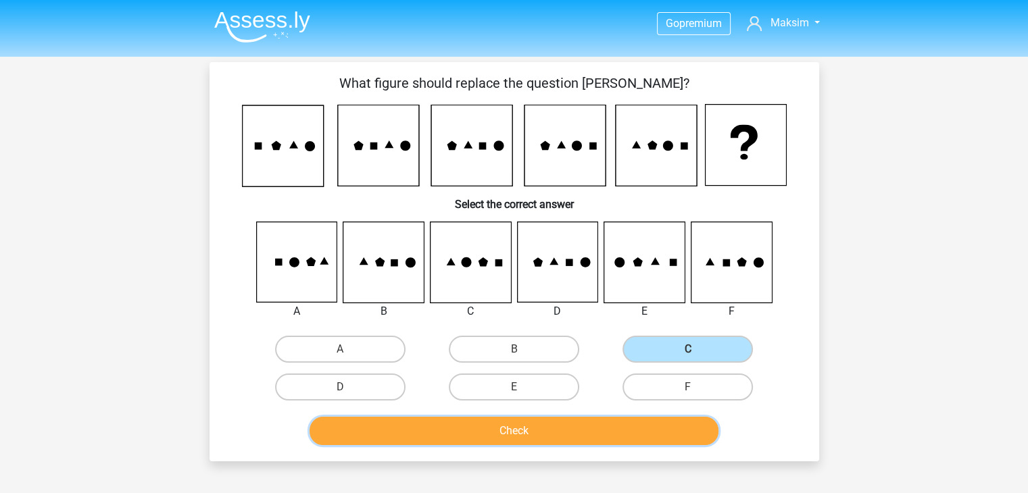
click at [544, 437] on button "Check" at bounding box center [513, 431] width 409 height 28
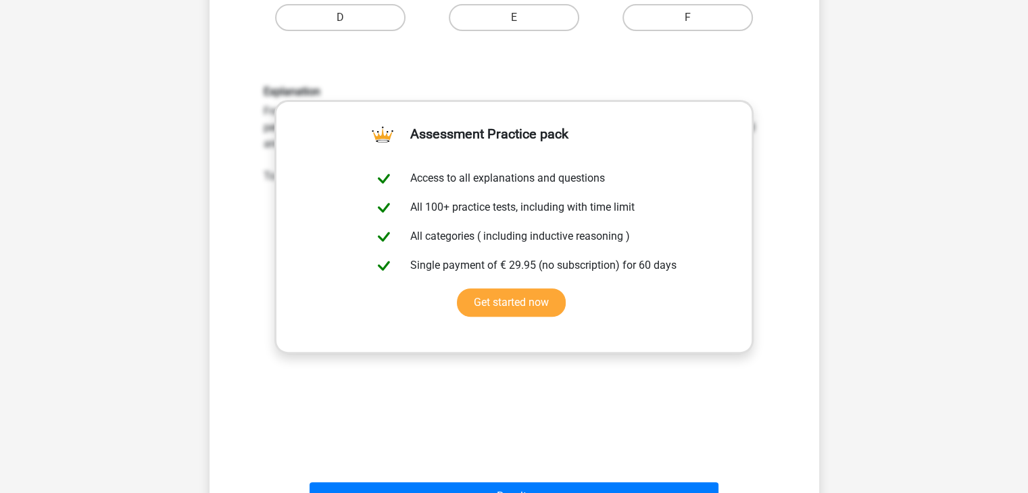
scroll to position [540, 0]
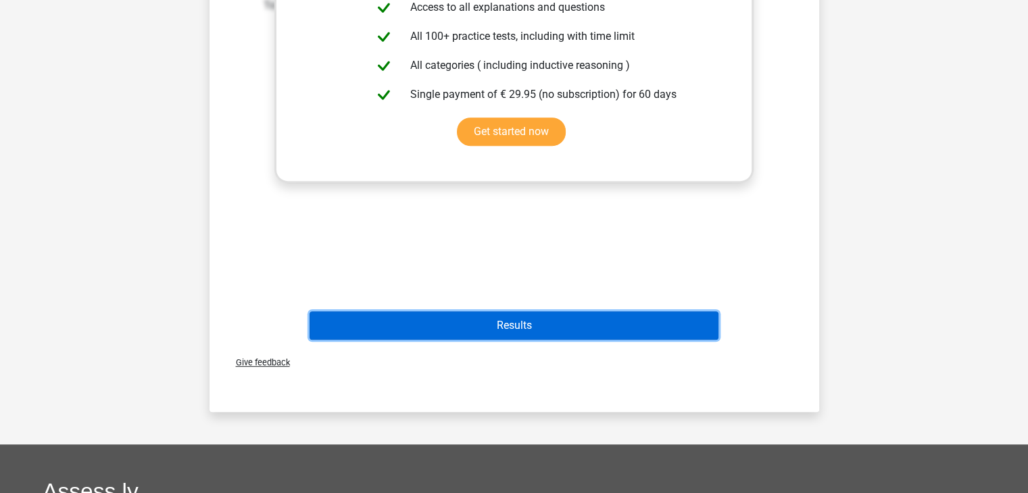
click at [511, 324] on button "Results" at bounding box center [513, 325] width 409 height 28
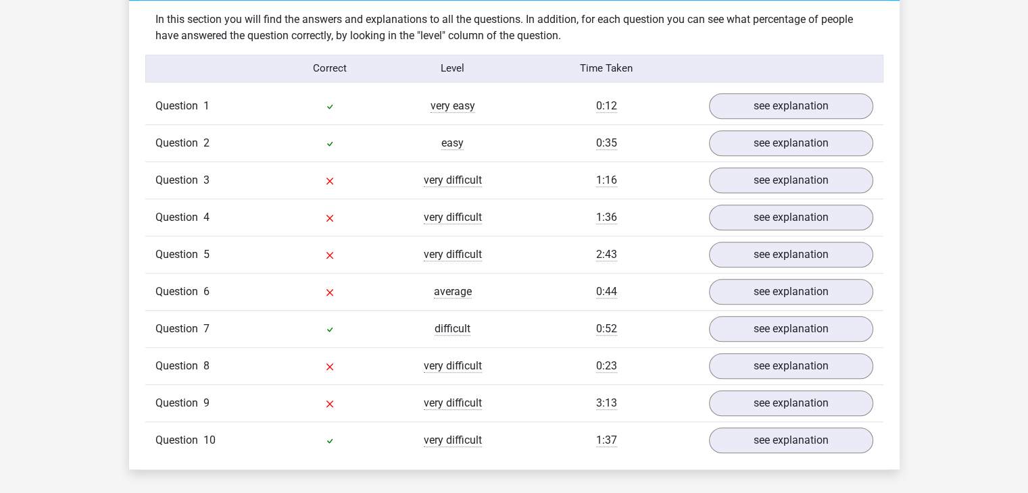
scroll to position [1081, 0]
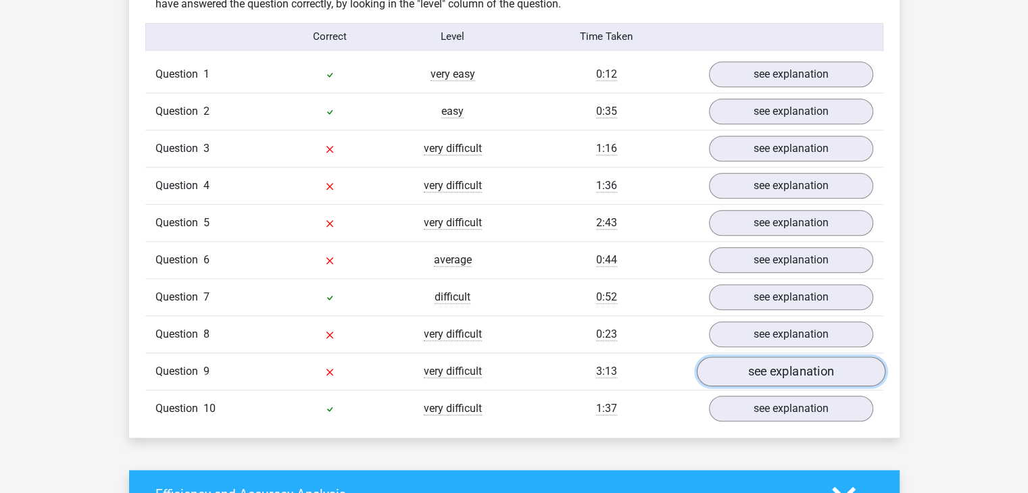
click at [733, 365] on link "see explanation" at bounding box center [790, 372] width 188 height 30
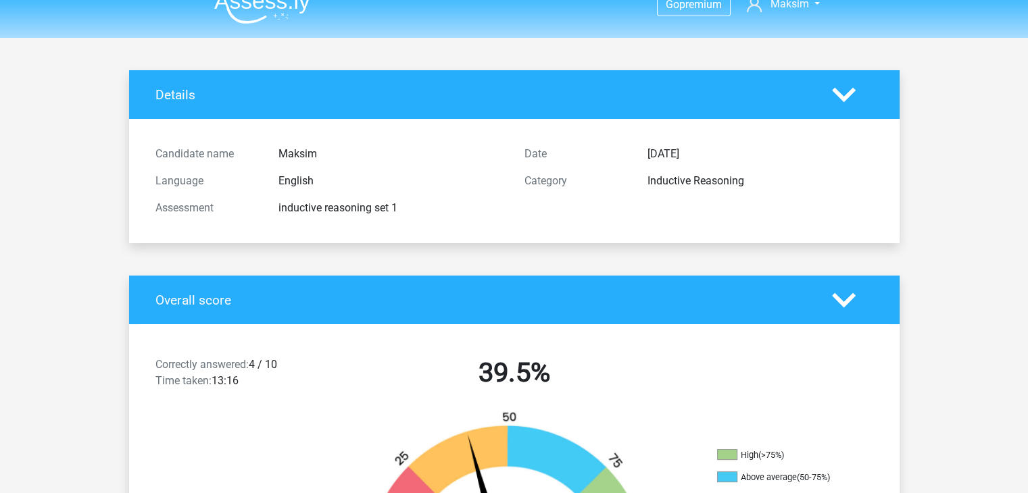
scroll to position [0, 0]
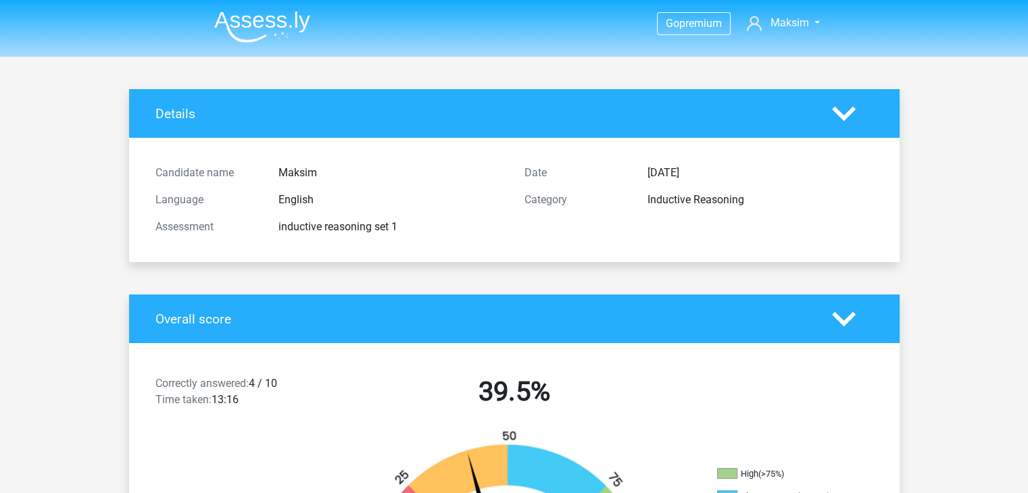
click at [249, 24] on img at bounding box center [262, 27] width 96 height 32
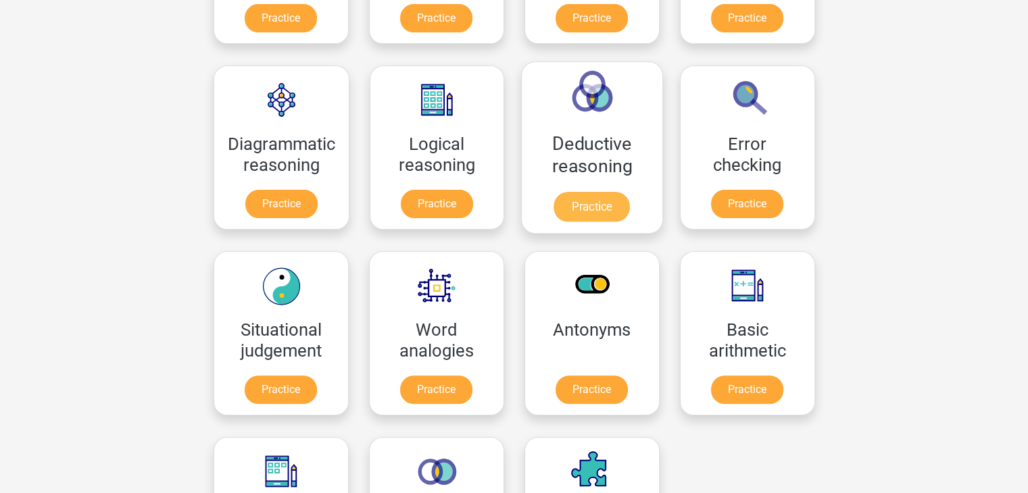
scroll to position [338, 0]
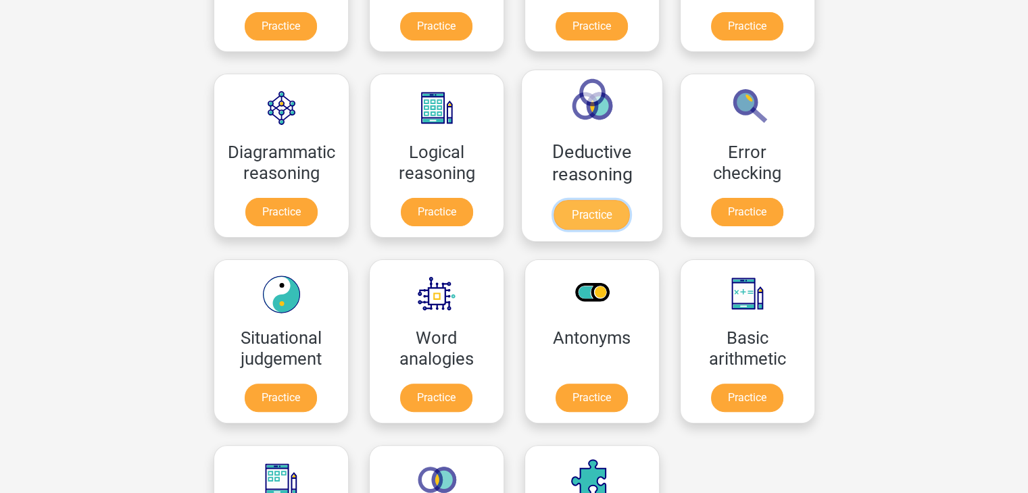
click at [596, 209] on link "Practice" at bounding box center [592, 215] width 76 height 30
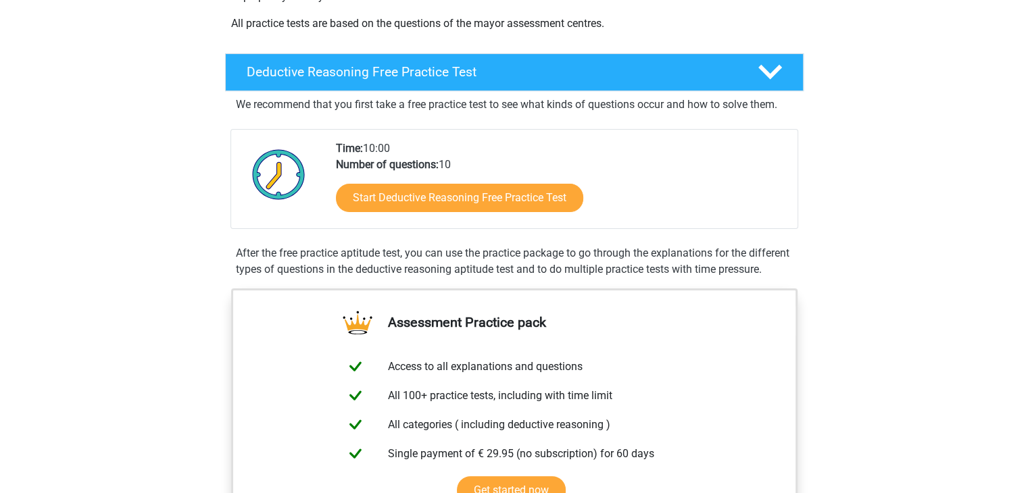
scroll to position [270, 0]
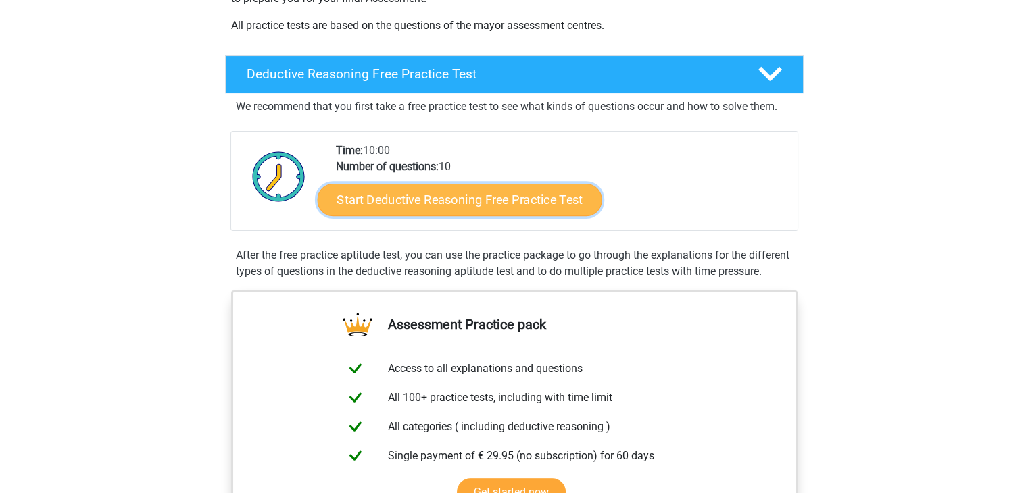
click at [446, 203] on link "Start Deductive Reasoning Free Practice Test" at bounding box center [459, 199] width 284 height 32
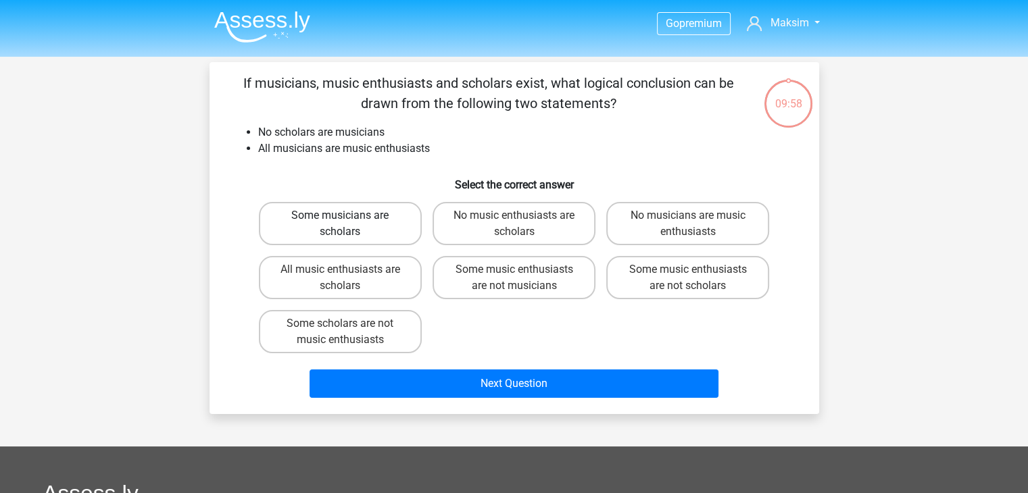
drag, startPoint x: 368, startPoint y: 230, endPoint x: 395, endPoint y: 278, distance: 55.1
click at [368, 228] on label "Some musicians are scholars" at bounding box center [340, 223] width 163 height 43
click at [349, 224] on input "Some musicians are scholars" at bounding box center [344, 220] width 9 height 9
radio input "true"
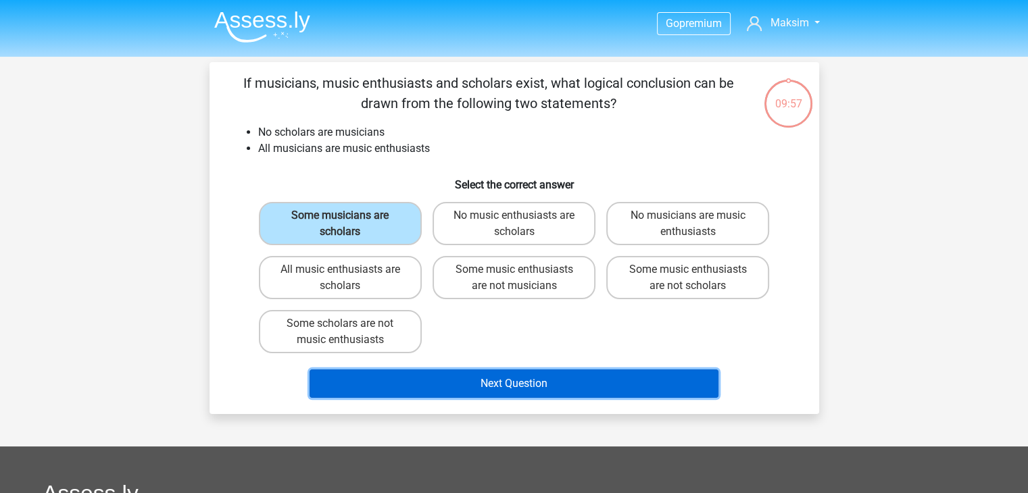
click at [468, 375] on button "Next Question" at bounding box center [513, 384] width 409 height 28
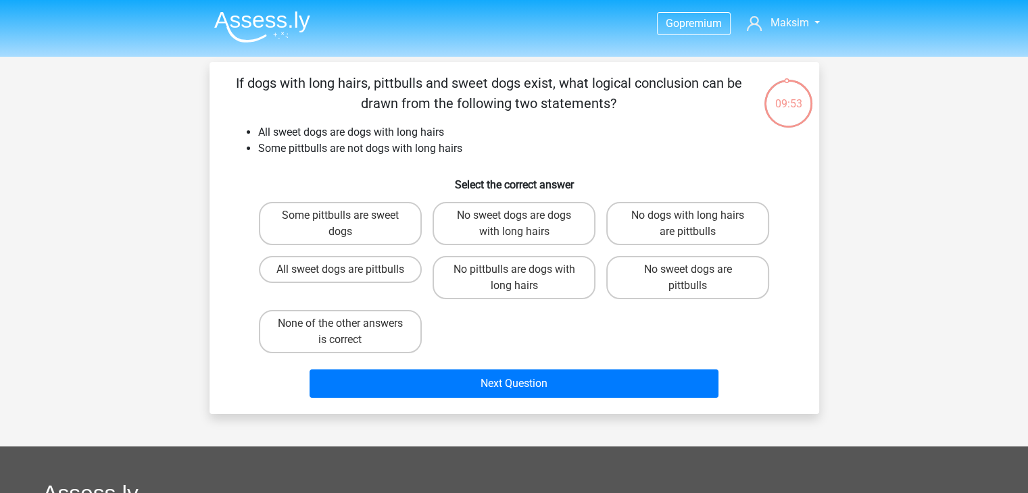
click at [241, 32] on img at bounding box center [262, 27] width 96 height 32
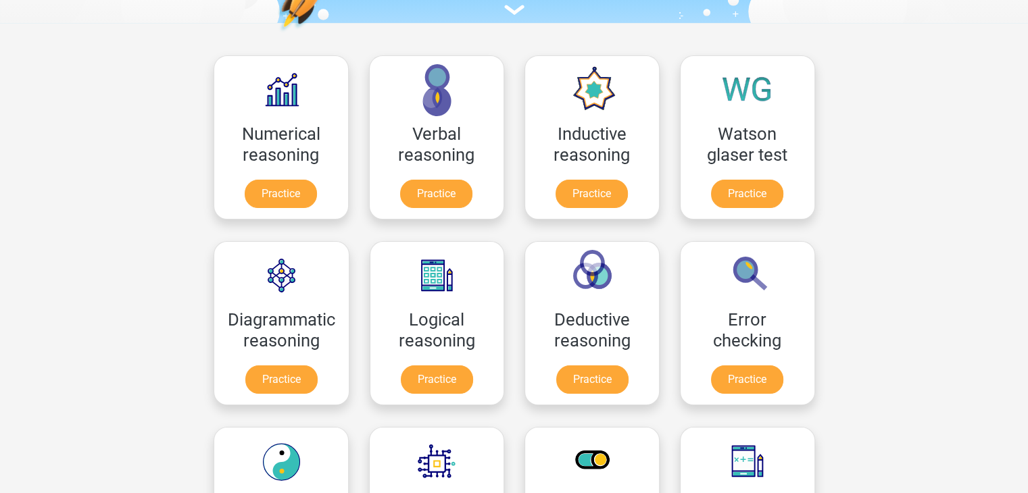
scroll to position [203, 0]
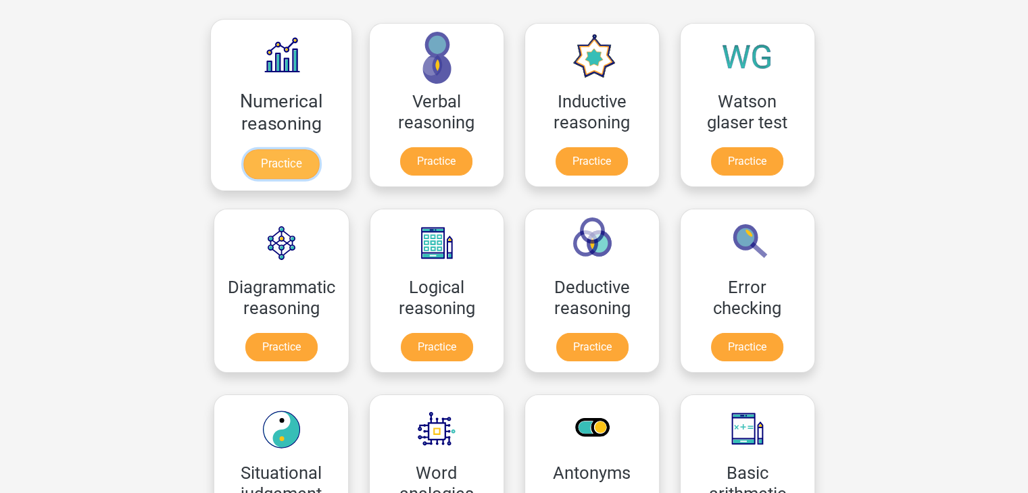
click at [292, 167] on link "Practice" at bounding box center [281, 164] width 76 height 30
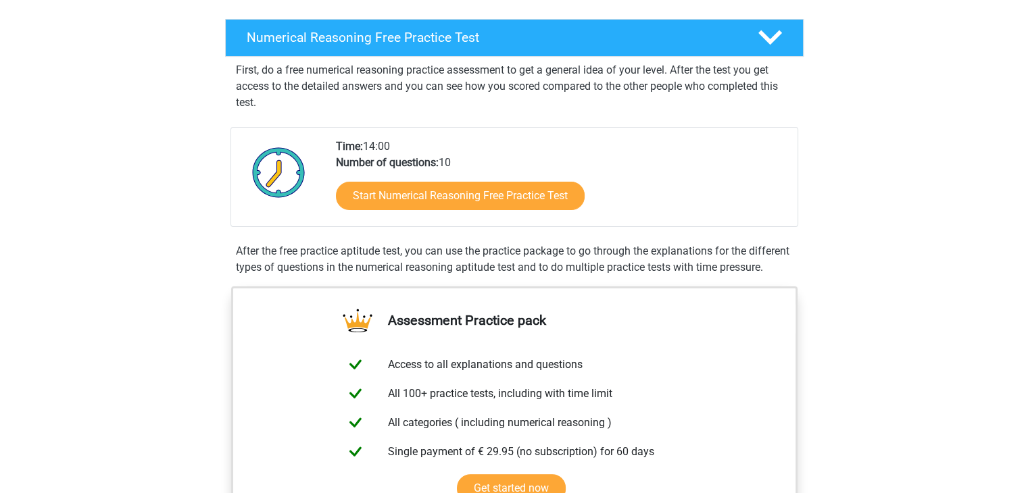
scroll to position [68, 0]
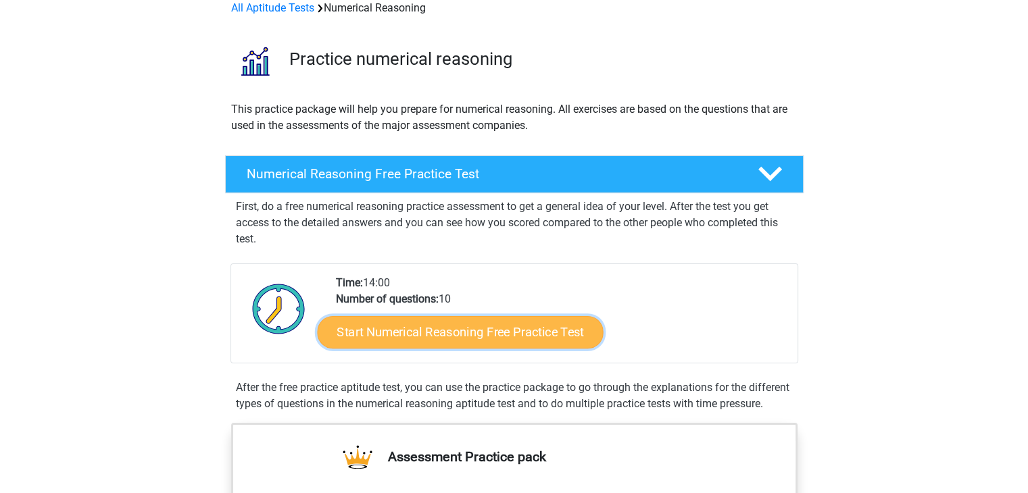
click at [461, 328] on link "Start Numerical Reasoning Free Practice Test" at bounding box center [460, 332] width 286 height 32
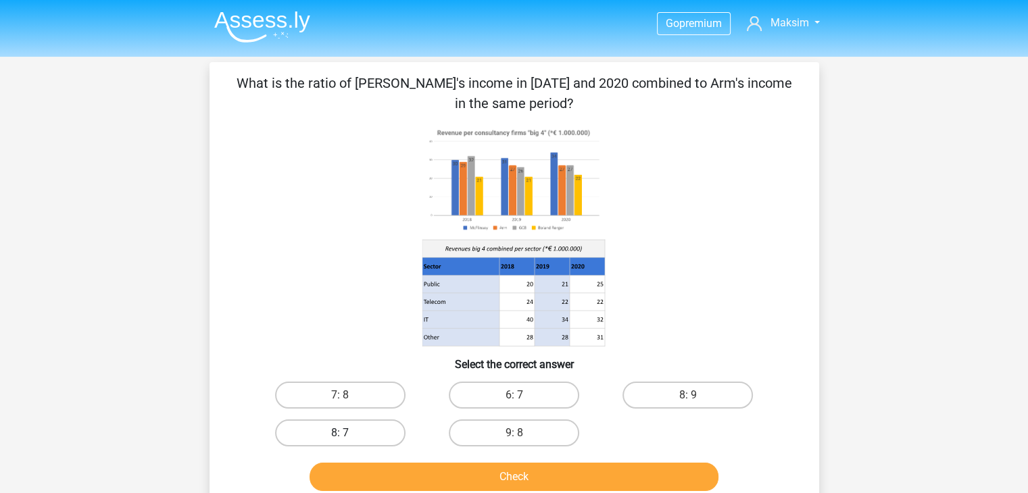
click at [343, 429] on label "8: 7" at bounding box center [340, 433] width 130 height 27
click at [343, 433] on input "8: 7" at bounding box center [344, 437] width 9 height 9
radio input "true"
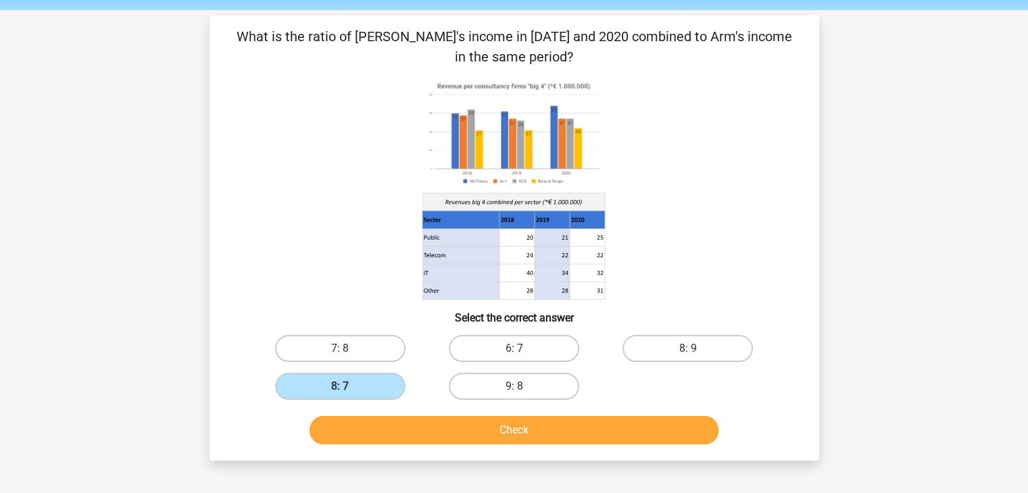
scroll to position [135, 0]
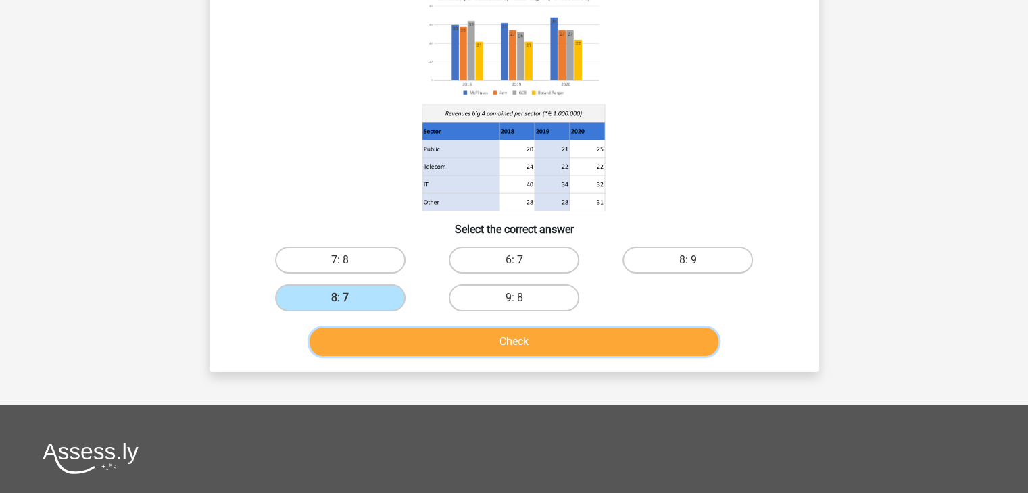
click at [484, 337] on button "Check" at bounding box center [513, 342] width 409 height 28
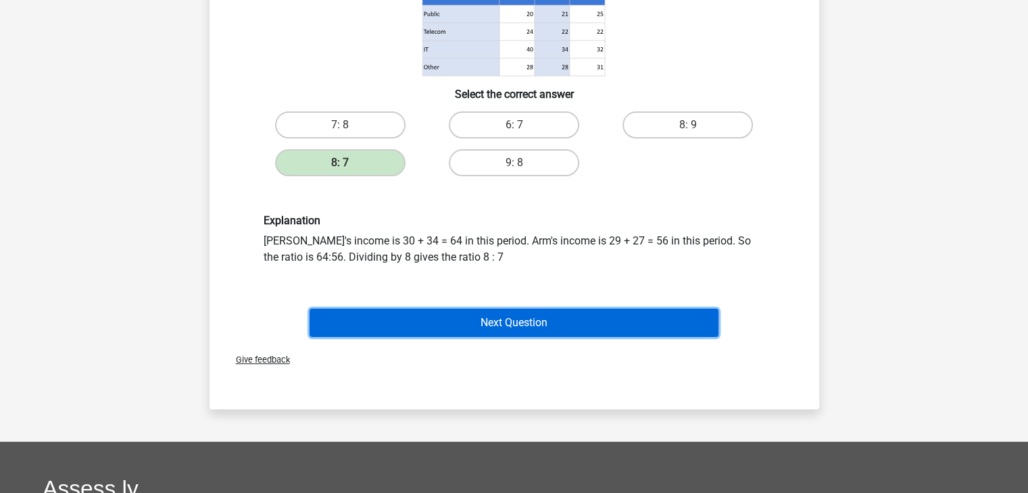
click at [515, 320] on button "Next Question" at bounding box center [513, 323] width 409 height 28
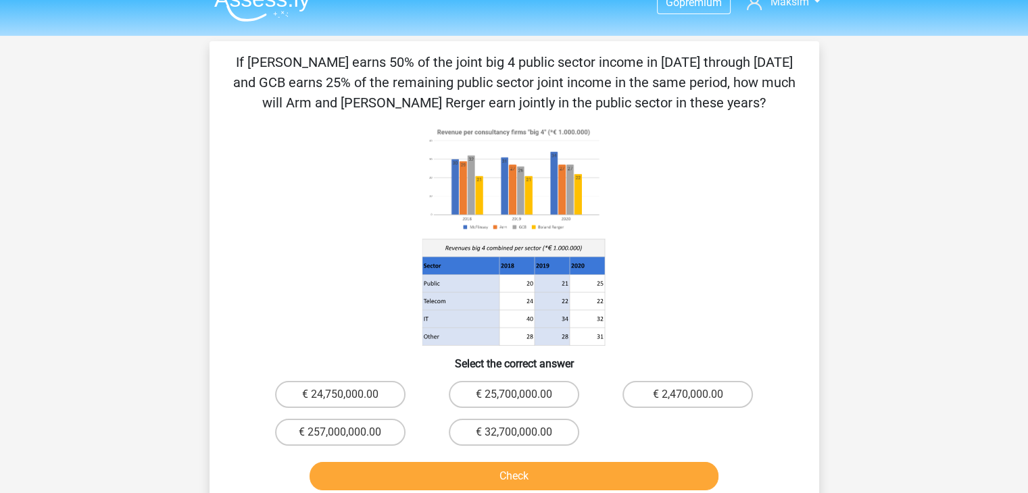
scroll to position [0, 0]
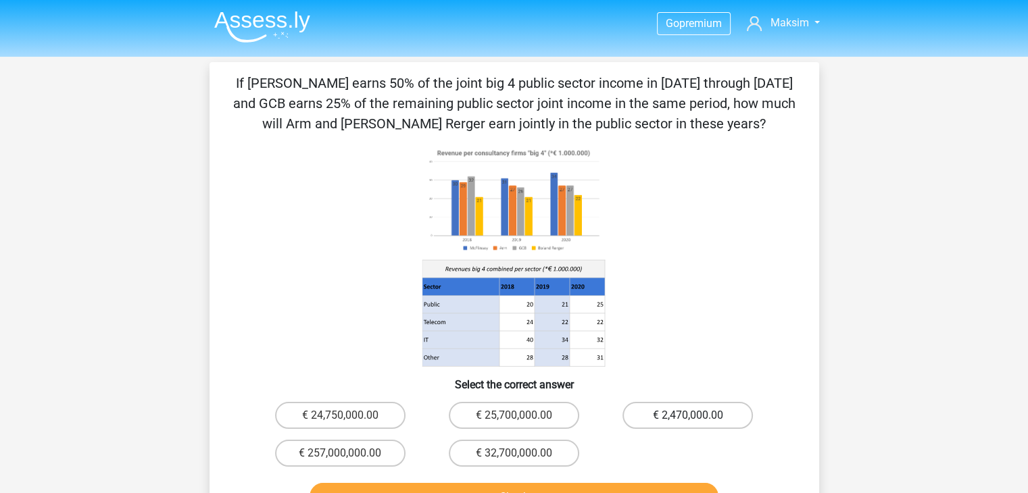
click at [668, 415] on label "€ 2,470,000.00" at bounding box center [687, 415] width 130 height 27
click at [688, 416] on input "€ 2,470,000.00" at bounding box center [692, 420] width 9 height 9
radio input "true"
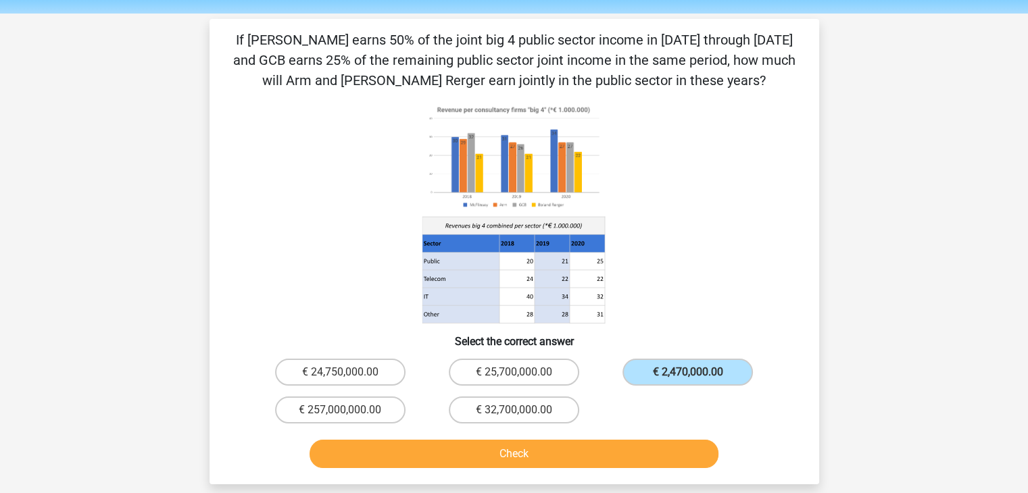
scroll to position [68, 0]
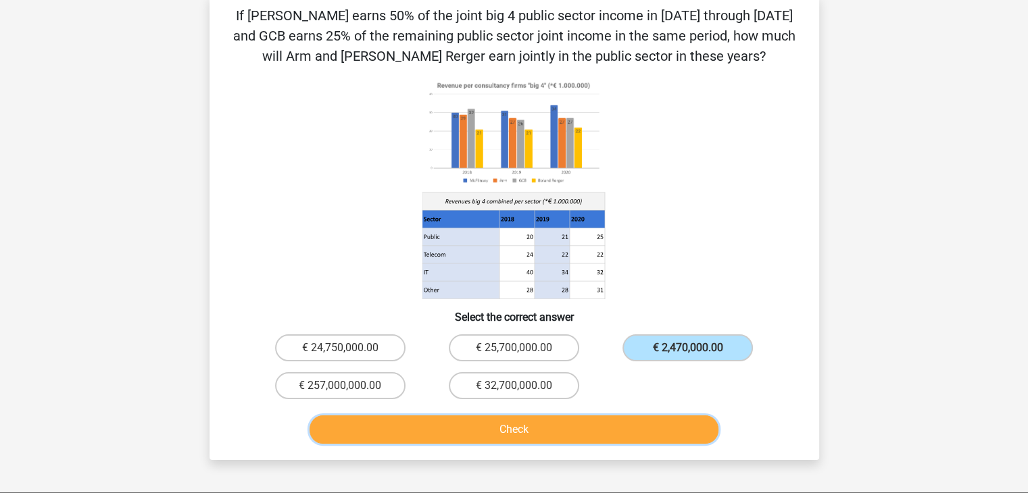
click at [543, 423] on button "Check" at bounding box center [513, 430] width 409 height 28
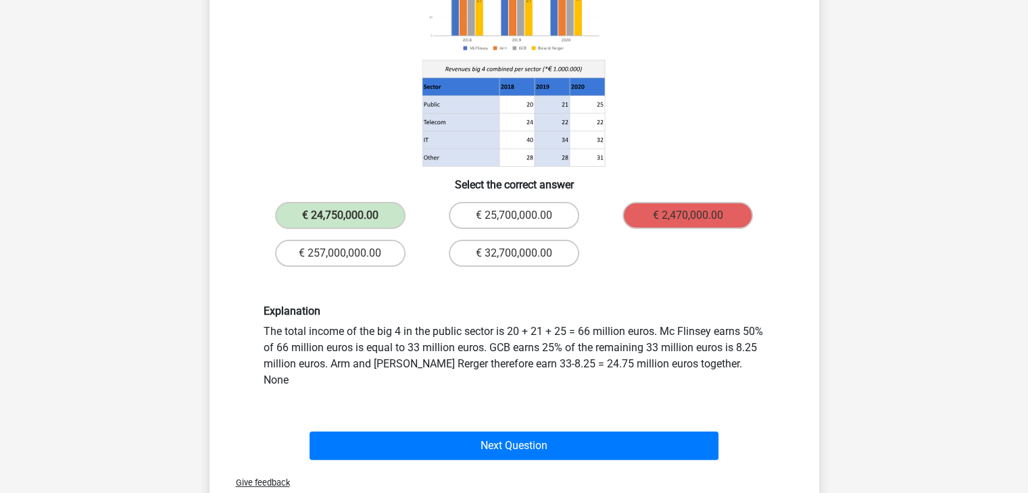
scroll to position [203, 0]
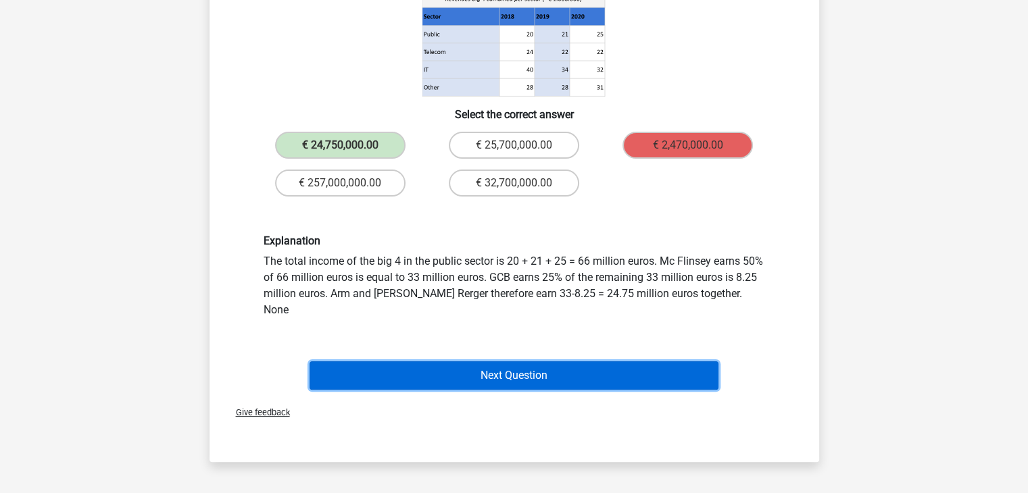
click at [519, 361] on button "Next Question" at bounding box center [513, 375] width 409 height 28
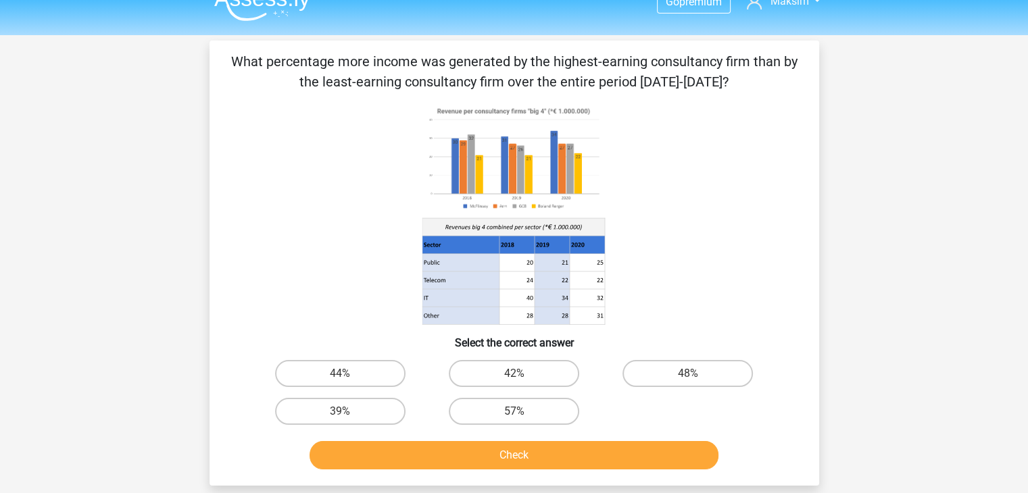
scroll to position [0, 0]
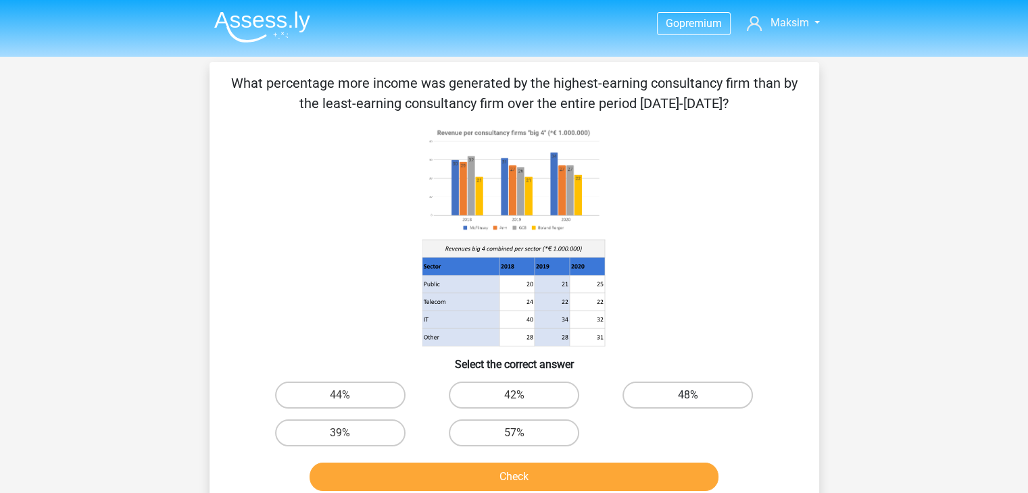
click at [705, 393] on label "48%" at bounding box center [687, 395] width 130 height 27
click at [697, 395] on input "48%" at bounding box center [692, 399] width 9 height 9
radio input "true"
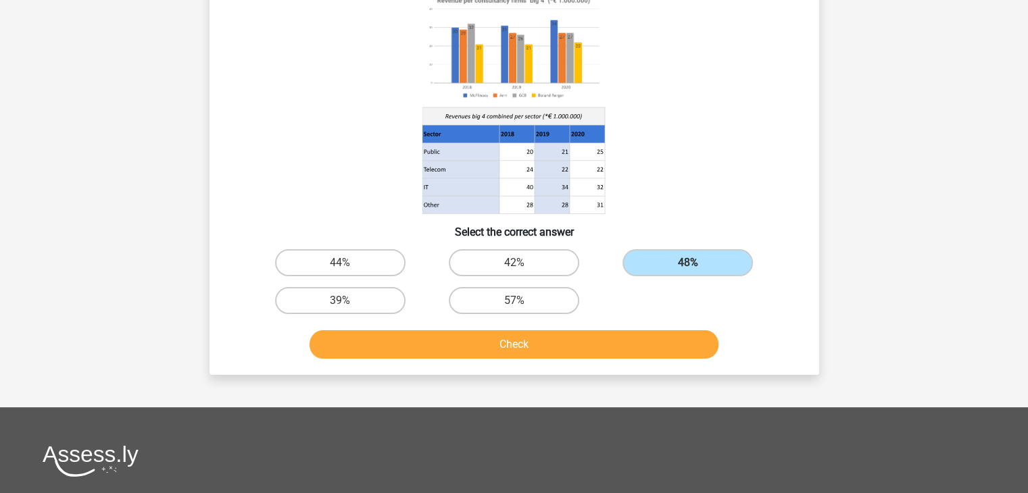
scroll to position [135, 0]
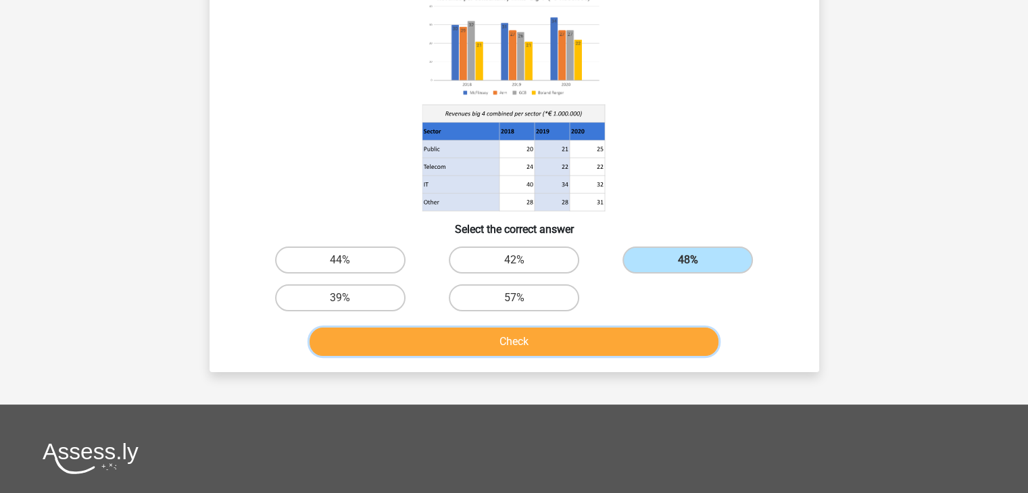
click at [523, 338] on button "Check" at bounding box center [513, 342] width 409 height 28
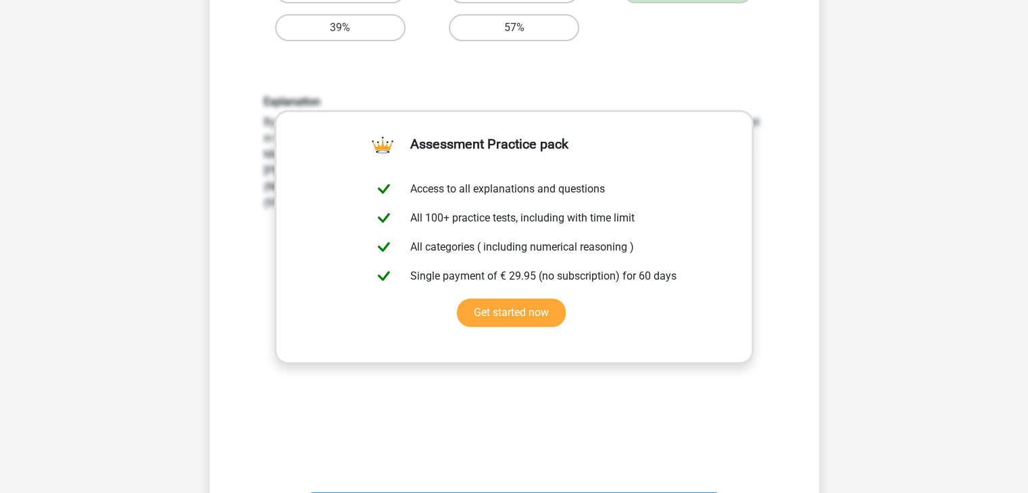
scroll to position [676, 0]
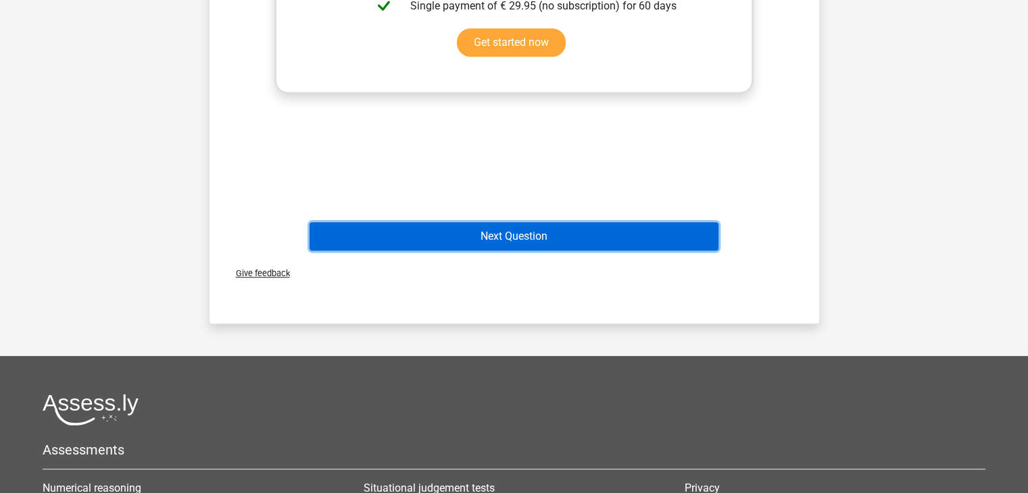
click at [522, 235] on button "Next Question" at bounding box center [513, 236] width 409 height 28
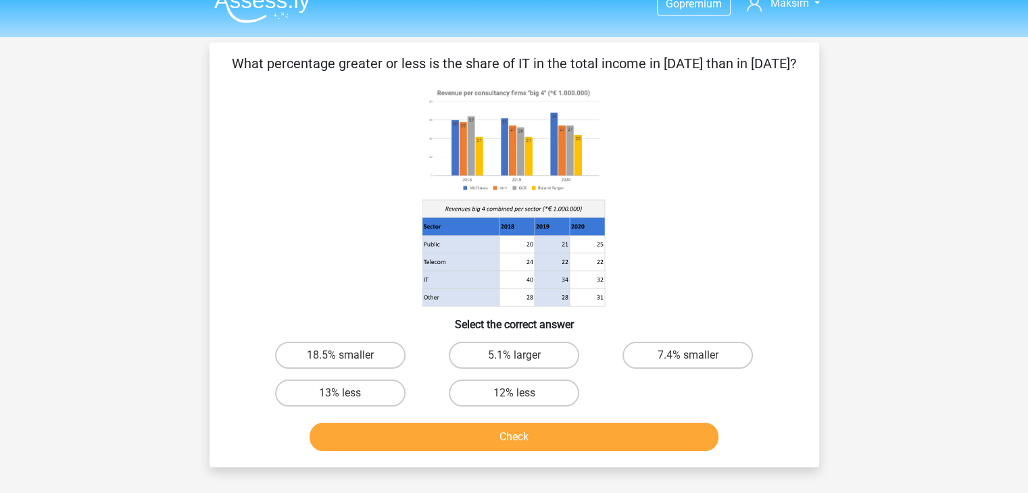
scroll to position [0, 0]
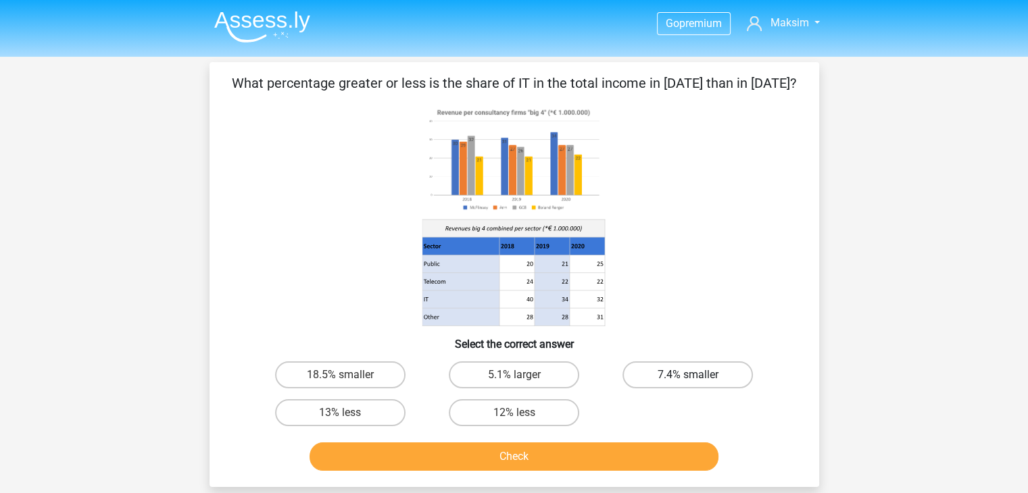
click at [670, 372] on label "7.4% smaller" at bounding box center [687, 374] width 130 height 27
click at [688, 375] on input "7.4% smaller" at bounding box center [692, 379] width 9 height 9
radio input "true"
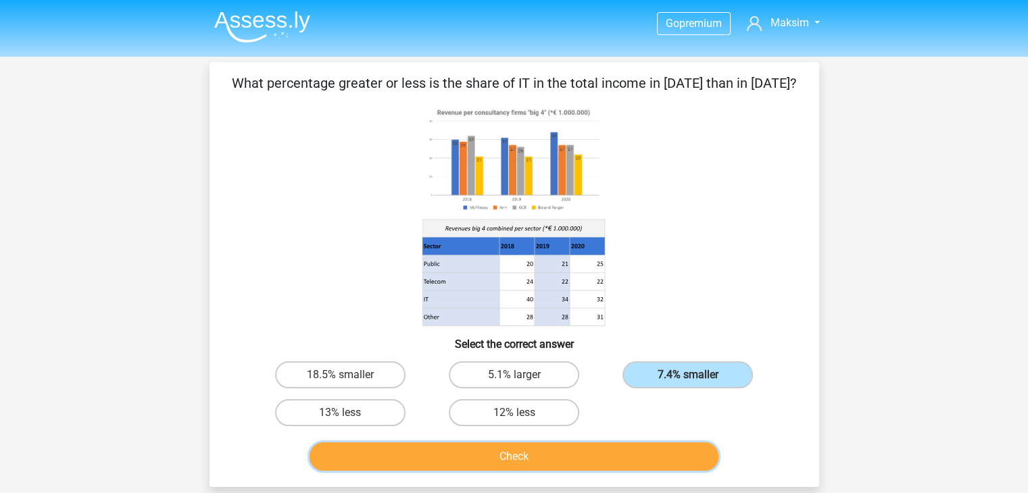
click at [590, 452] on button "Check" at bounding box center [513, 457] width 409 height 28
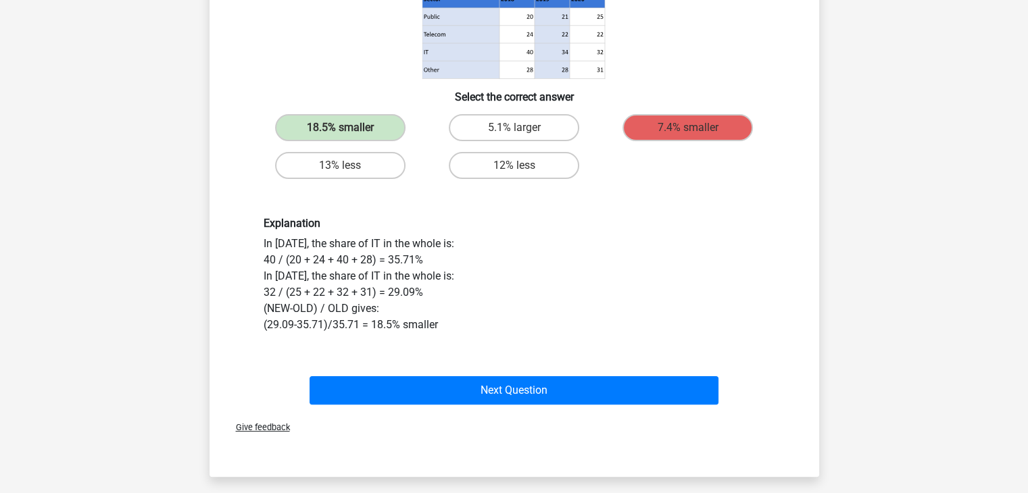
scroll to position [270, 0]
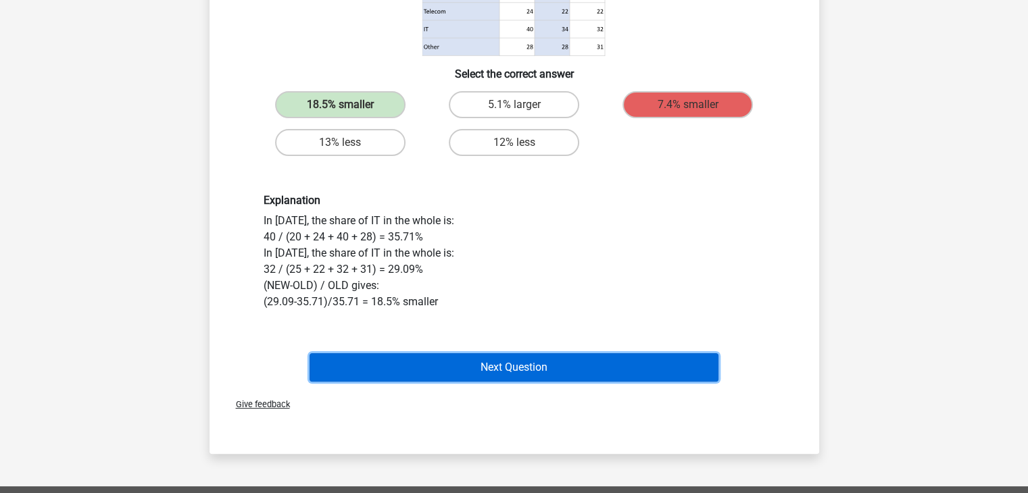
click at [492, 366] on button "Next Question" at bounding box center [513, 367] width 409 height 28
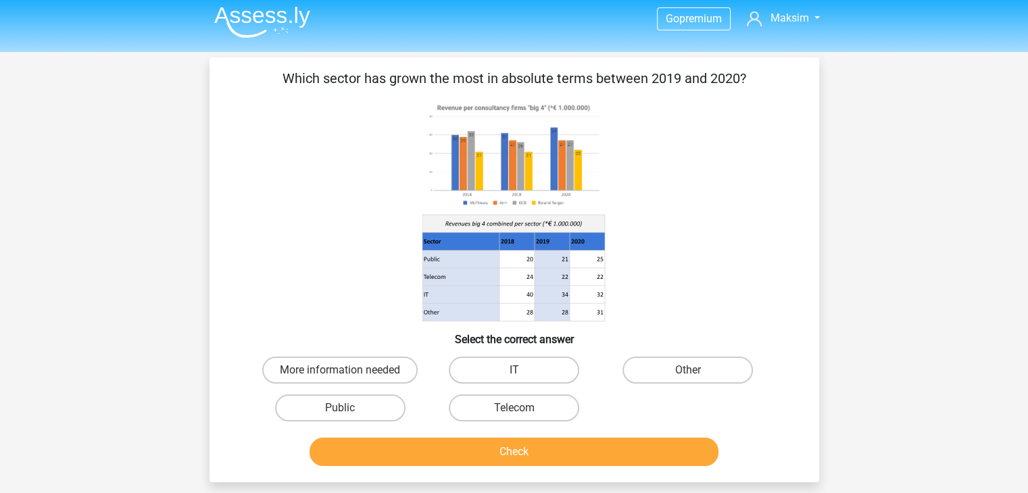
scroll to position [0, 0]
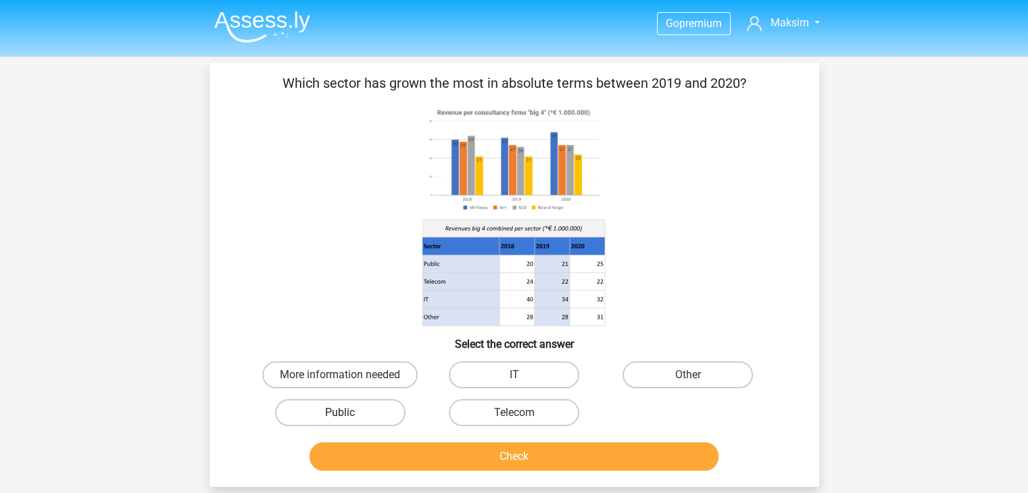
click at [369, 409] on label "Public" at bounding box center [340, 412] width 130 height 27
click at [349, 413] on input "Public" at bounding box center [344, 417] width 9 height 9
radio input "true"
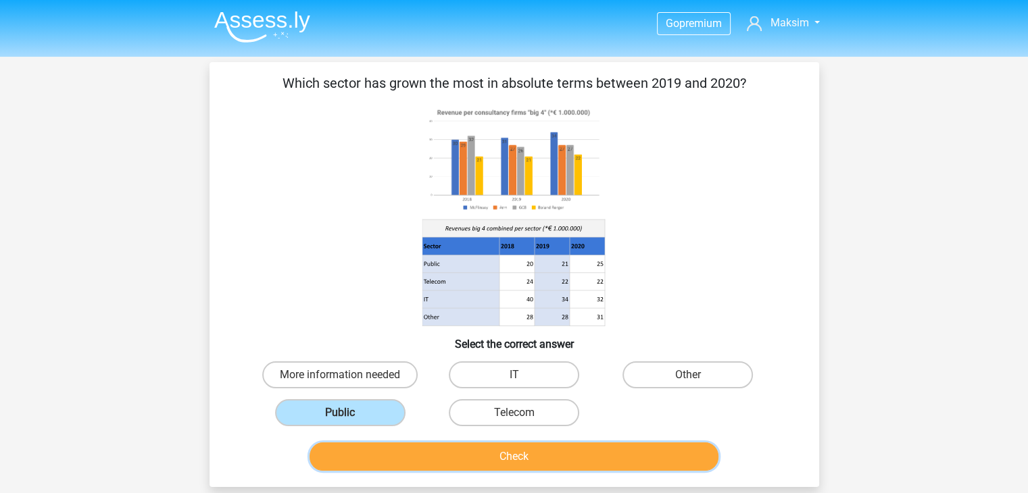
click at [427, 452] on button "Check" at bounding box center [513, 457] width 409 height 28
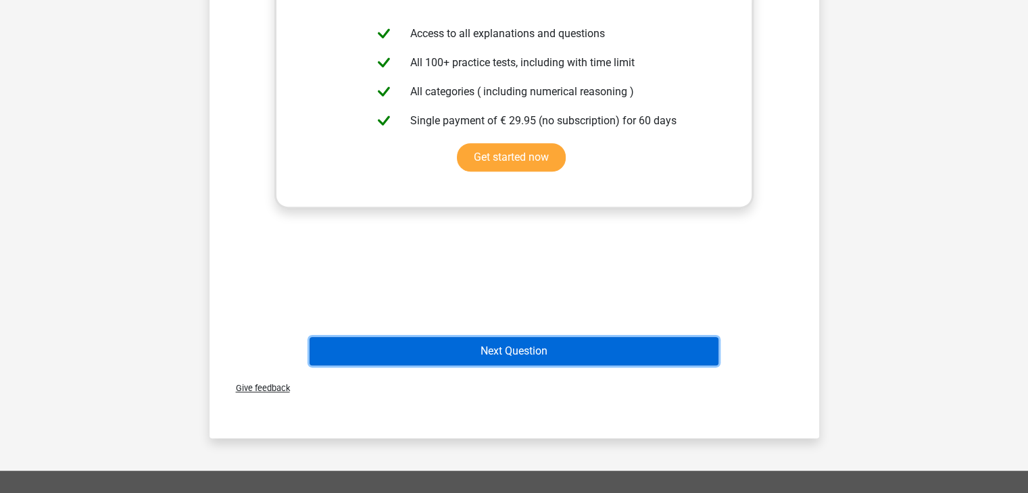
click at [517, 349] on button "Next Question" at bounding box center [513, 351] width 409 height 28
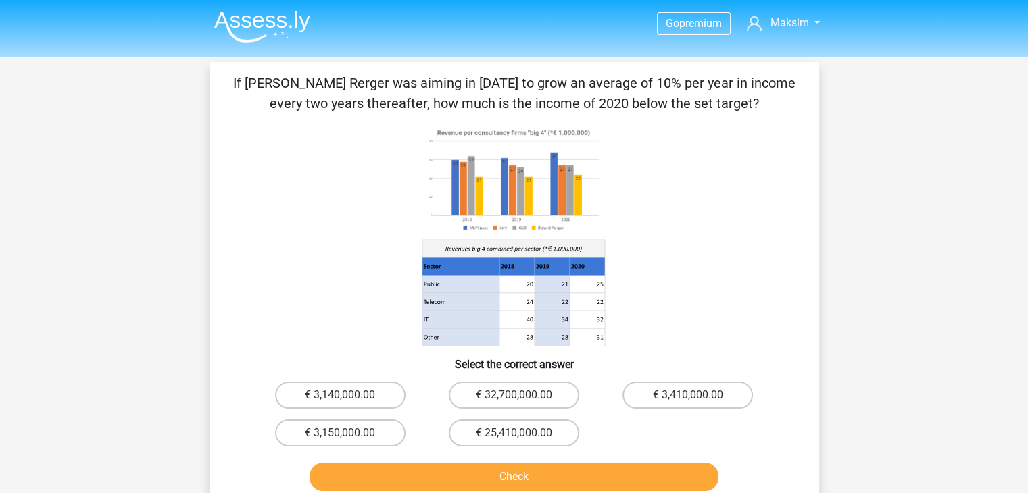
click at [341, 399] on input "€ 3,140,000.00" at bounding box center [344, 399] width 9 height 9
radio input "true"
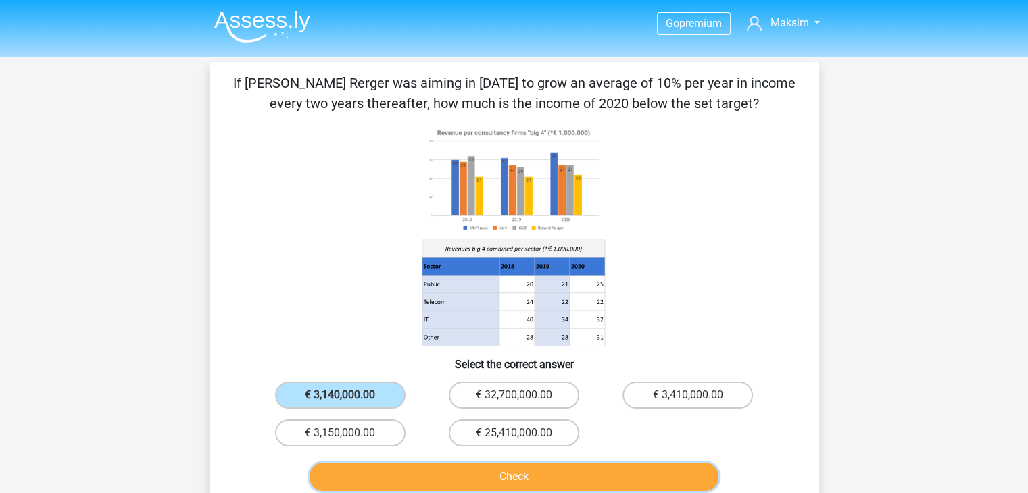
click at [471, 470] on button "Check" at bounding box center [513, 477] width 409 height 28
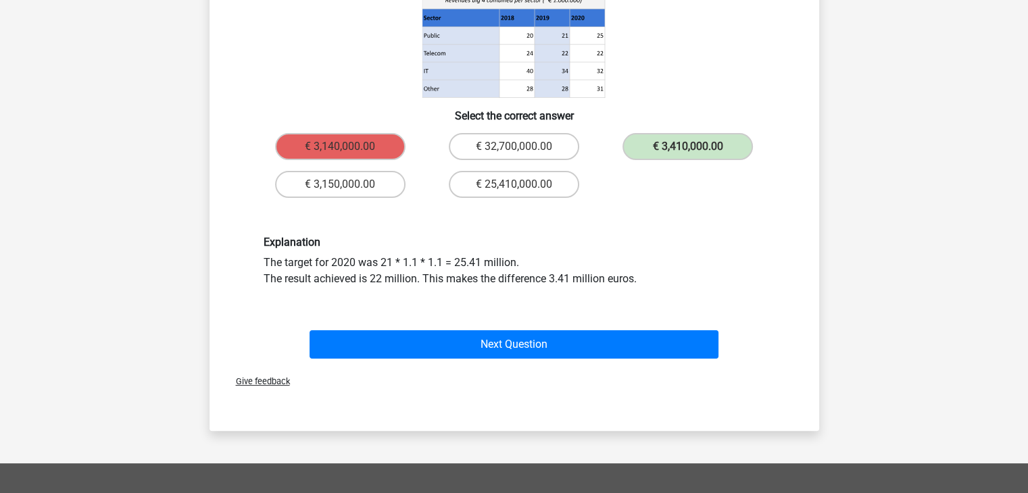
scroll to position [270, 0]
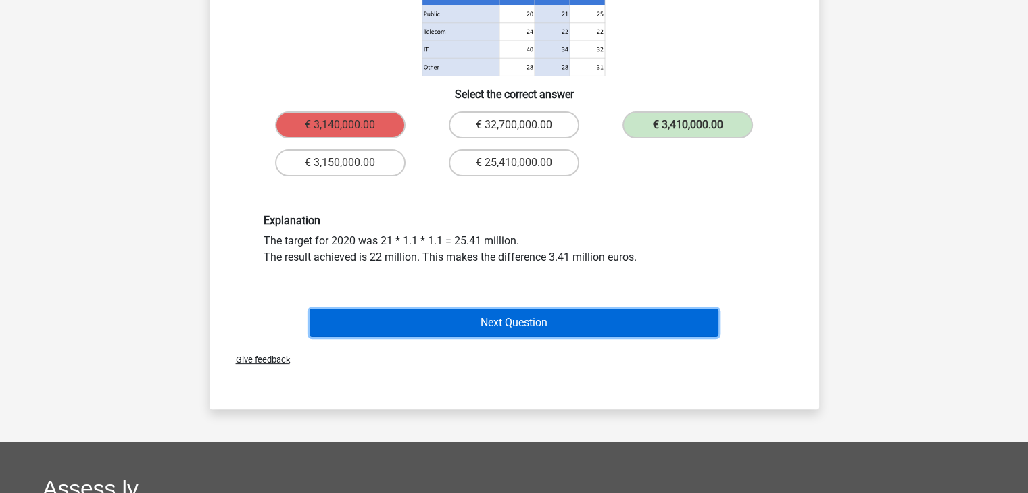
click at [589, 322] on button "Next Question" at bounding box center [513, 323] width 409 height 28
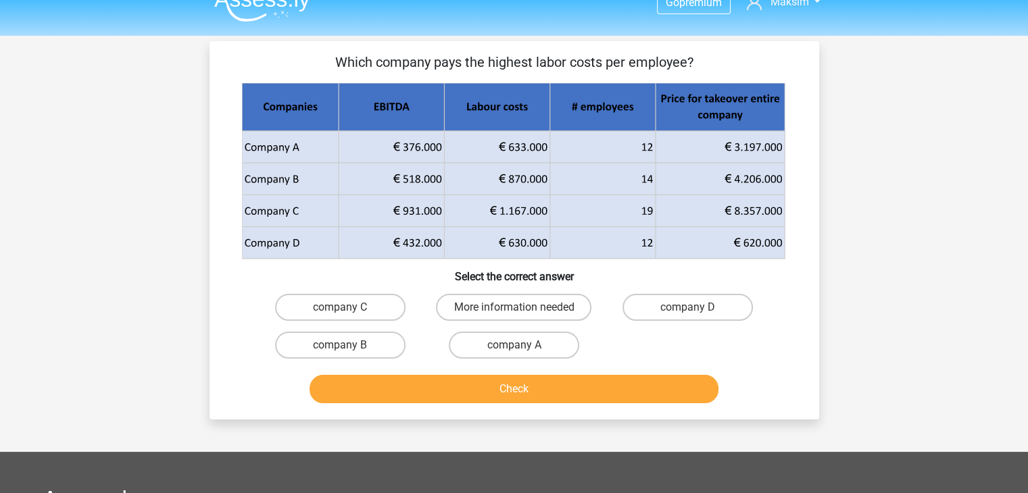
scroll to position [0, 0]
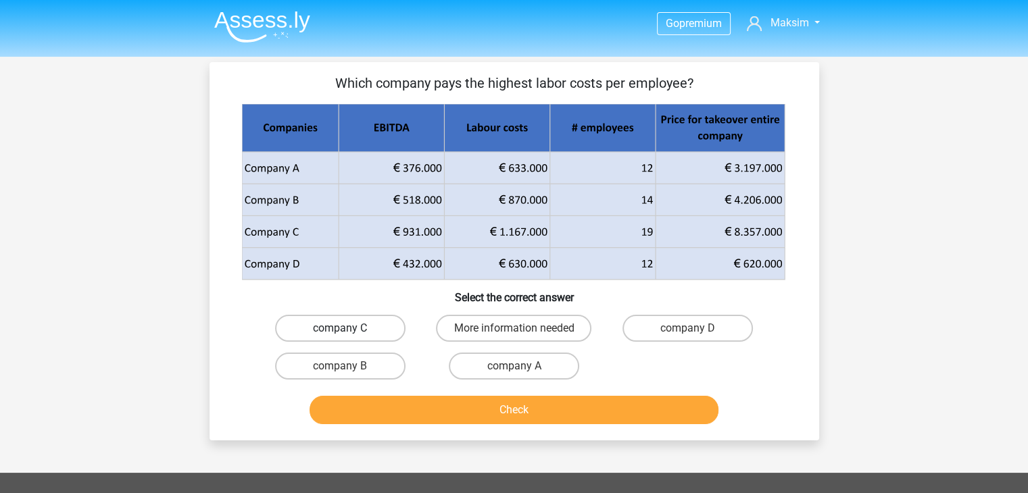
click at [355, 324] on label "company C" at bounding box center [340, 328] width 130 height 27
click at [349, 328] on input "company C" at bounding box center [344, 332] width 9 height 9
radio input "true"
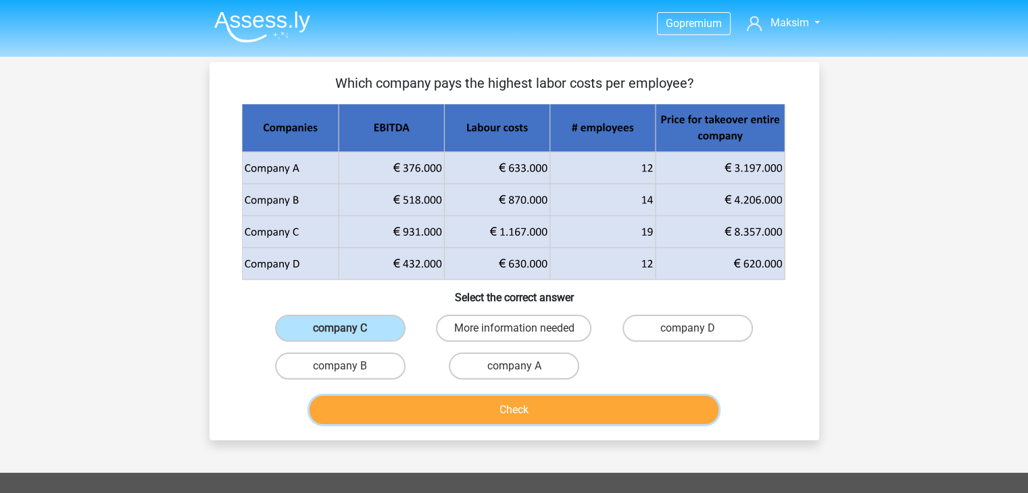
click at [476, 411] on button "Check" at bounding box center [513, 410] width 409 height 28
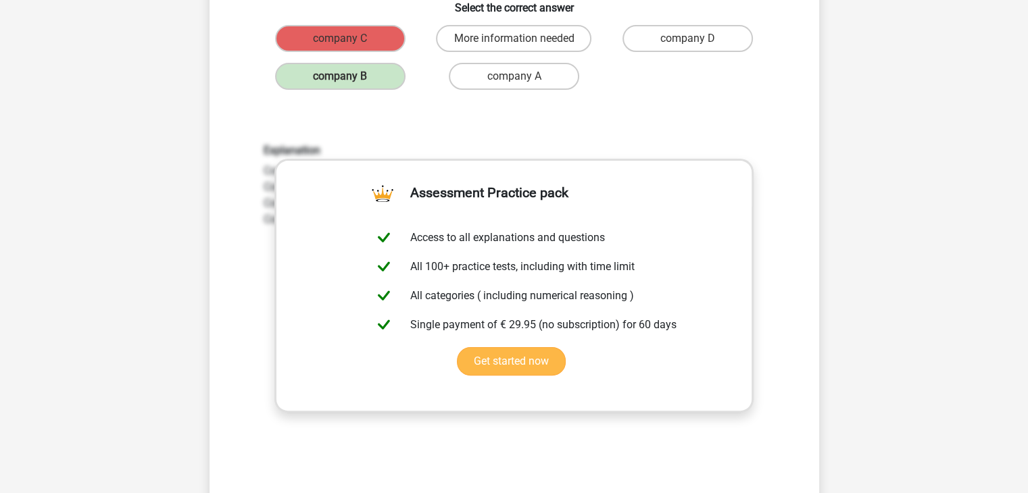
scroll to position [270, 0]
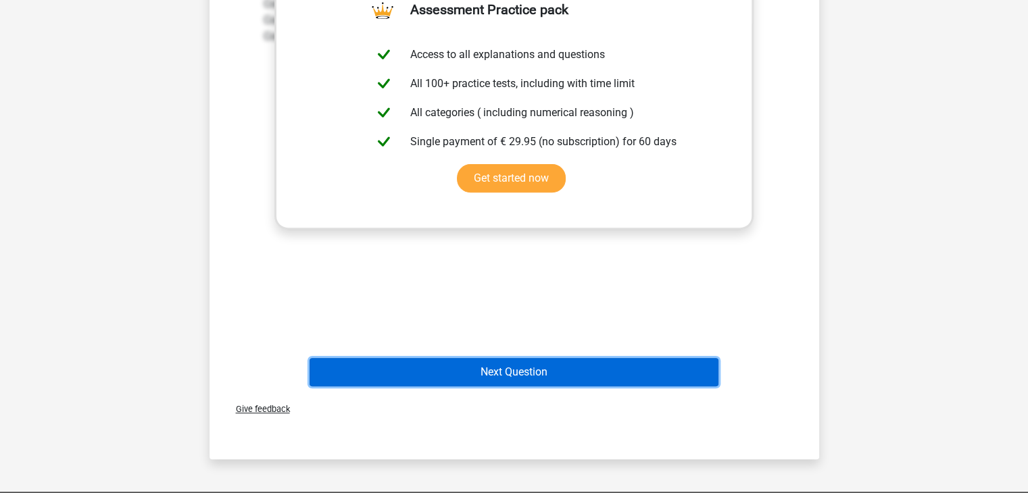
click at [519, 368] on button "Next Question" at bounding box center [513, 372] width 409 height 28
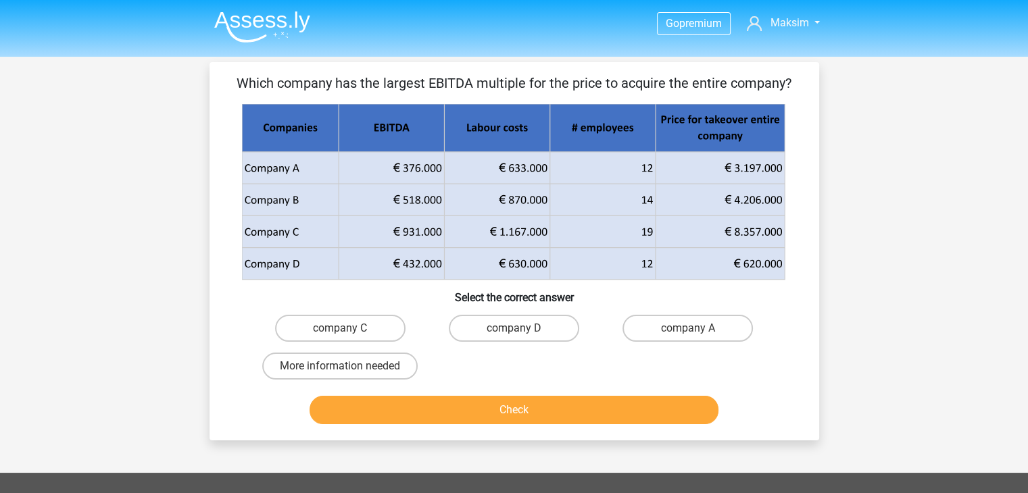
scroll to position [0, 0]
click at [341, 361] on label "More information needed" at bounding box center [339, 366] width 155 height 27
click at [341, 366] on input "More information needed" at bounding box center [344, 370] width 9 height 9
radio input "true"
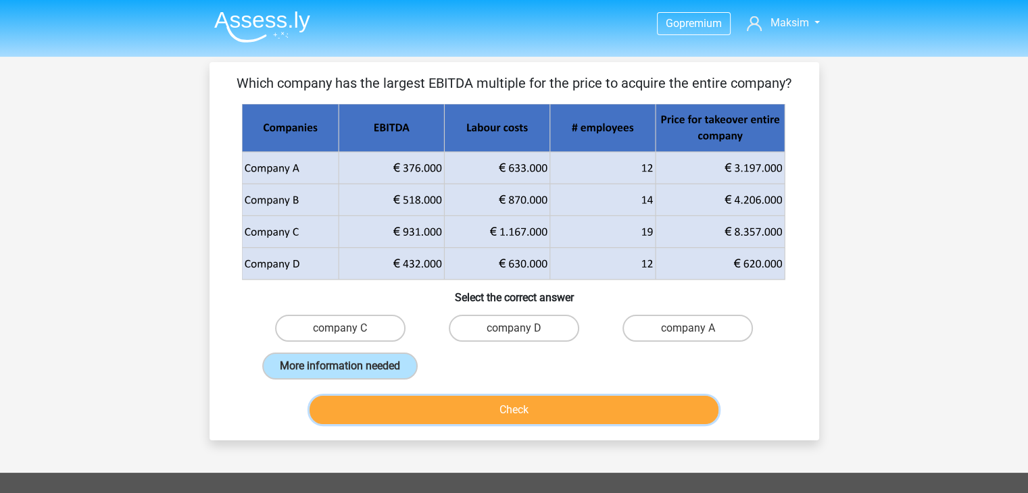
click at [442, 399] on button "Check" at bounding box center [513, 410] width 409 height 28
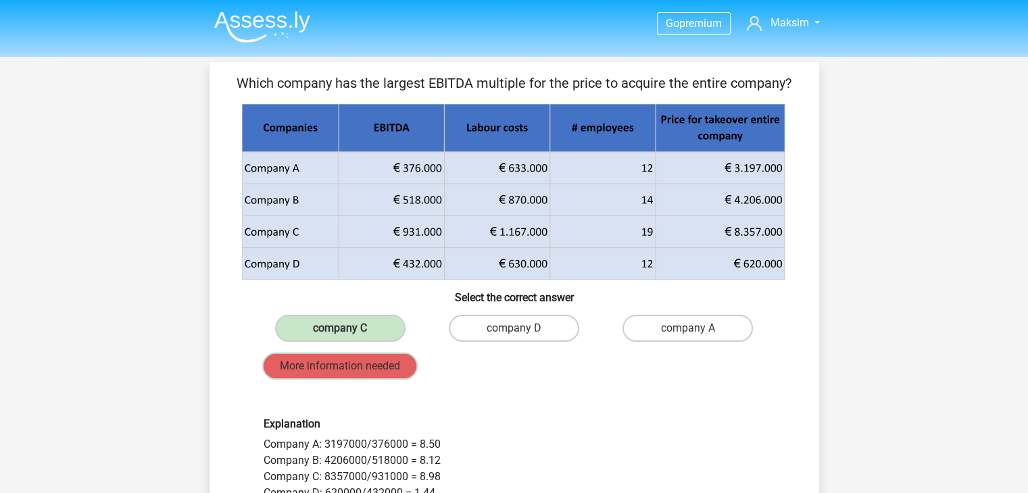
scroll to position [68, 0]
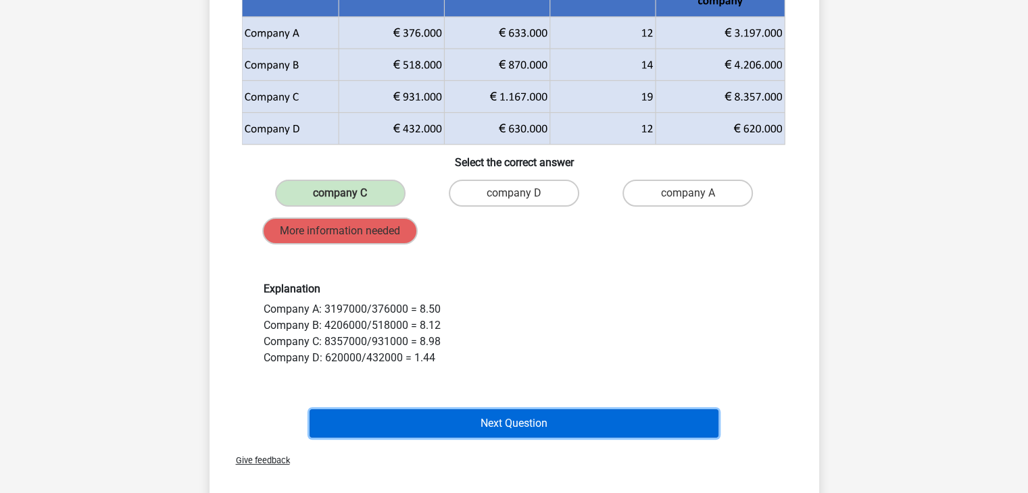
click at [503, 416] on button "Next Question" at bounding box center [513, 423] width 409 height 28
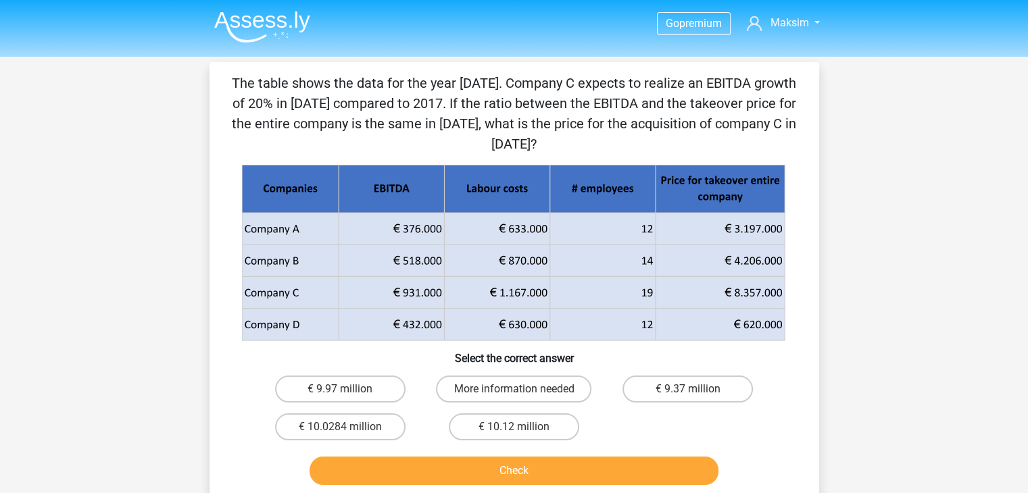
scroll to position [0, 0]
click at [336, 425] on label "€ 10.0284 million" at bounding box center [340, 426] width 130 height 27
click at [340, 427] on input "€ 10.0284 million" at bounding box center [344, 431] width 9 height 9
radio input "true"
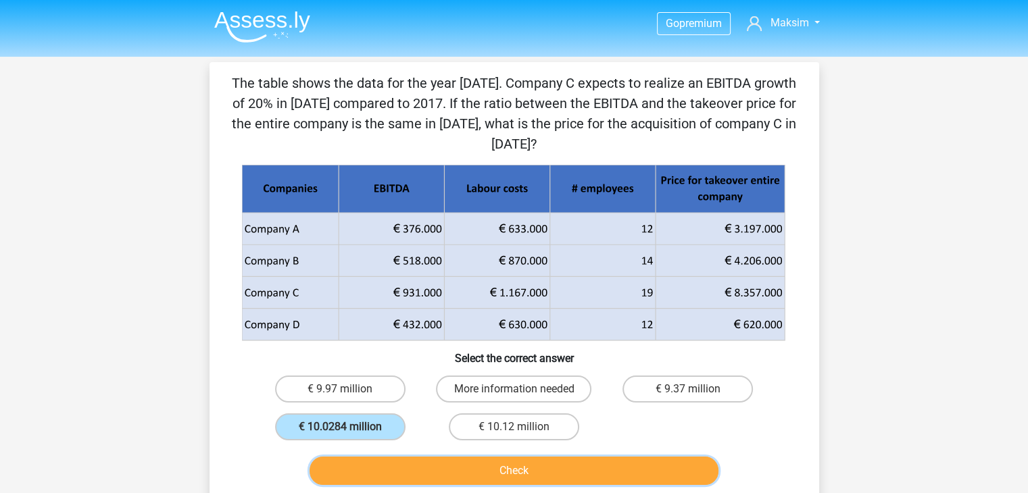
click at [414, 465] on button "Check" at bounding box center [513, 471] width 409 height 28
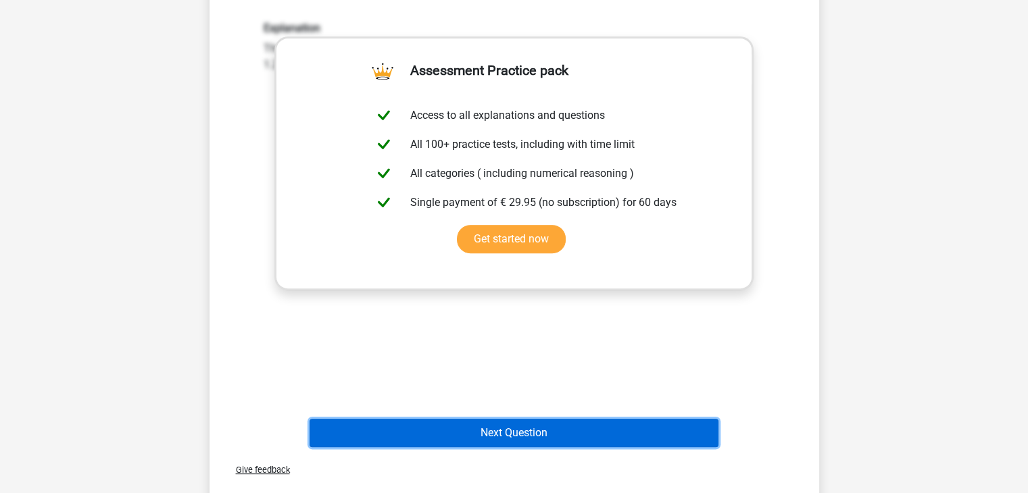
click at [495, 422] on button "Next Question" at bounding box center [513, 433] width 409 height 28
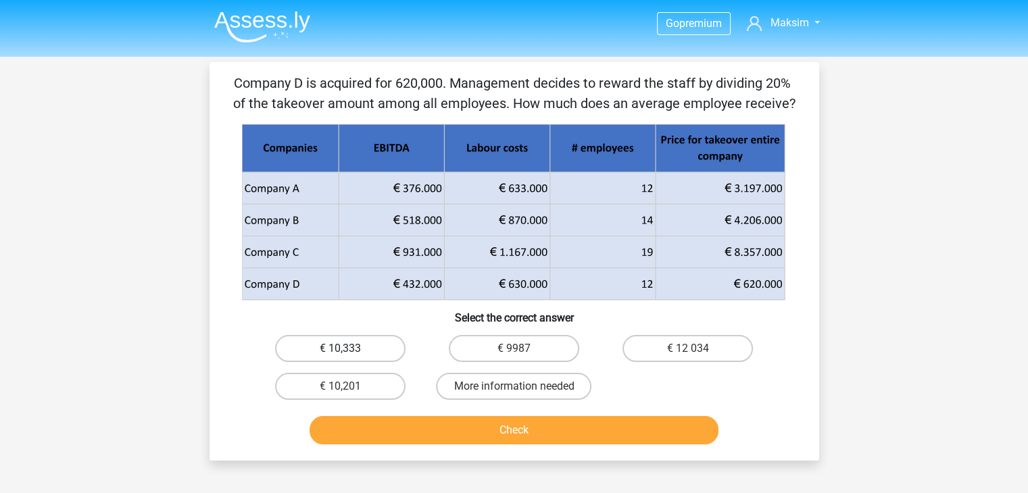
click at [355, 344] on label "€ 10,333" at bounding box center [340, 348] width 130 height 27
click at [349, 349] on input "€ 10,333" at bounding box center [344, 353] width 9 height 9
radio input "true"
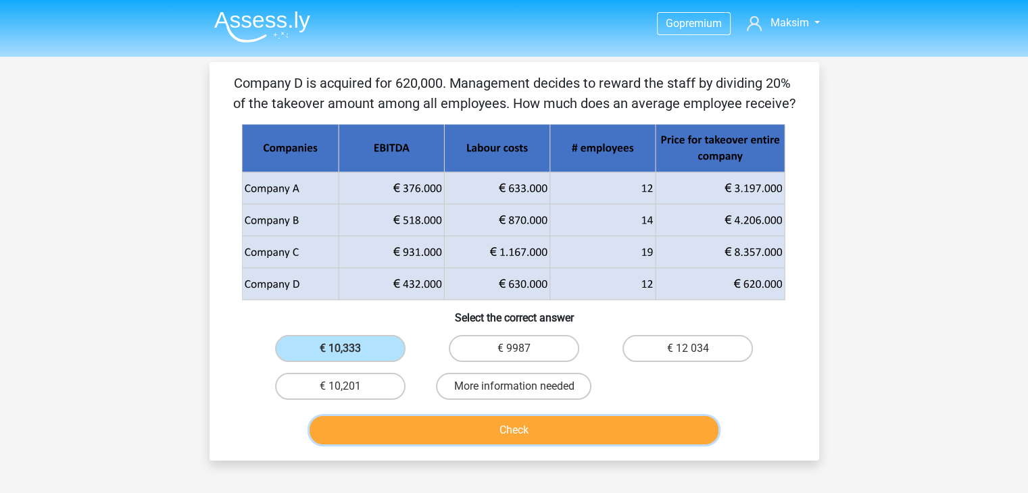
click at [470, 428] on button "Check" at bounding box center [513, 430] width 409 height 28
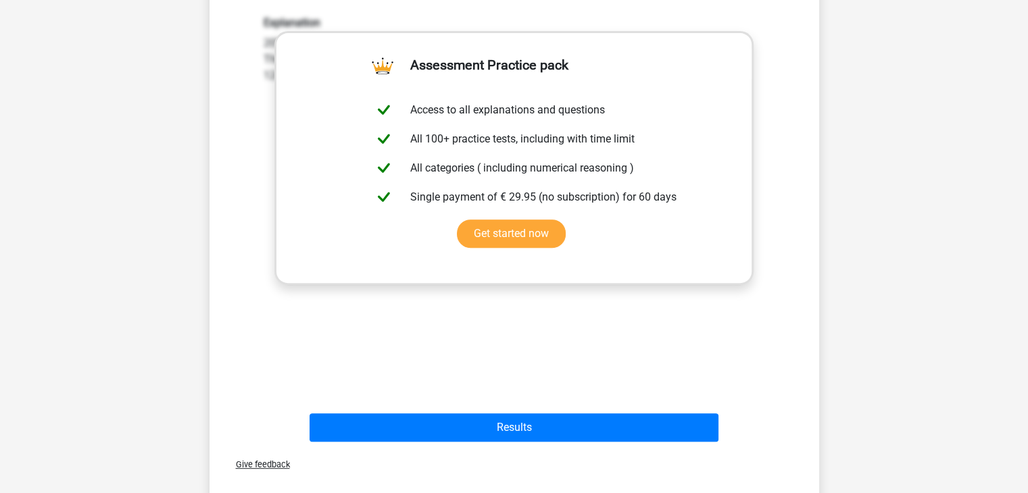
scroll to position [540, 0]
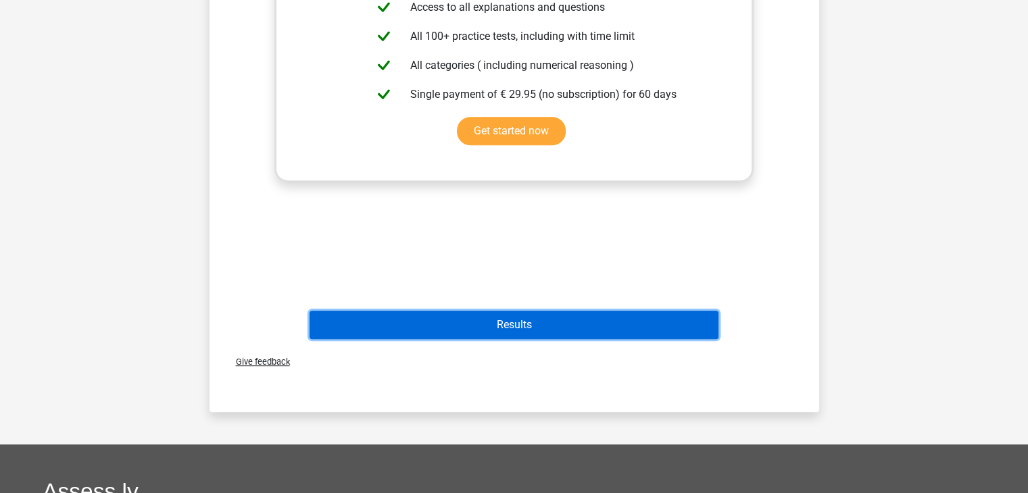
click at [524, 326] on button "Results" at bounding box center [513, 325] width 409 height 28
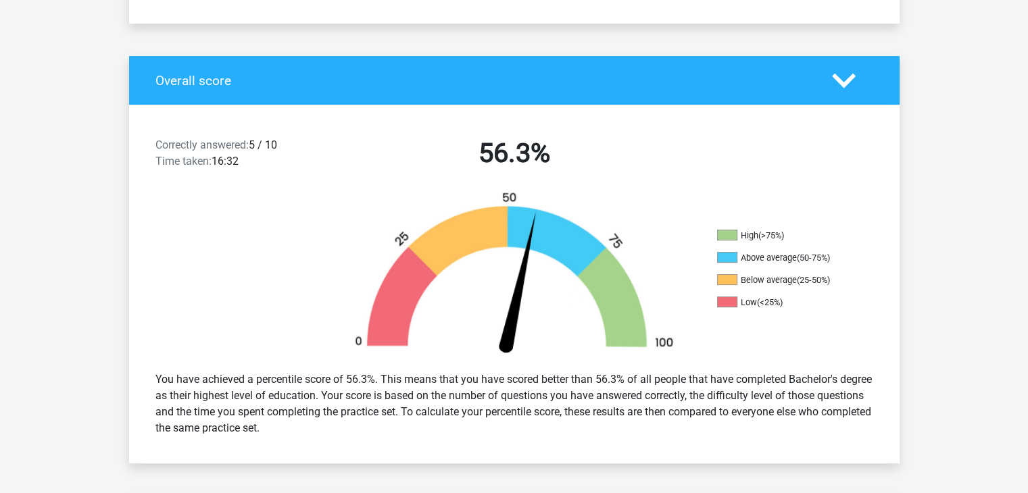
scroll to position [270, 0]
